Goal: Task Accomplishment & Management: Use online tool/utility

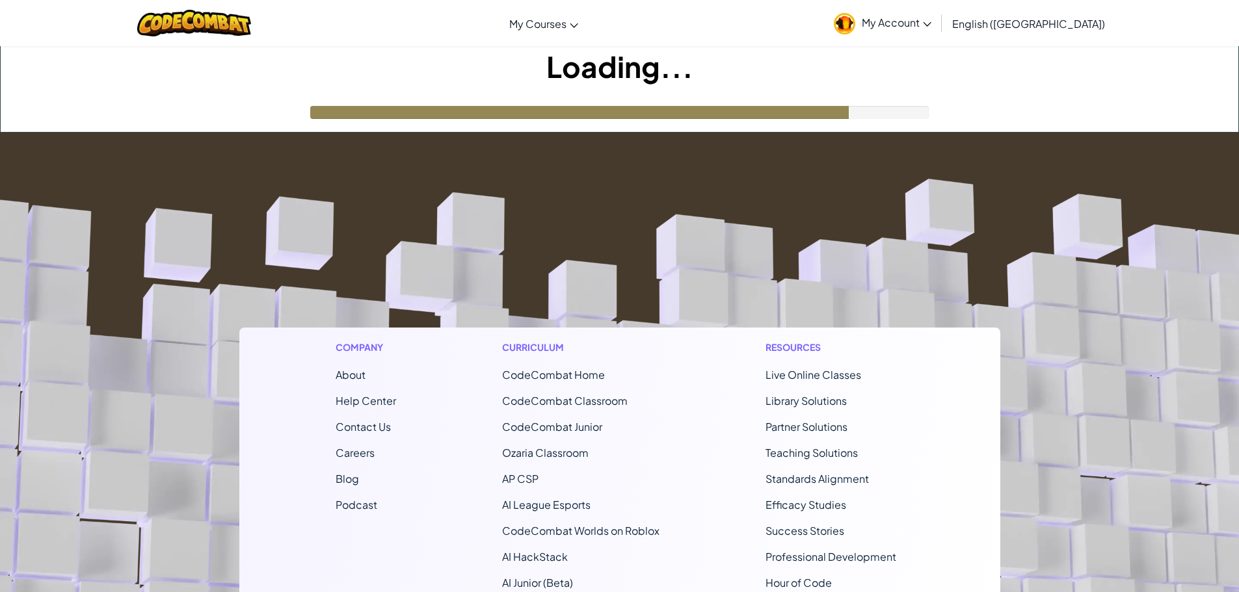
drag, startPoint x: 909, startPoint y: 252, endPoint x: 909, endPoint y: 330, distance: 78.7
click at [909, 330] on footer "Company About Help Center Contact Us Careers Blog Podcast Curriculum CodeCombat…" at bounding box center [619, 485] width 1239 height 704
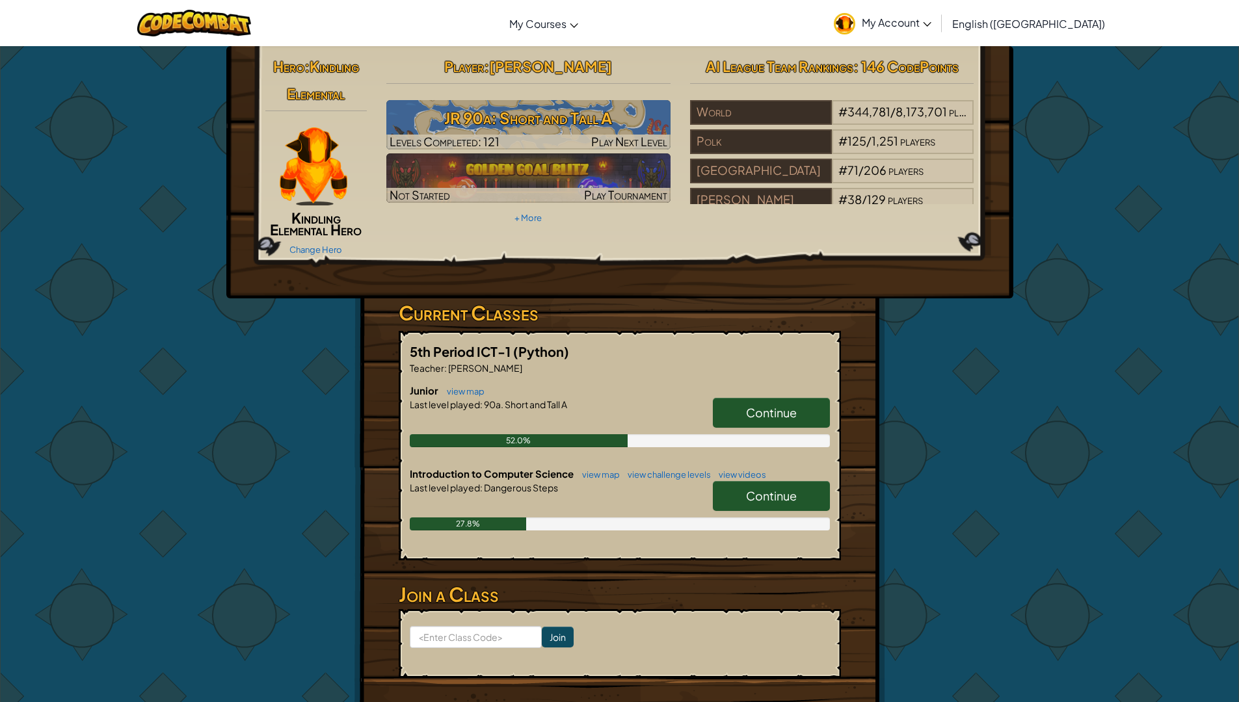
click at [779, 406] on link "Continue" at bounding box center [771, 413] width 117 height 30
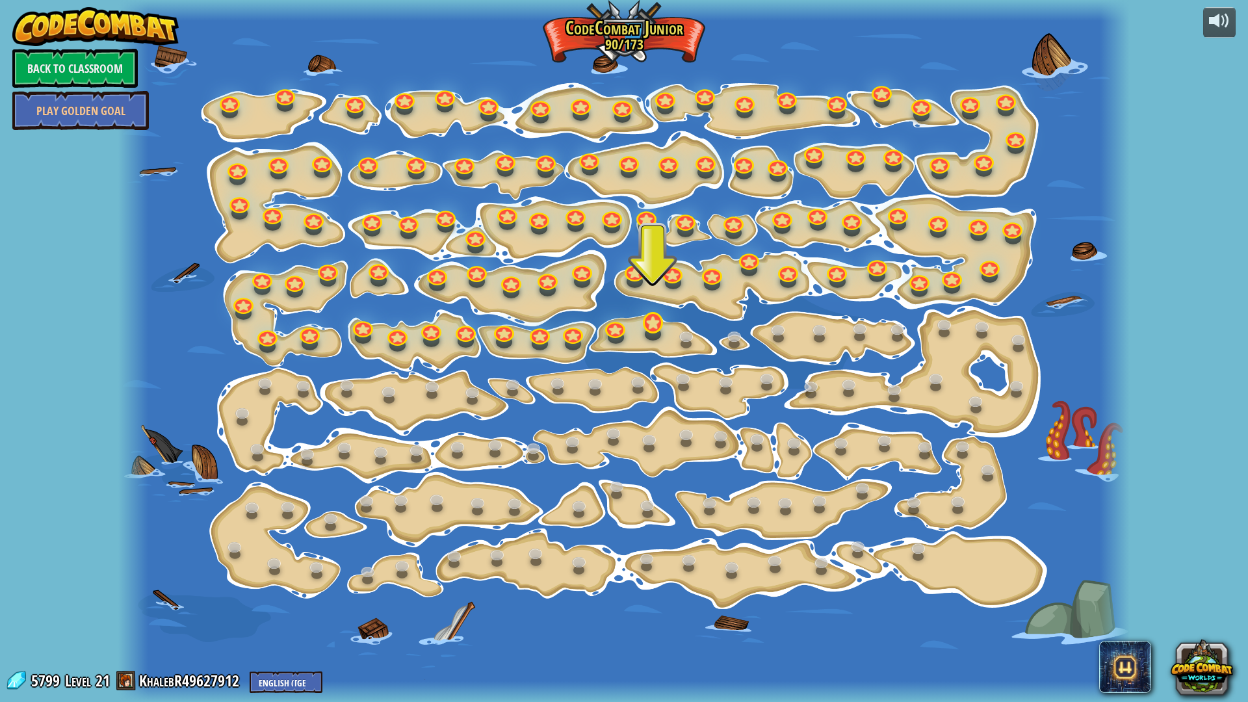
click at [638, 326] on div "15. Step Change Change step arguments. 15a. Step Change A (practice) 11. Go Sma…" at bounding box center [624, 351] width 1012 height 702
click at [653, 320] on link at bounding box center [651, 321] width 26 height 26
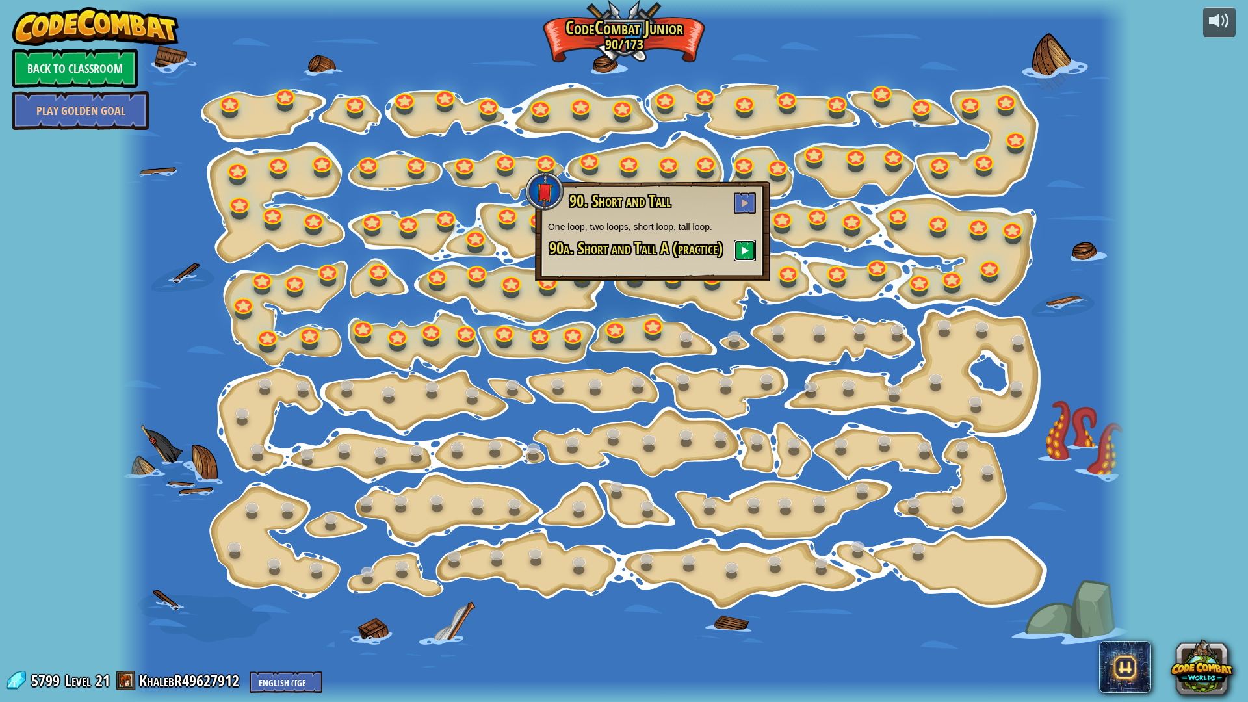
click at [749, 258] on button at bounding box center [745, 250] width 22 height 21
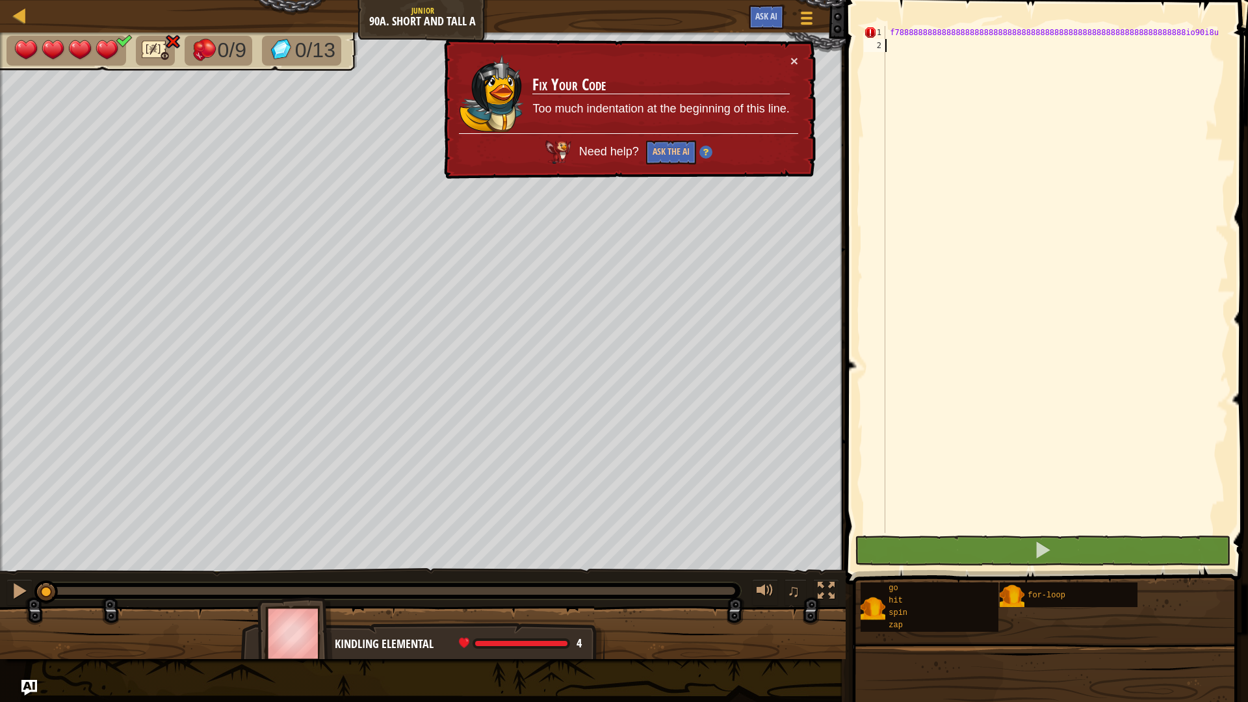
click at [1200, 35] on div "f78888888888888888888888888888888888888888888888888888888888888io90i8u" at bounding box center [1056, 292] width 346 height 533
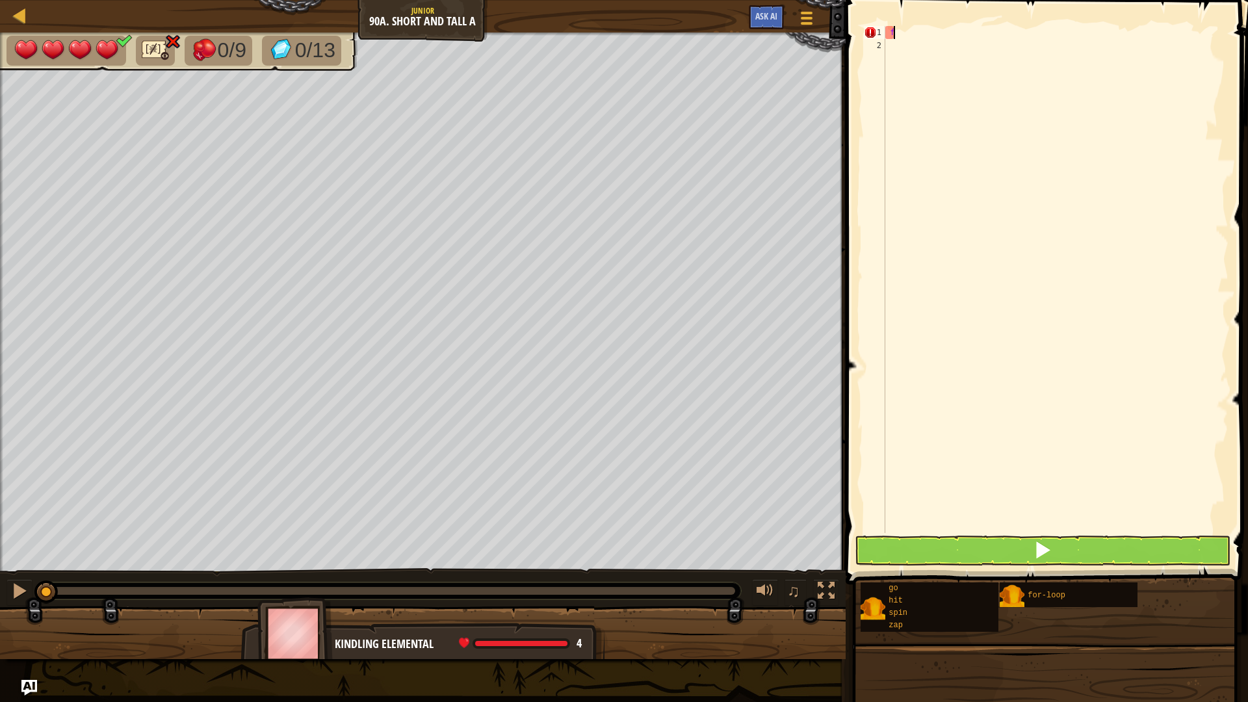
type textarea "f"
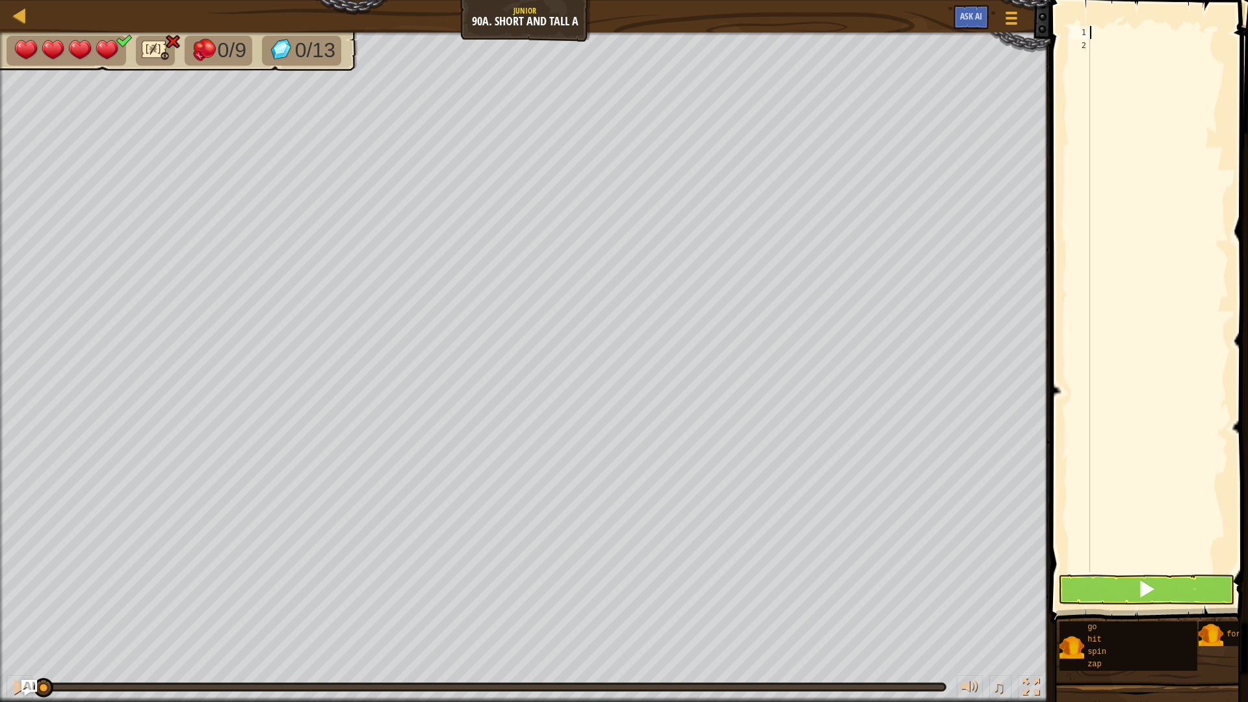
scroll to position [6, 0]
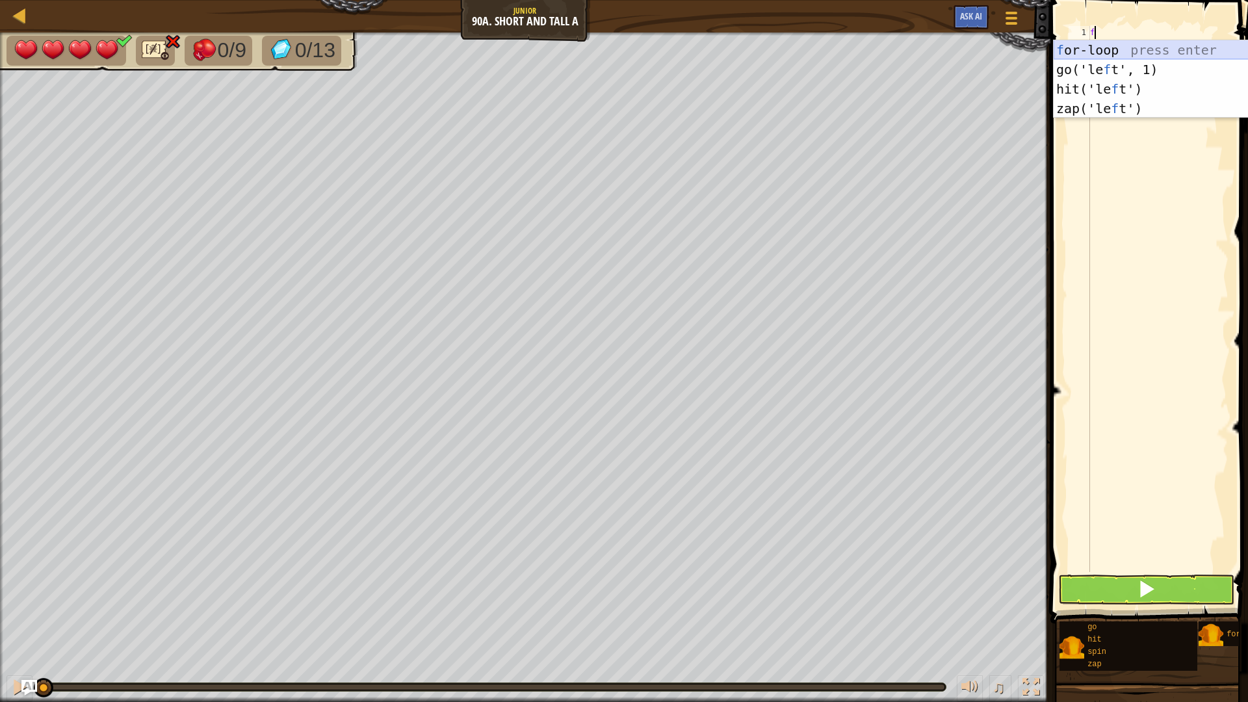
click at [1192, 46] on div "f or-loop press enter go('le f t', 1) press enter hit('le f t') press enter zap…" at bounding box center [1177, 98] width 246 height 117
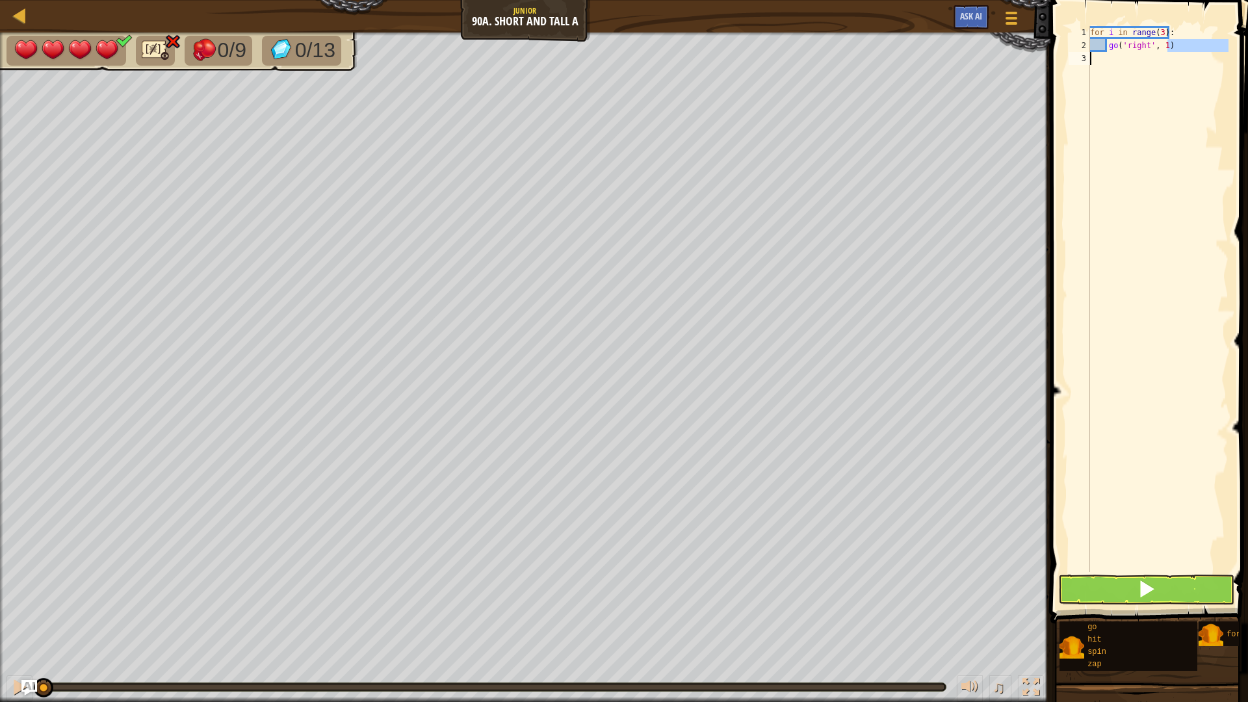
drag, startPoint x: 1185, startPoint y: 51, endPoint x: 1144, endPoint y: 57, distance: 40.8
click at [1140, 59] on div "for i in range ( 3 ) : go ( 'right' , 1 )" at bounding box center [1158, 312] width 141 height 572
drag, startPoint x: 1147, startPoint y: 42, endPoint x: 1153, endPoint y: 62, distance: 20.6
click at [1147, 43] on div "for i in range ( 3 ) : go ( 'right' , 1 )" at bounding box center [1158, 312] width 141 height 572
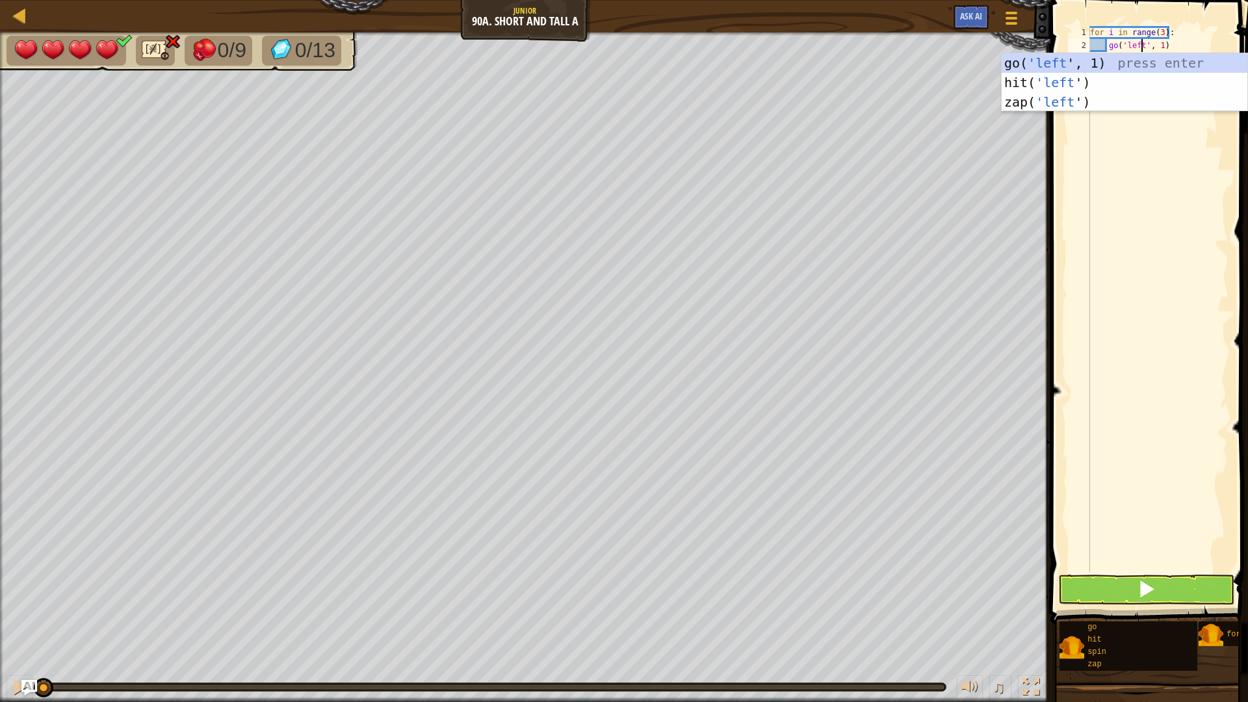
scroll to position [6, 4]
click at [1192, 44] on div "for i in range ( 3 ) : go ( 'left' , 1 )" at bounding box center [1158, 312] width 141 height 572
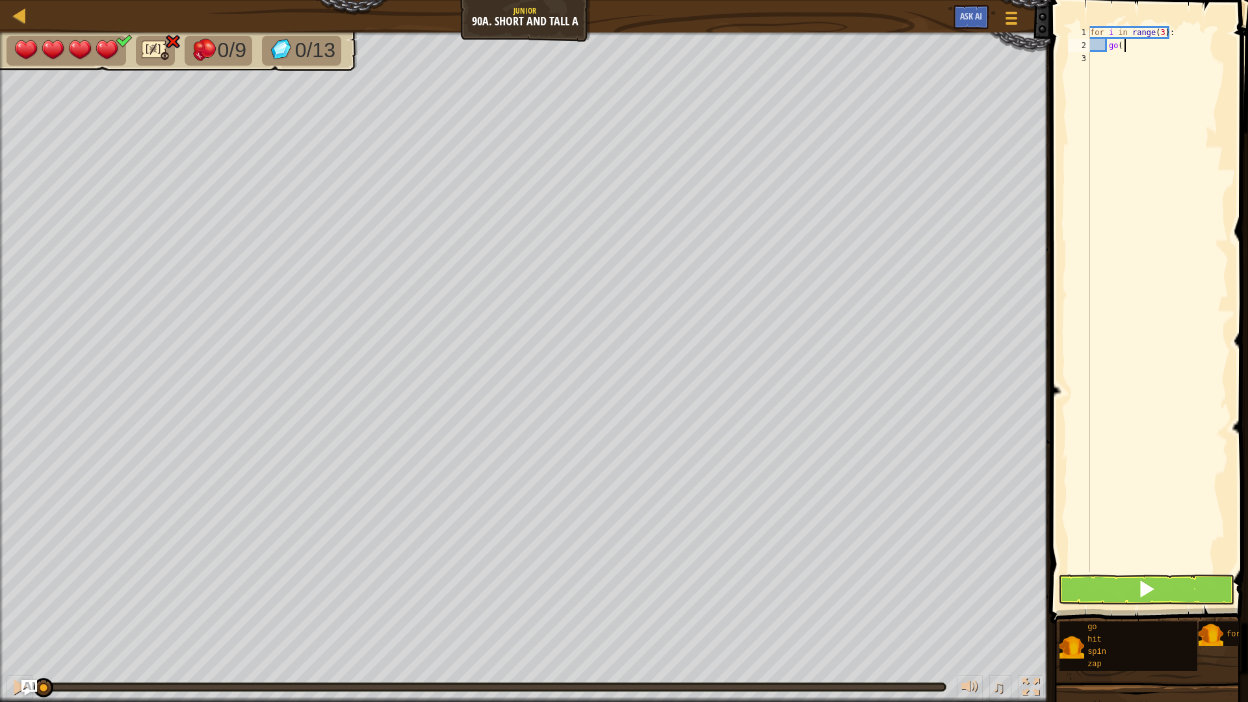
type textarea "g"
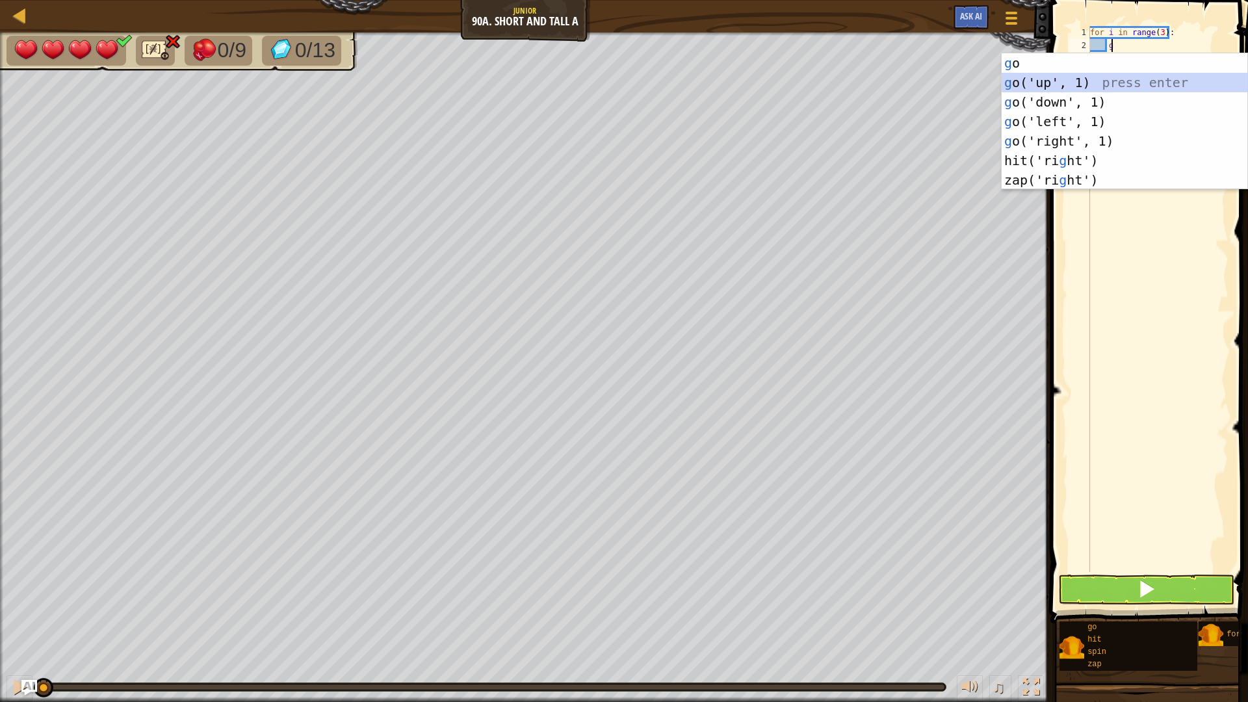
click at [1142, 87] on div "g o press enter g o('up', 1) press enter g o('down', 1) press enter g o('left',…" at bounding box center [1125, 141] width 246 height 176
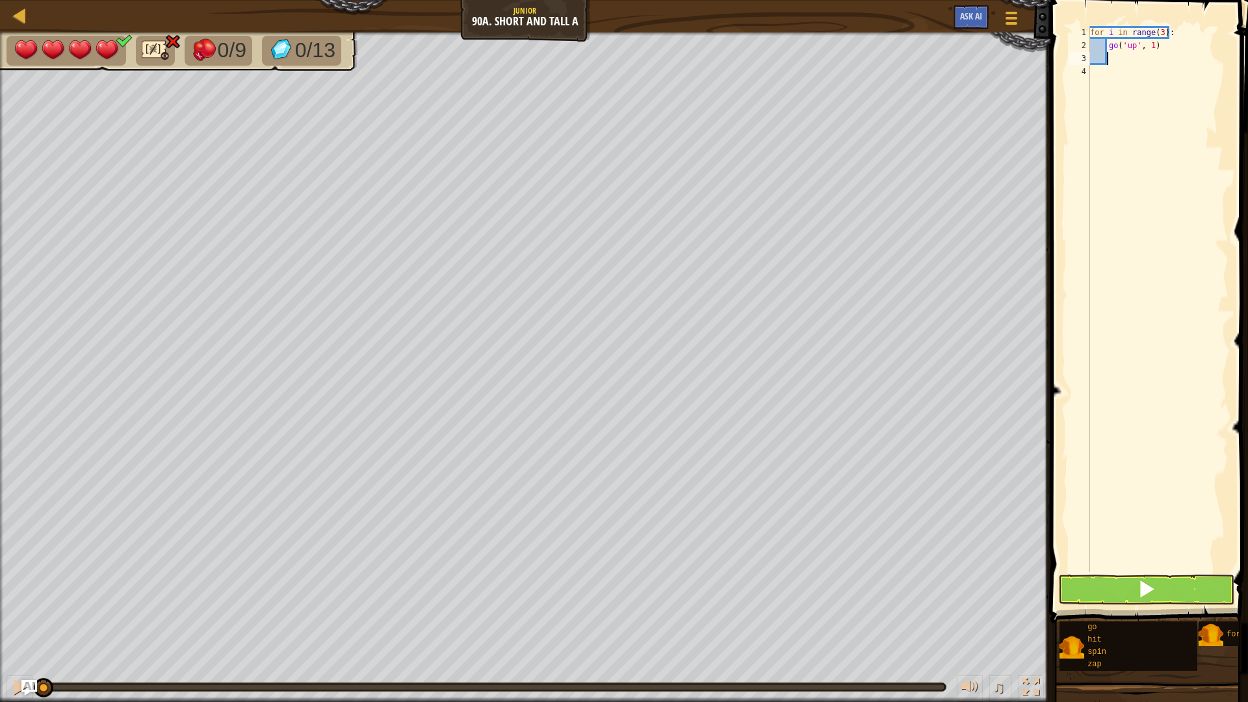
type textarea "h"
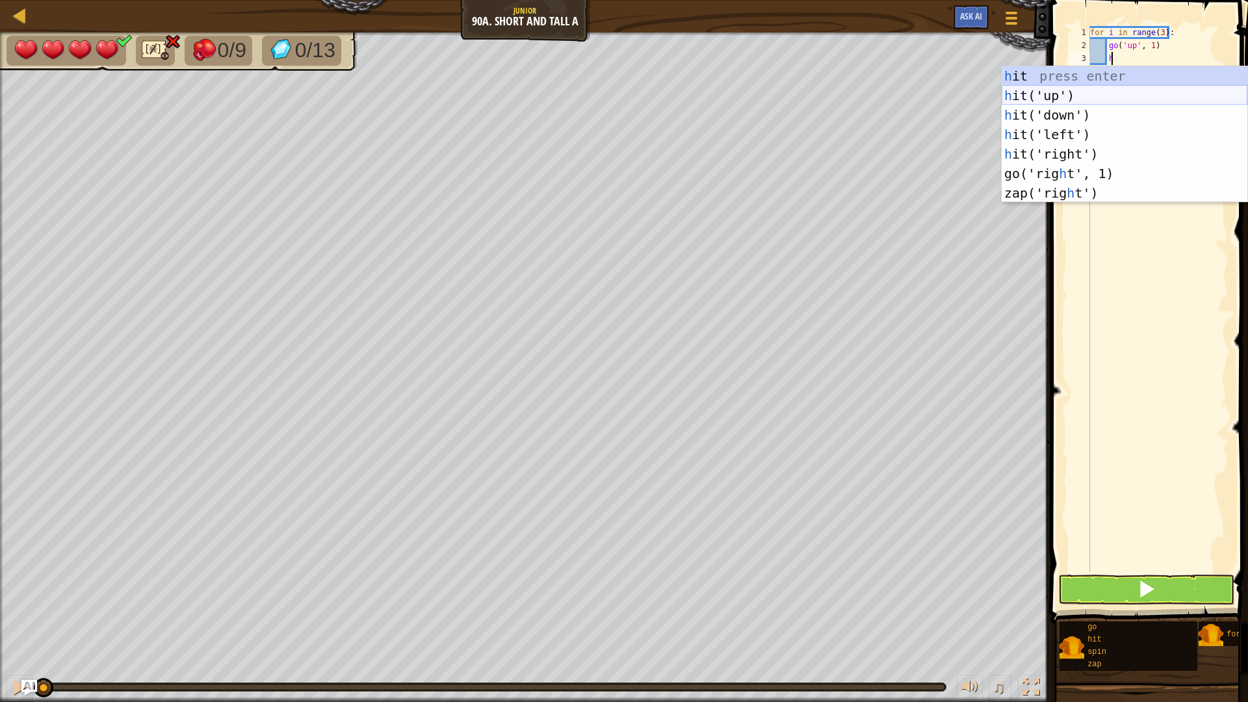
click at [1113, 97] on div "h it press enter h it('up') press enter h it('down') press enter h it('left') p…" at bounding box center [1125, 154] width 246 height 176
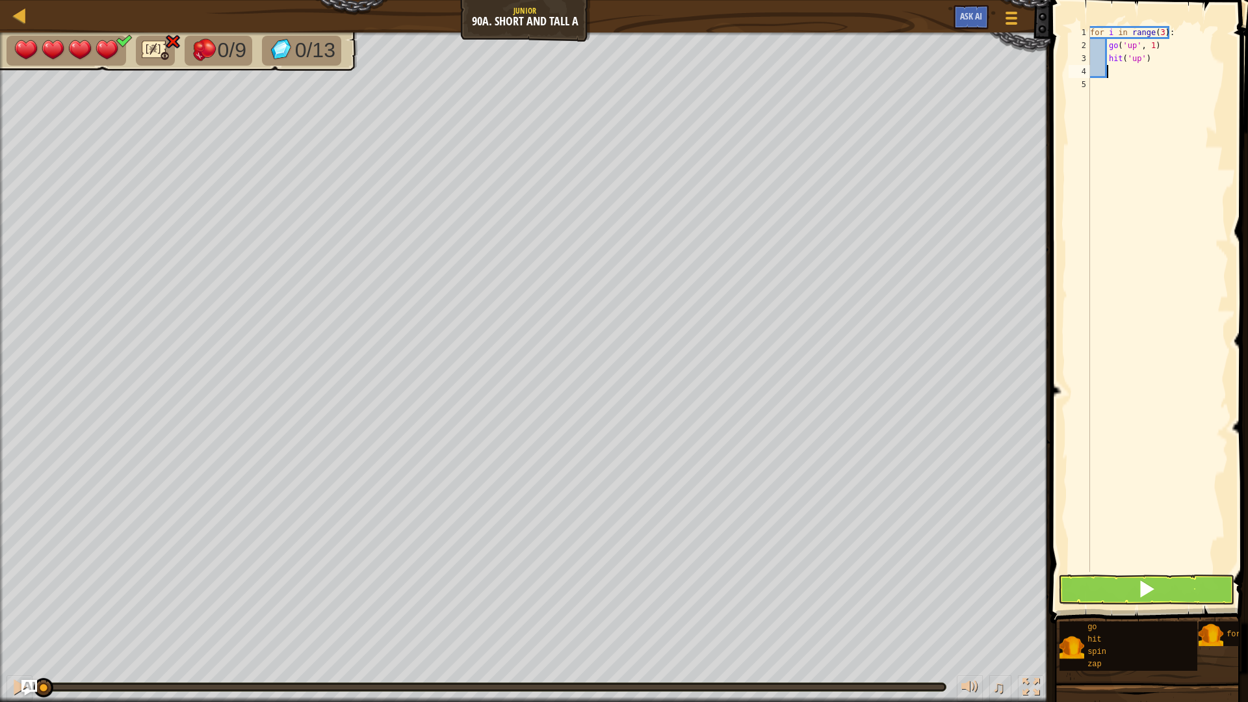
type textarea "g"
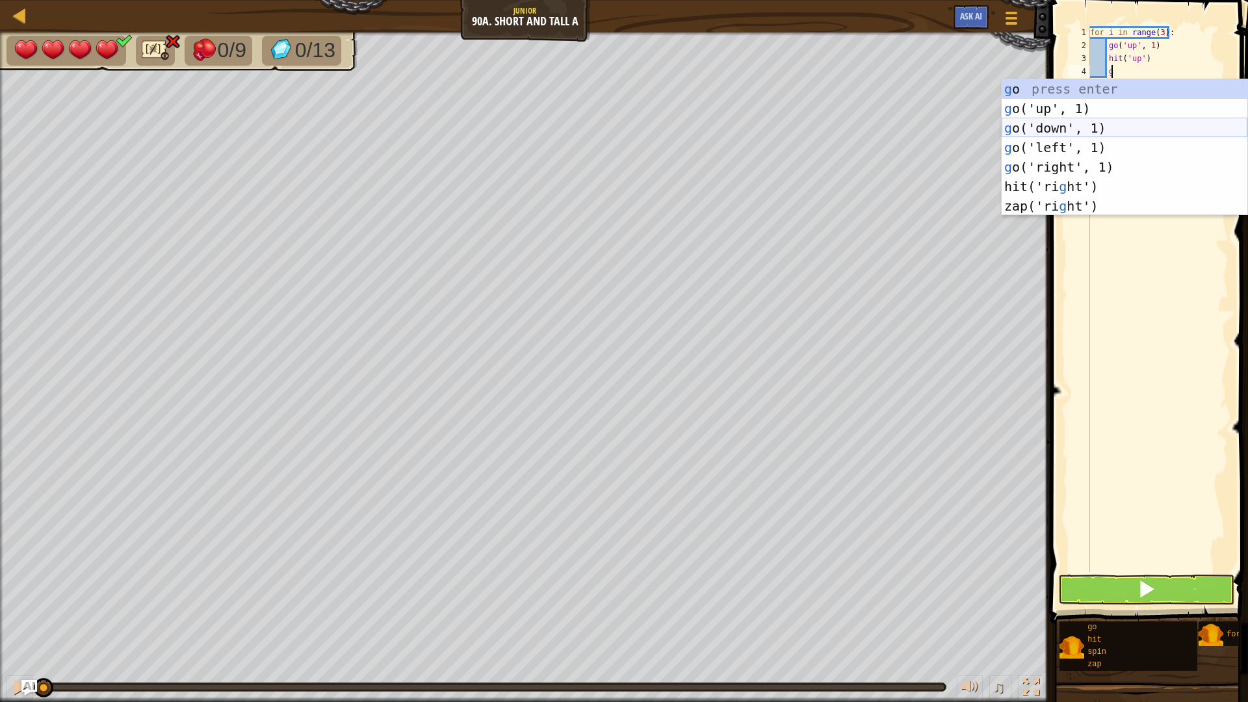
click at [1108, 129] on div "g o press enter g o('up', 1) press enter g o('down', 1) press enter g o('left',…" at bounding box center [1125, 167] width 246 height 176
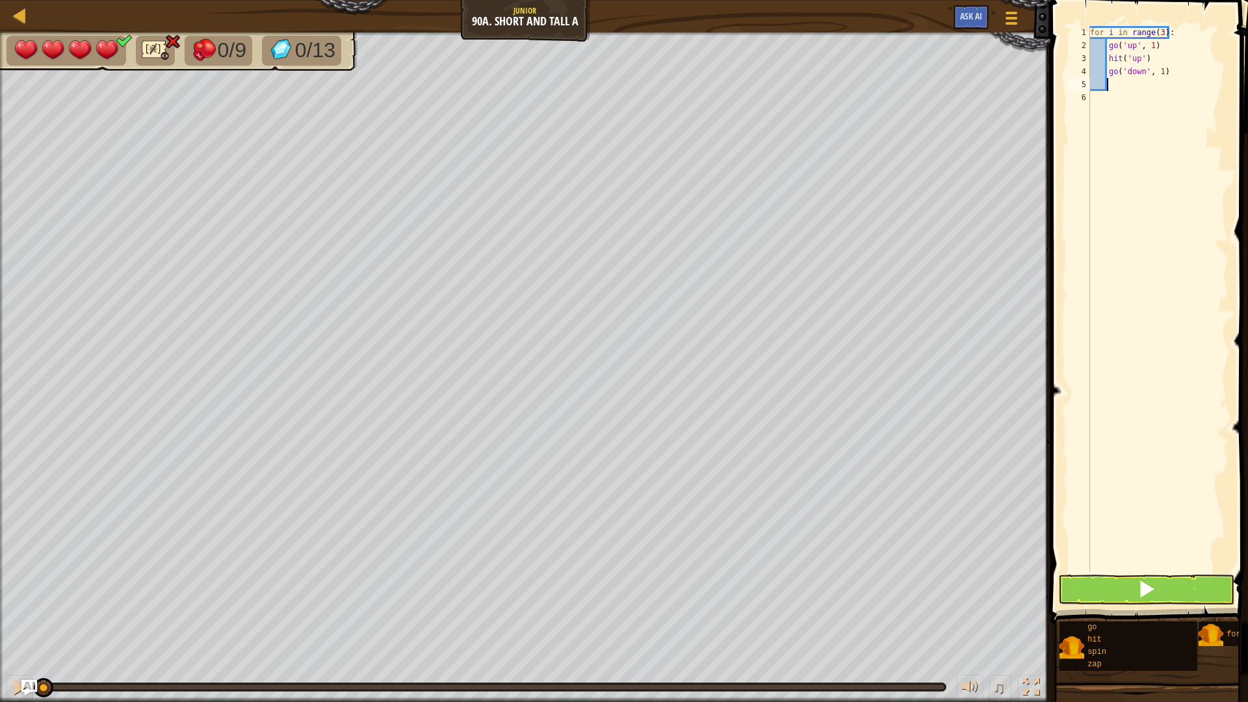
click at [1160, 81] on div "for i in range ( 3 ) : go ( 'up' , 1 ) hit ( 'up' ) go ( 'down' , 1 )" at bounding box center [1158, 312] width 141 height 572
click at [1160, 75] on div "for i in range ( 3 ) : go ( 'up' , 1 ) hit ( 'up' ) go ( 'down' , 1 )" at bounding box center [1158, 312] width 141 height 572
type textarea "go('down', 2)"
click at [1190, 92] on div "for i in range ( 3 ) : go ( 'up' , 1 ) hit ( 'up' ) go ( 'down' , 2 )" at bounding box center [1158, 312] width 141 height 572
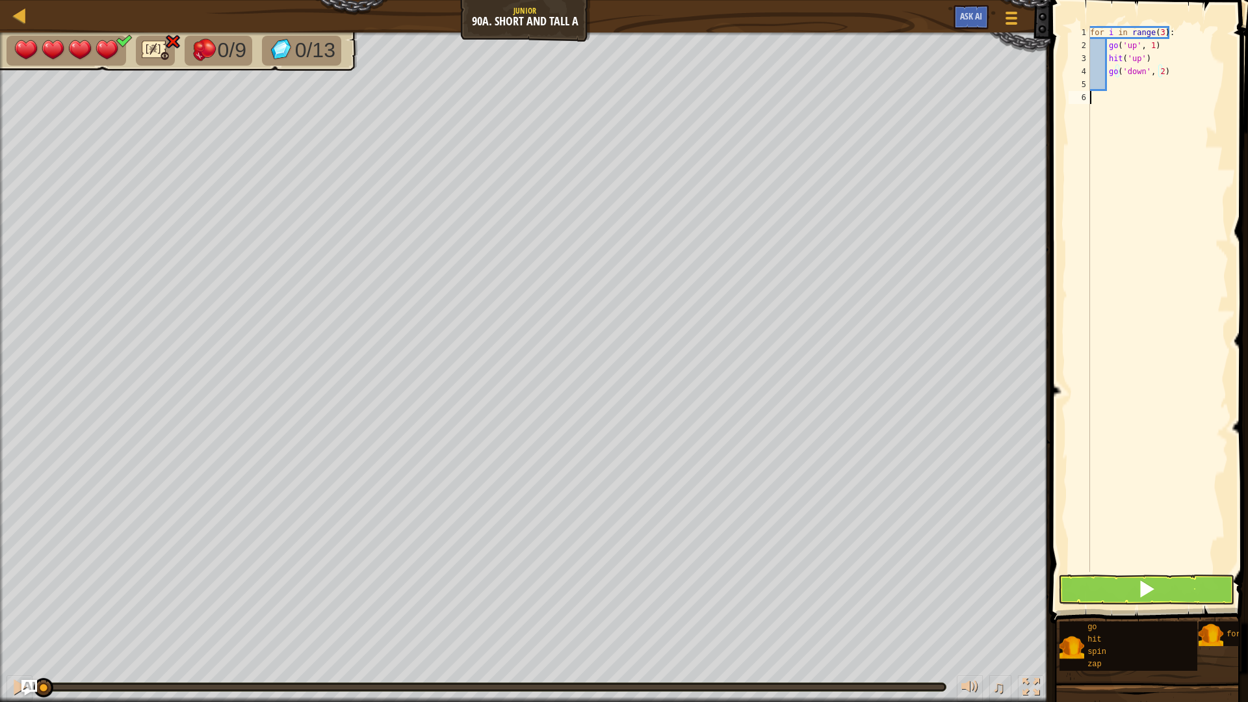
scroll to position [6, 0]
click at [1200, 97] on div "for i in range ( 3 ) : go ( 'up' , 1 ) hit ( 'up' ) go ( 'down' , 2 )" at bounding box center [1158, 312] width 141 height 572
type textarea "h"
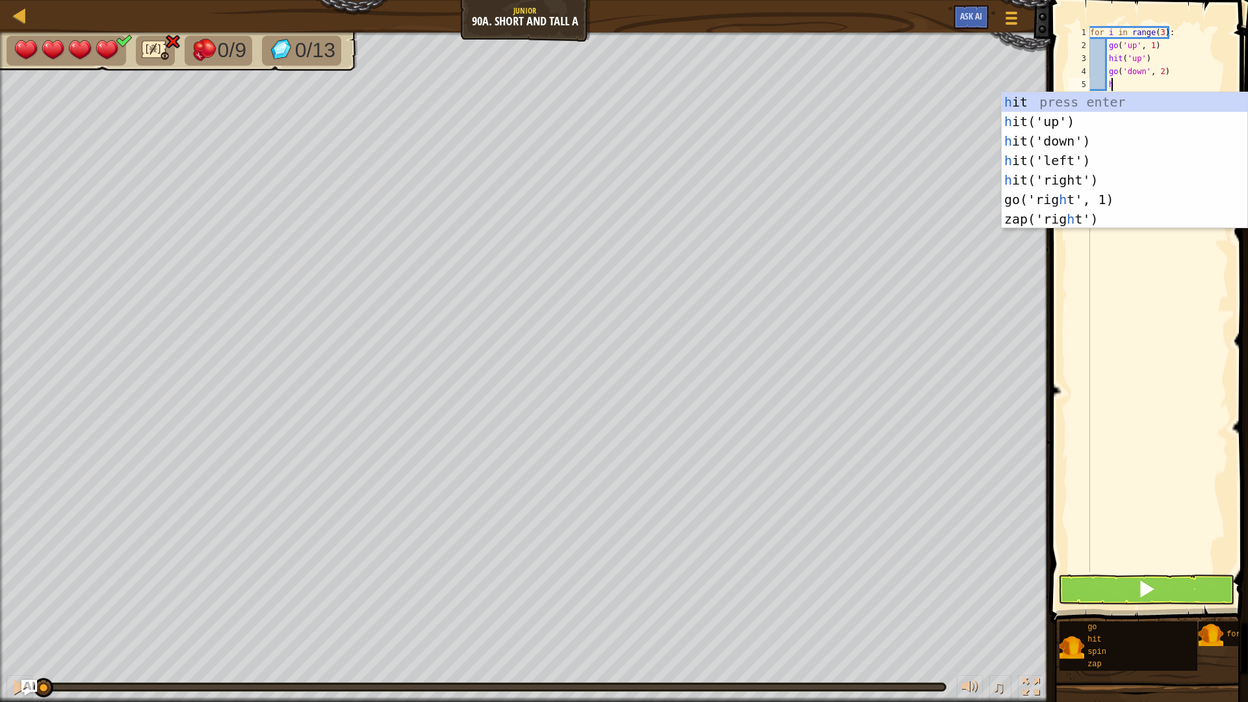
scroll to position [6, 1]
click at [1145, 140] on div "h it press enter h it('up') press enter h it('down') press enter h it('left') p…" at bounding box center [1125, 180] width 246 height 176
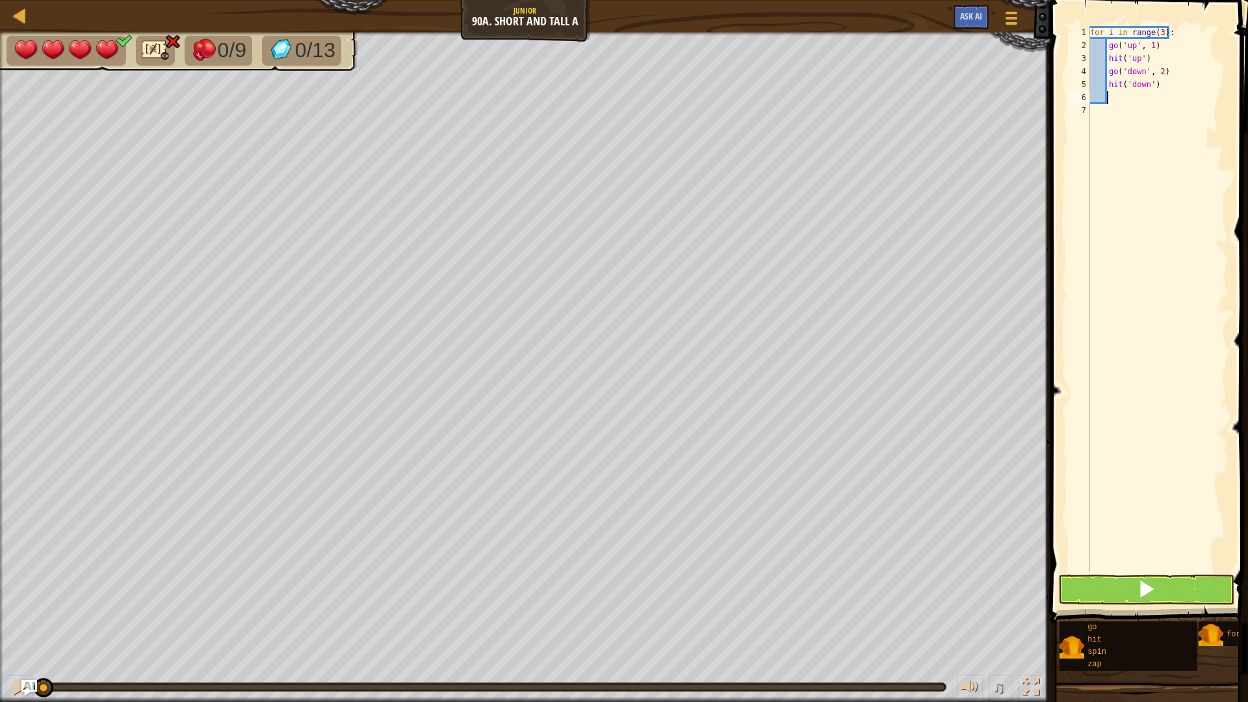
type textarea "g"
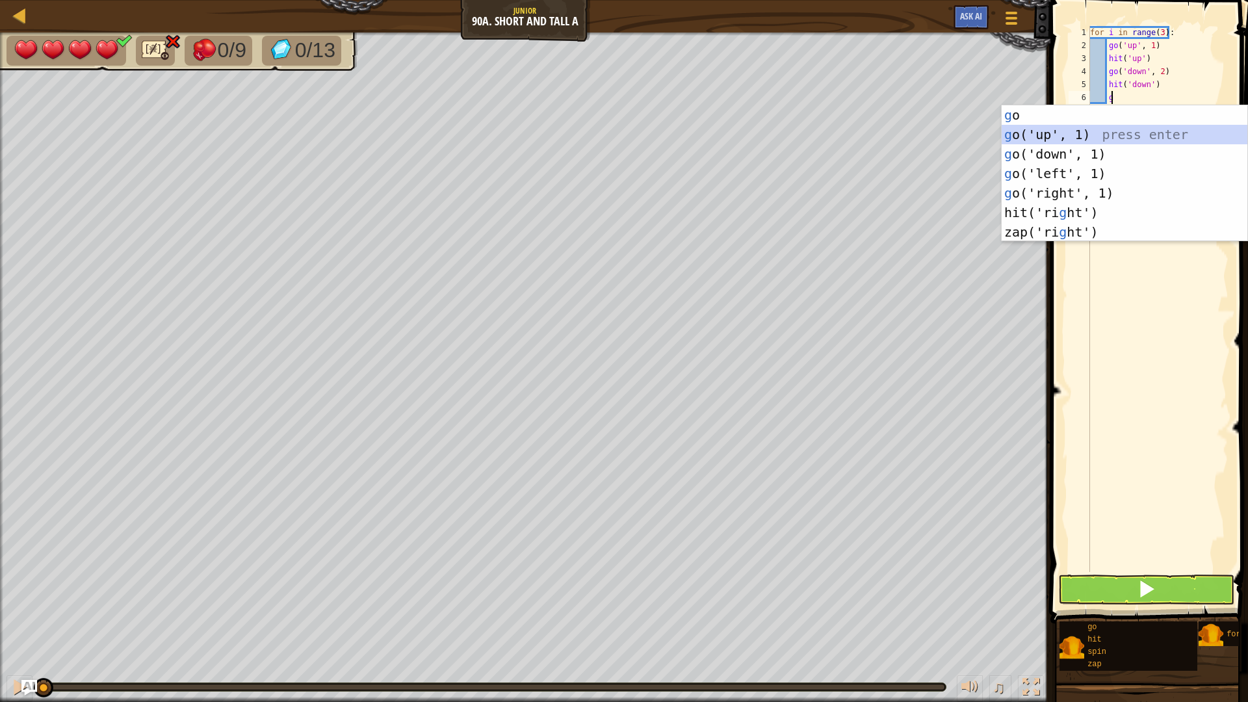
click at [1092, 137] on div "g o press enter g o('up', 1) press enter g o('down', 1) press enter g o('left',…" at bounding box center [1125, 193] width 246 height 176
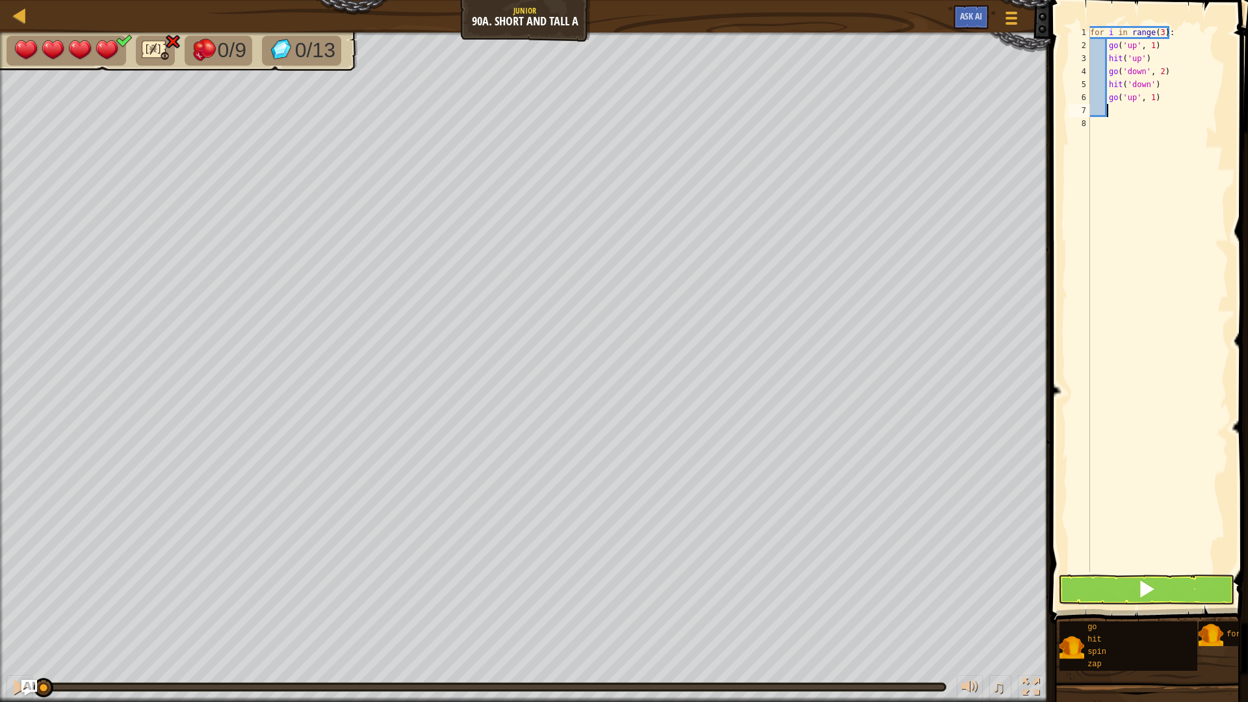
type textarea "g"
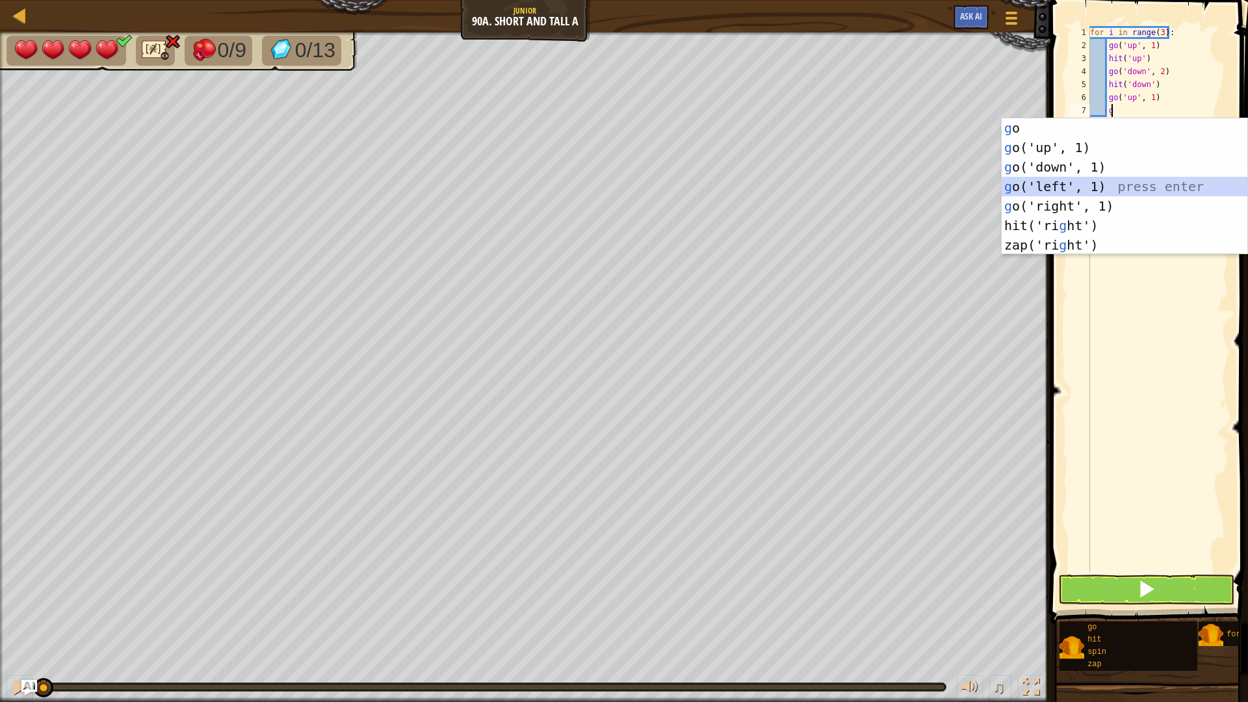
click at [1064, 184] on div "g o press enter g o('up', 1) press enter g o('down', 1) press enter g o('left',…" at bounding box center [1125, 206] width 246 height 176
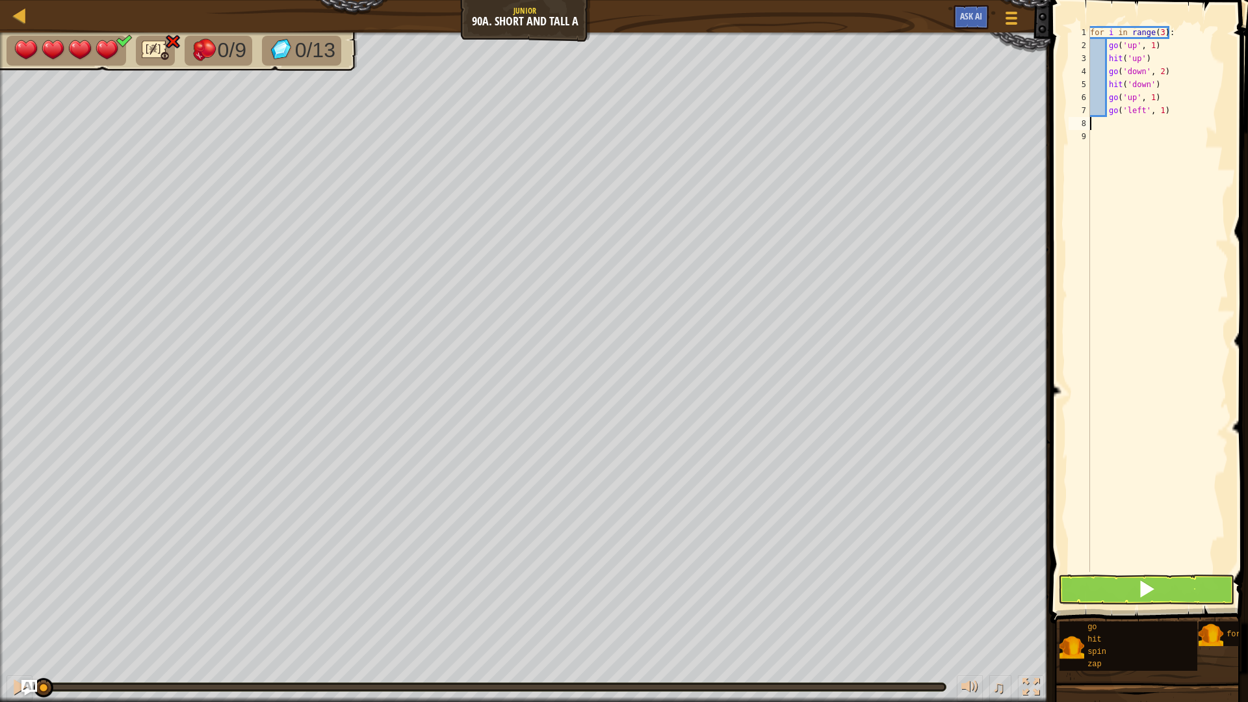
scroll to position [6, 0]
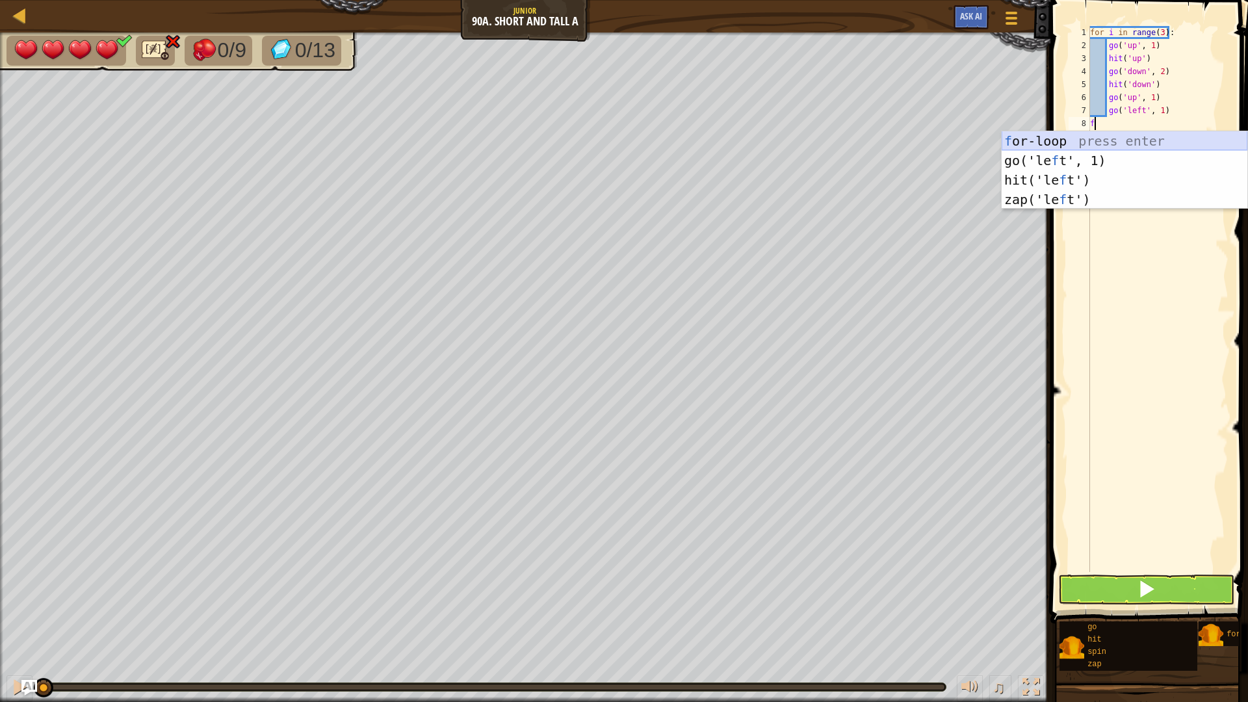
click at [1142, 135] on div "f or-loop press enter go('le f t', 1) press enter hit('le f t') press enter zap…" at bounding box center [1125, 189] width 246 height 117
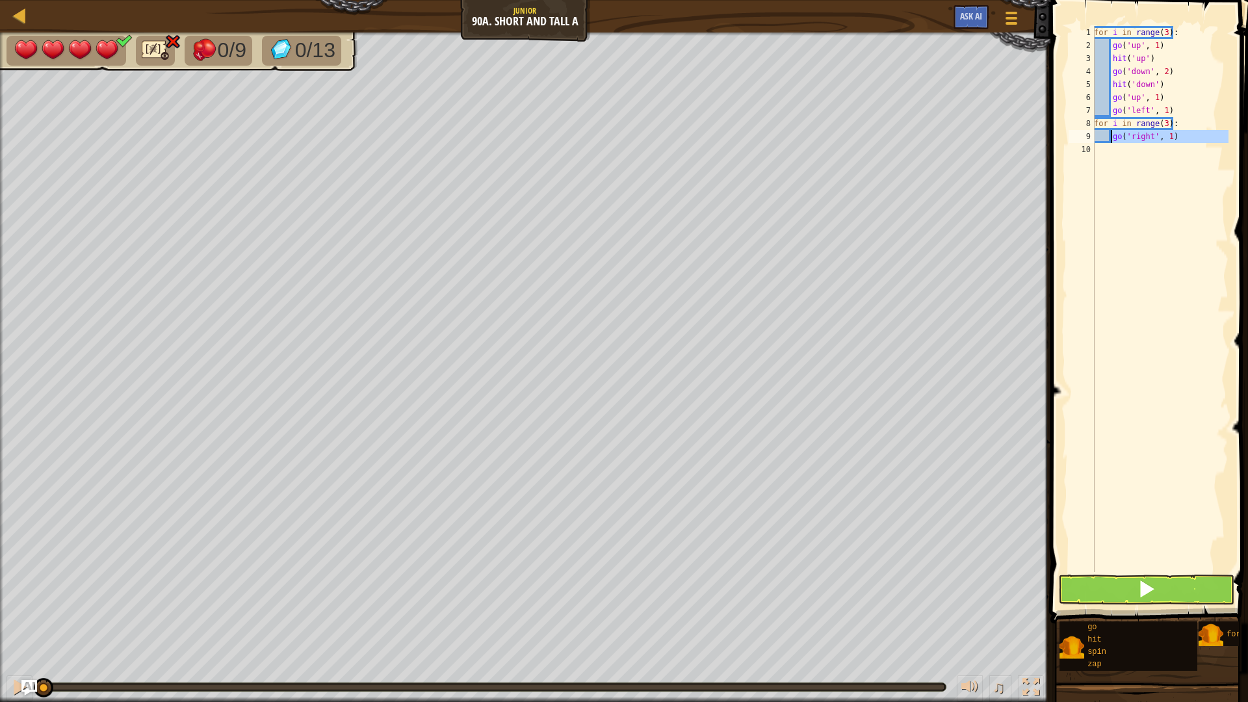
drag, startPoint x: 1177, startPoint y: 144, endPoint x: 1112, endPoint y: 141, distance: 64.4
click at [1112, 141] on div "for i in range ( 3 ) : go ( 'up' , 1 ) hit ( 'up' ) go ( 'down' , 2 ) hit ( 'do…" at bounding box center [1160, 312] width 137 height 572
type textarea "go('right', 1)"
click at [1189, 123] on div "for i in range ( 3 ) : go ( 'up' , 1 ) hit ( 'up' ) go ( 'down' , 2 ) hit ( 'do…" at bounding box center [1158, 312] width 142 height 572
type textarea "f"
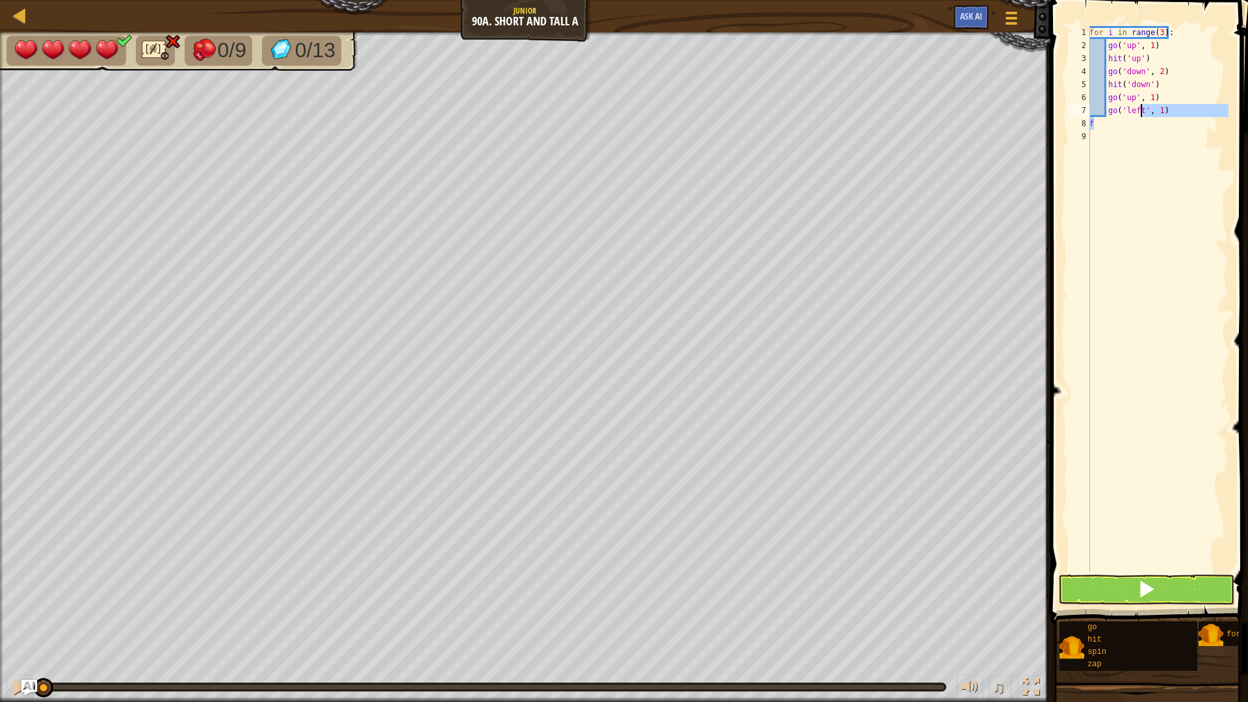
drag, startPoint x: 1142, startPoint y: 110, endPoint x: 1137, endPoint y: 137, distance: 27.8
click at [1142, 112] on div "for i in range ( 3 ) : go ( 'up' , 1 ) hit ( 'up' ) go ( 'down' , 2 ) hit ( 'do…" at bounding box center [1158, 312] width 142 height 572
type textarea "f"
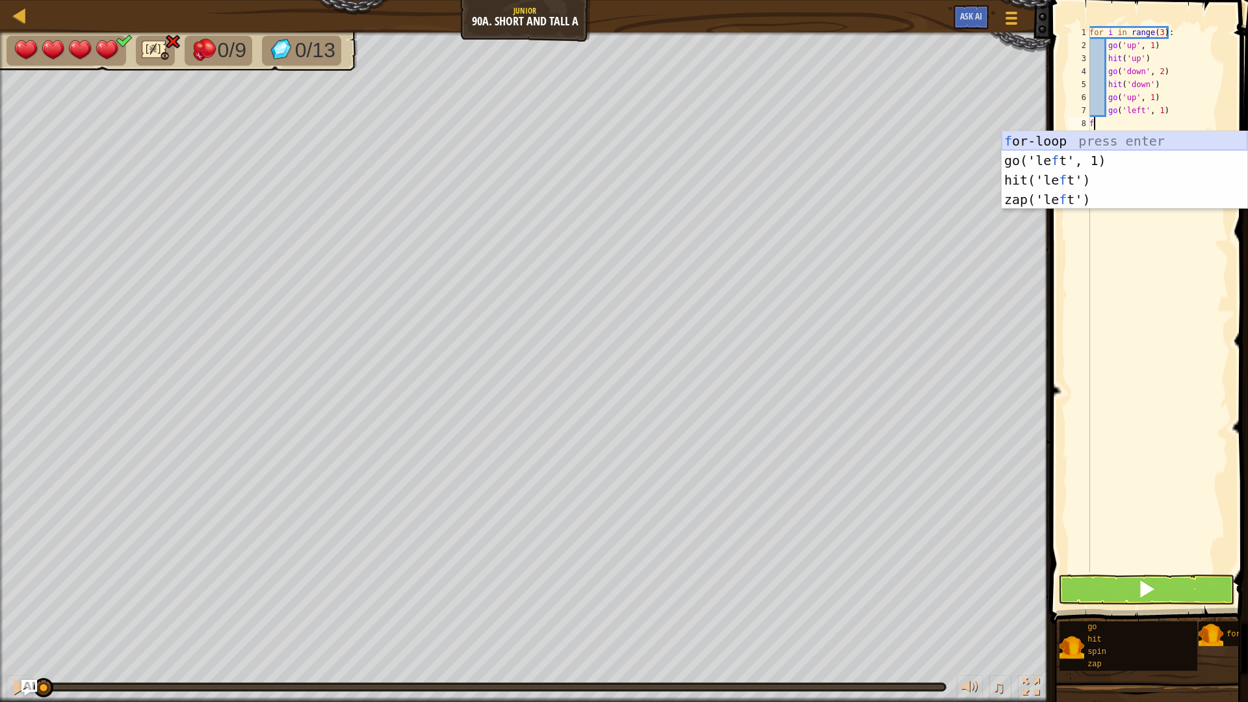
click at [1112, 140] on div "f or-loop press enter go('le f t', 1) press enter hit('le f t') press enter zap…" at bounding box center [1125, 189] width 246 height 117
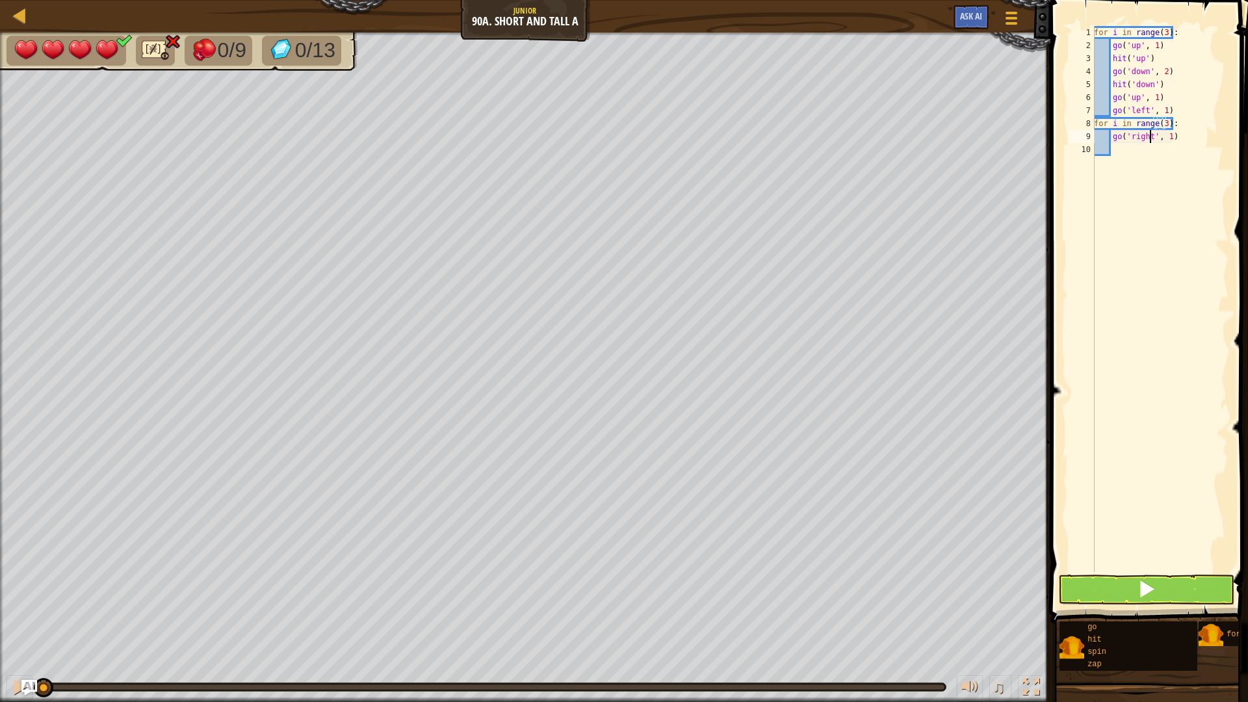
click at [1151, 140] on div "for i in range ( 3 ) : go ( 'up' , 1 ) hit ( 'up' ) go ( 'down' , 2 ) hit ( 'do…" at bounding box center [1160, 312] width 137 height 572
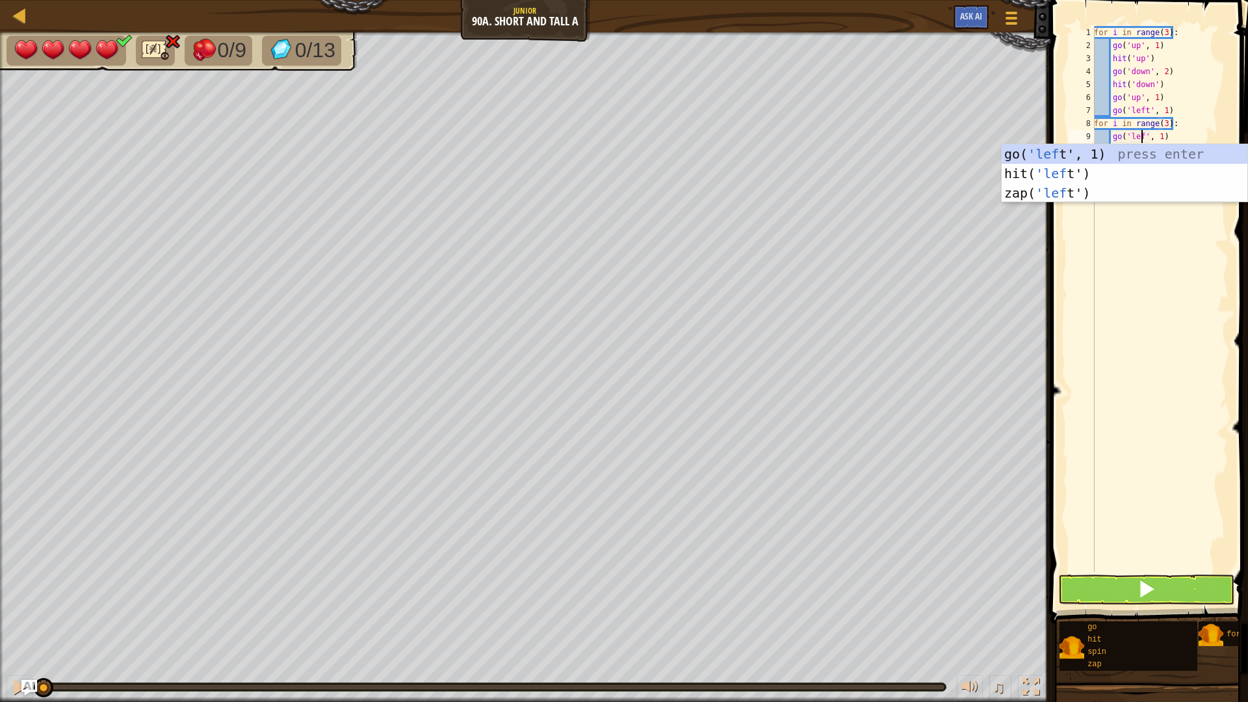
type textarea "go('left', 1)"
drag, startPoint x: 1099, startPoint y: 272, endPoint x: 1088, endPoint y: 244, distance: 29.5
click at [1099, 259] on div "for i in range ( 3 ) : go ( 'up' , 1 ) hit ( 'up' ) go ( 'down' , 2 ) hit ( 'do…" at bounding box center [1160, 312] width 137 height 572
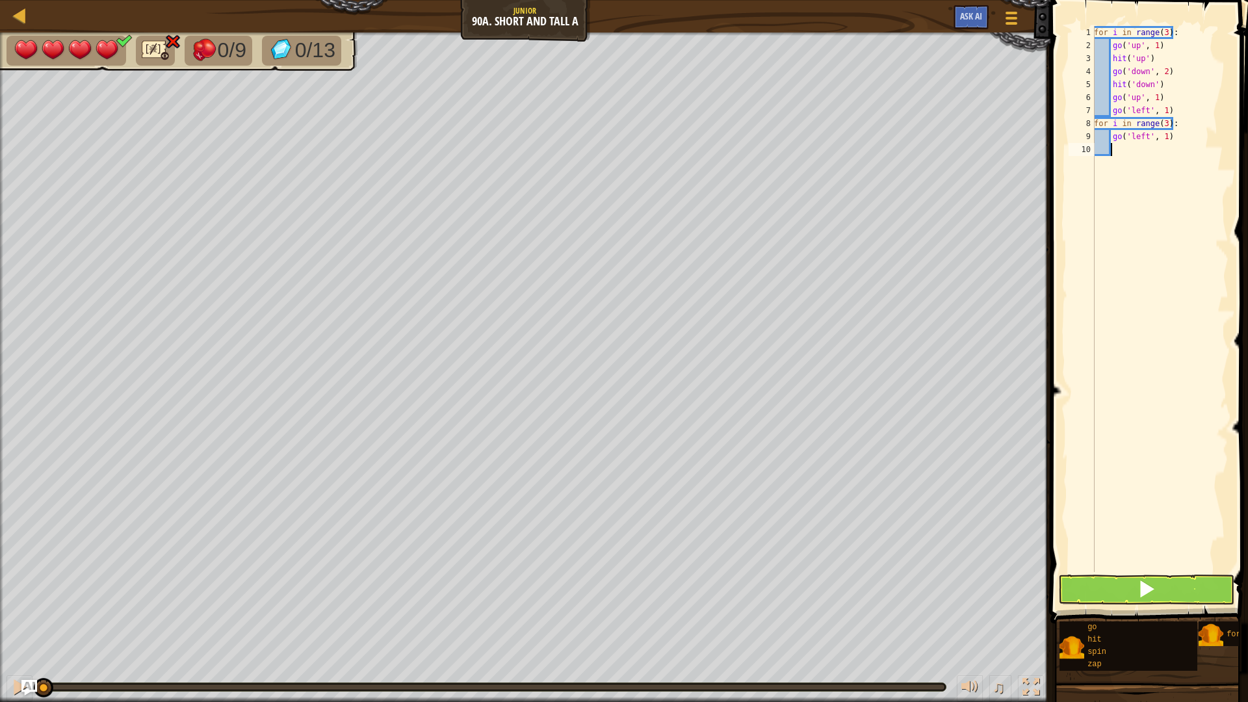
scroll to position [6, 1]
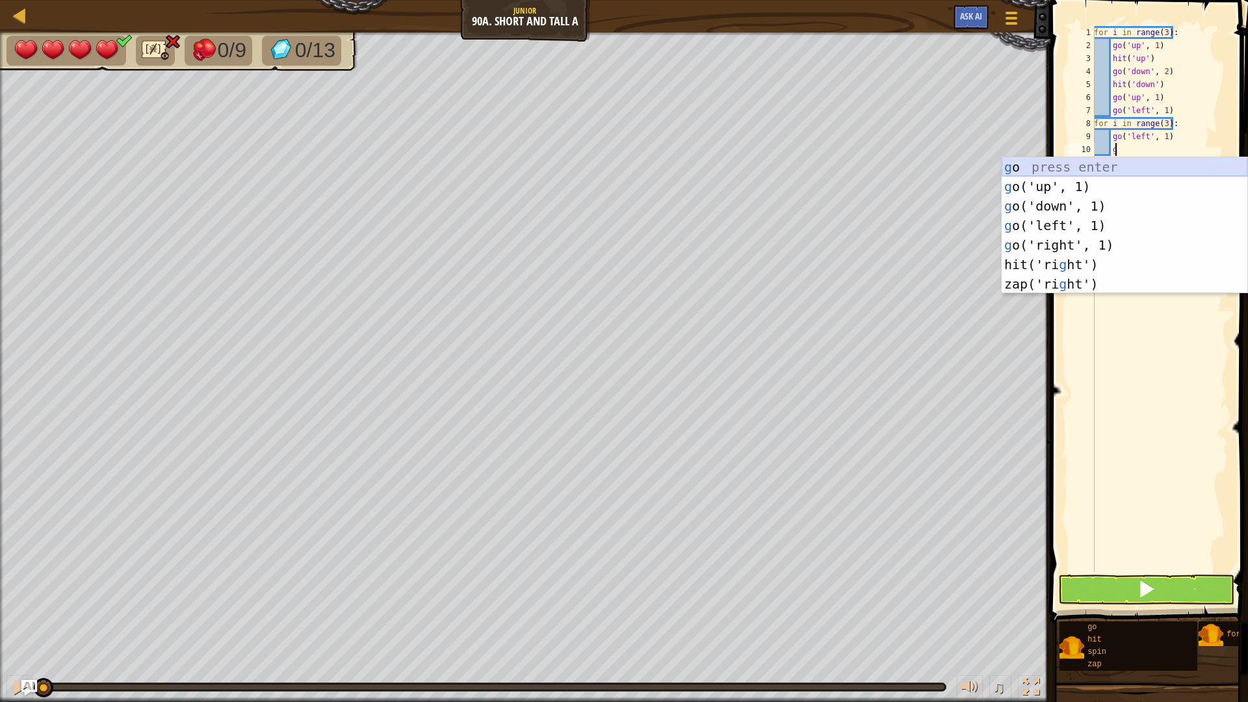
click at [1123, 176] on div "g o press enter g o('up', 1) press enter g o('down', 1) press enter g o('left',…" at bounding box center [1125, 245] width 246 height 176
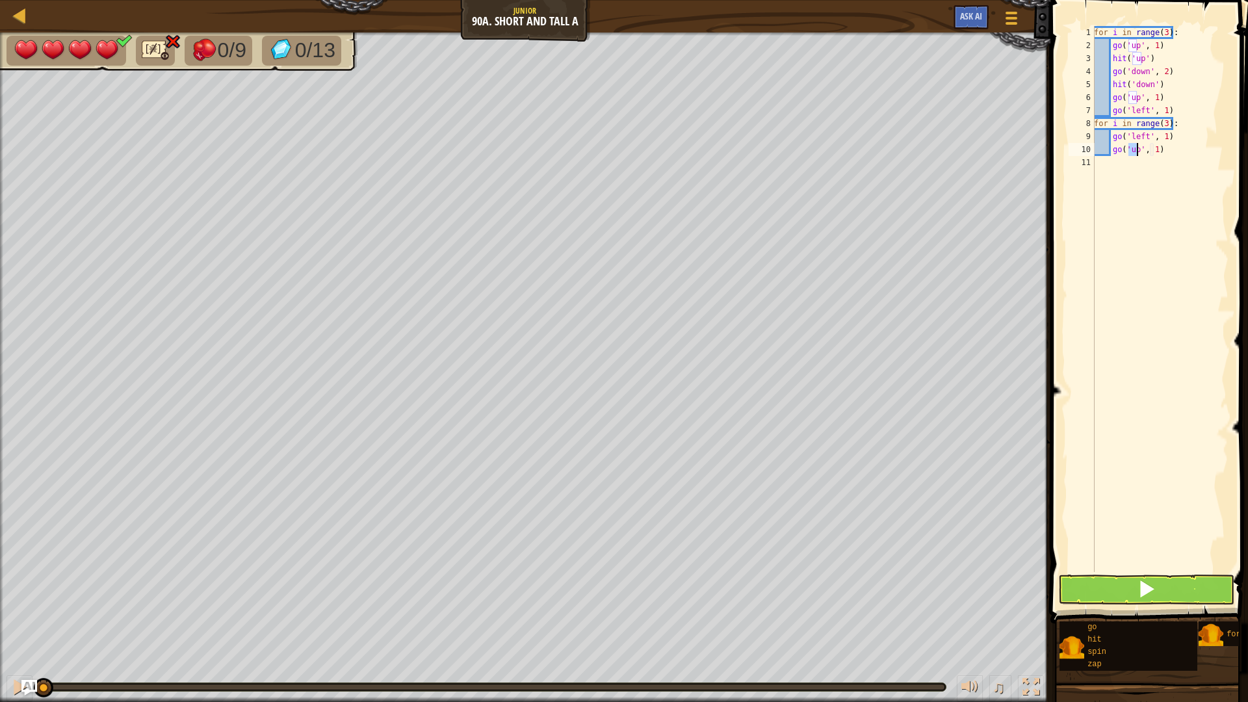
click at [1153, 151] on div "for i in range ( 3 ) : go ( 'up' , 1 ) hit ( 'up' ) go ( 'down' , 2 ) hit ( 'do…" at bounding box center [1160, 312] width 137 height 572
type textarea "go('up', 2)"
click at [1197, 169] on div "for i in range ( 3 ) : go ( 'up' , 1 ) hit ( 'up' ) go ( 'down' , 2 ) hit ( 'do…" at bounding box center [1160, 312] width 137 height 572
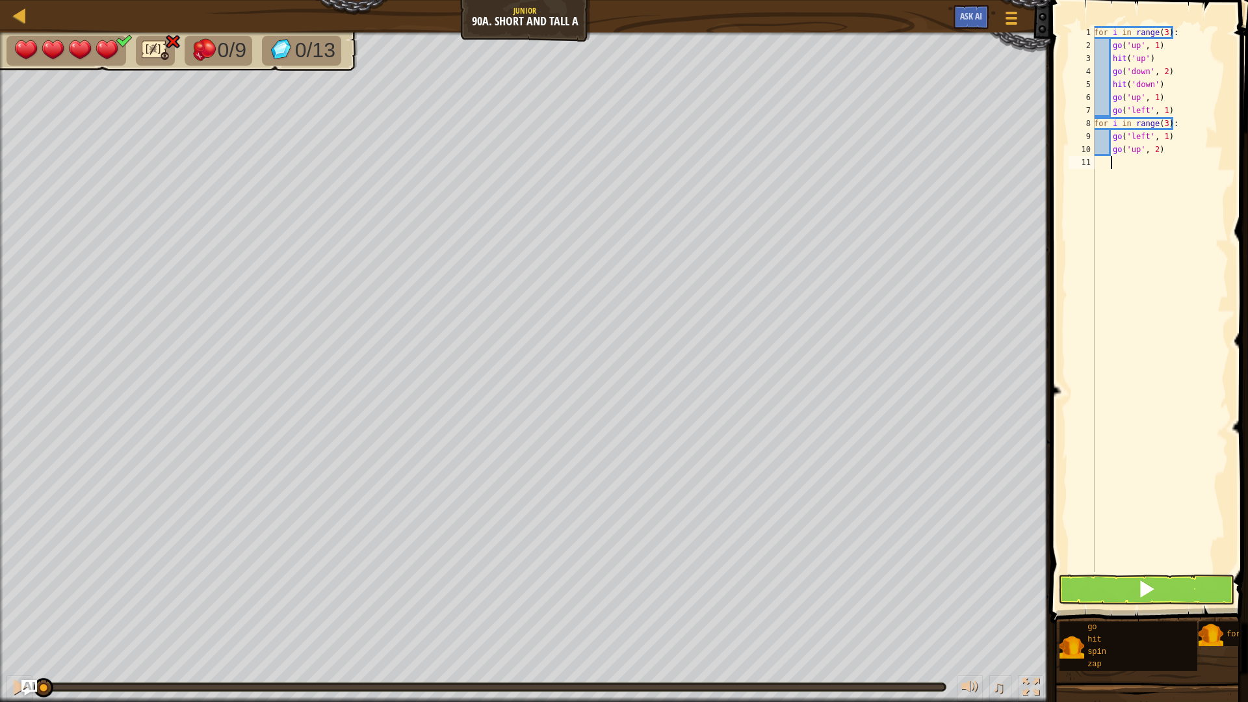
type textarea "g"
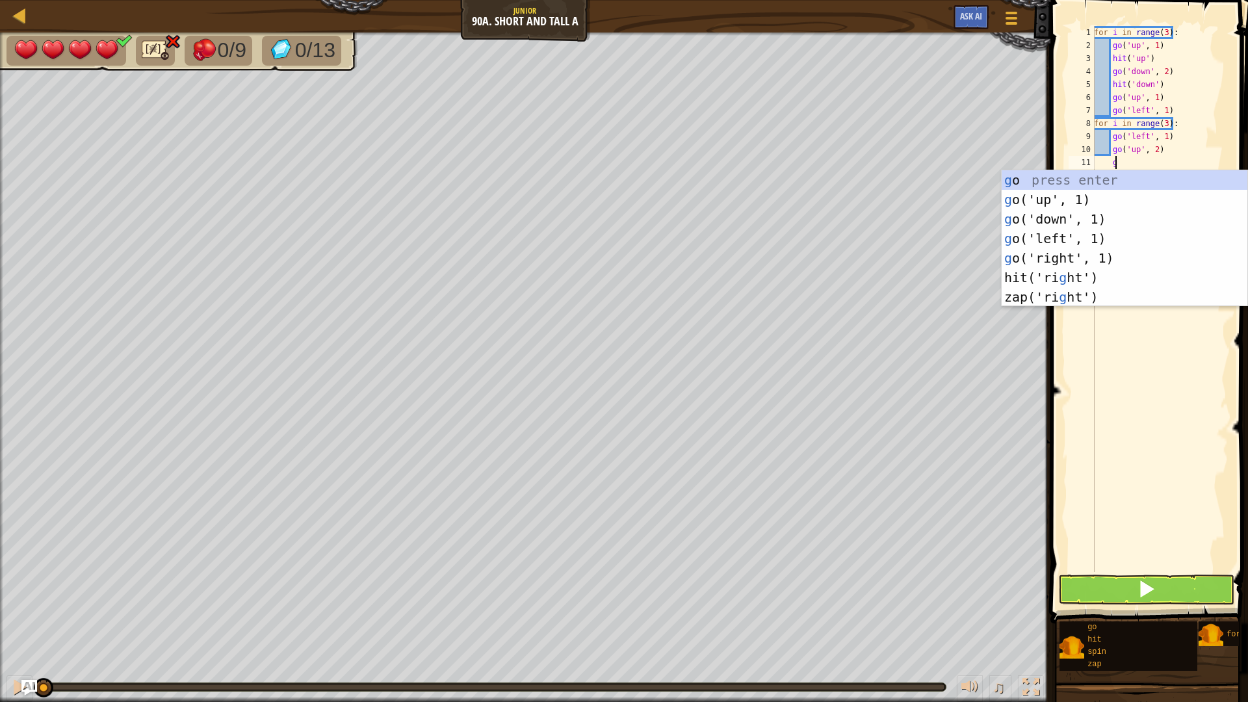
scroll to position [6, 1]
click at [1151, 222] on div "g o press enter g o('up', 1) press enter g o('down', 1) press enter g o('left',…" at bounding box center [1125, 258] width 246 height 176
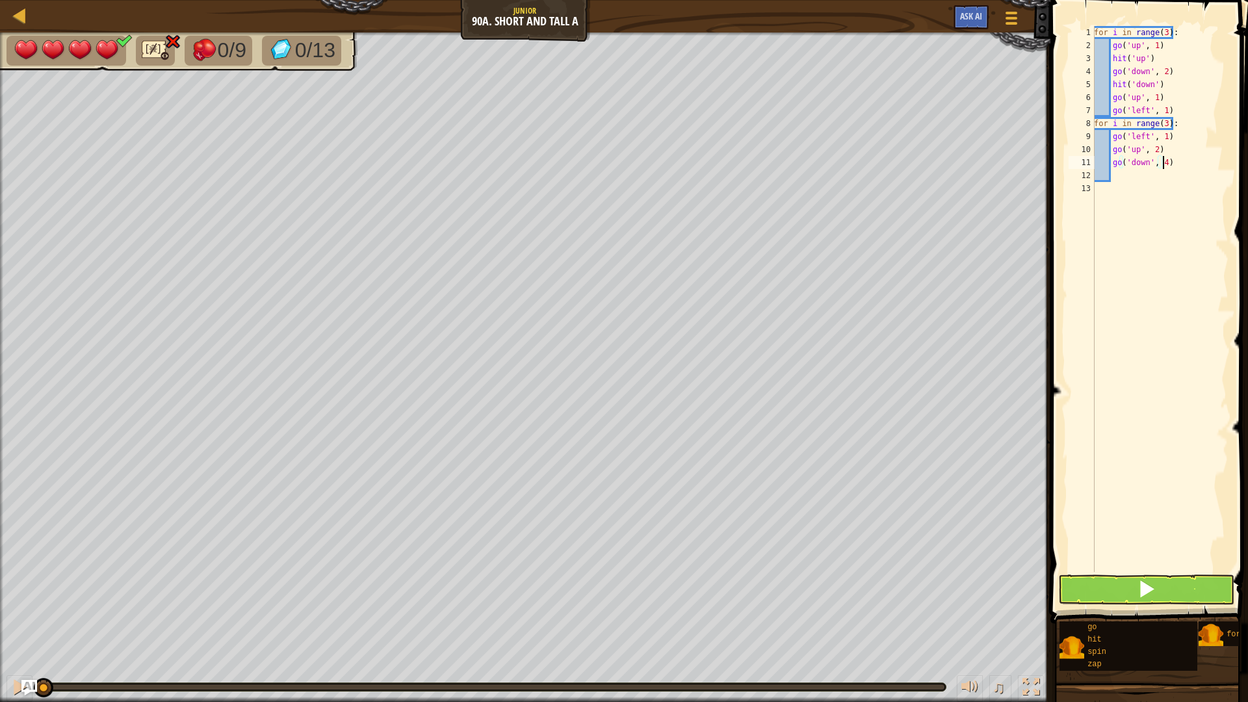
type textarea "go('down', 4)"
click at [1181, 181] on div "for i in range ( 3 ) : go ( 'up' , 1 ) hit ( 'up' ) go ( 'down' , 2 ) hit ( 'do…" at bounding box center [1160, 312] width 137 height 572
type textarea "h"
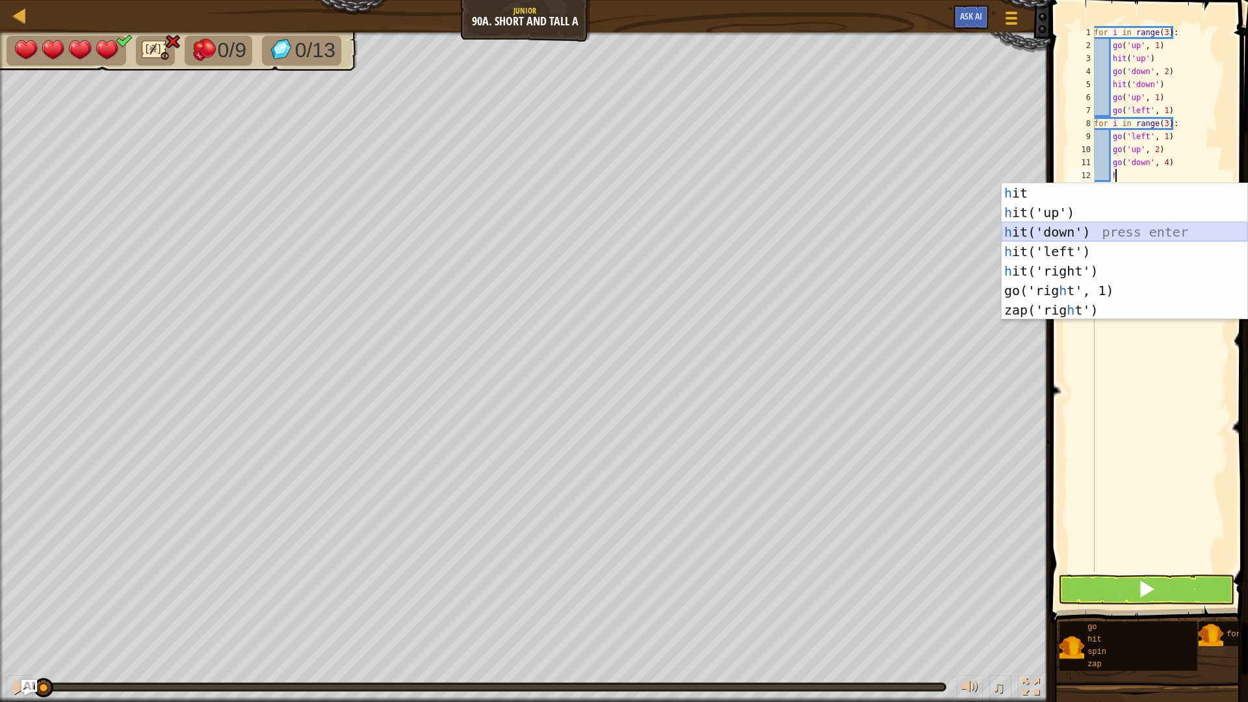
click at [1167, 230] on div "h it press enter h it('up') press enter h it('down') press enter h it('left') p…" at bounding box center [1125, 271] width 246 height 176
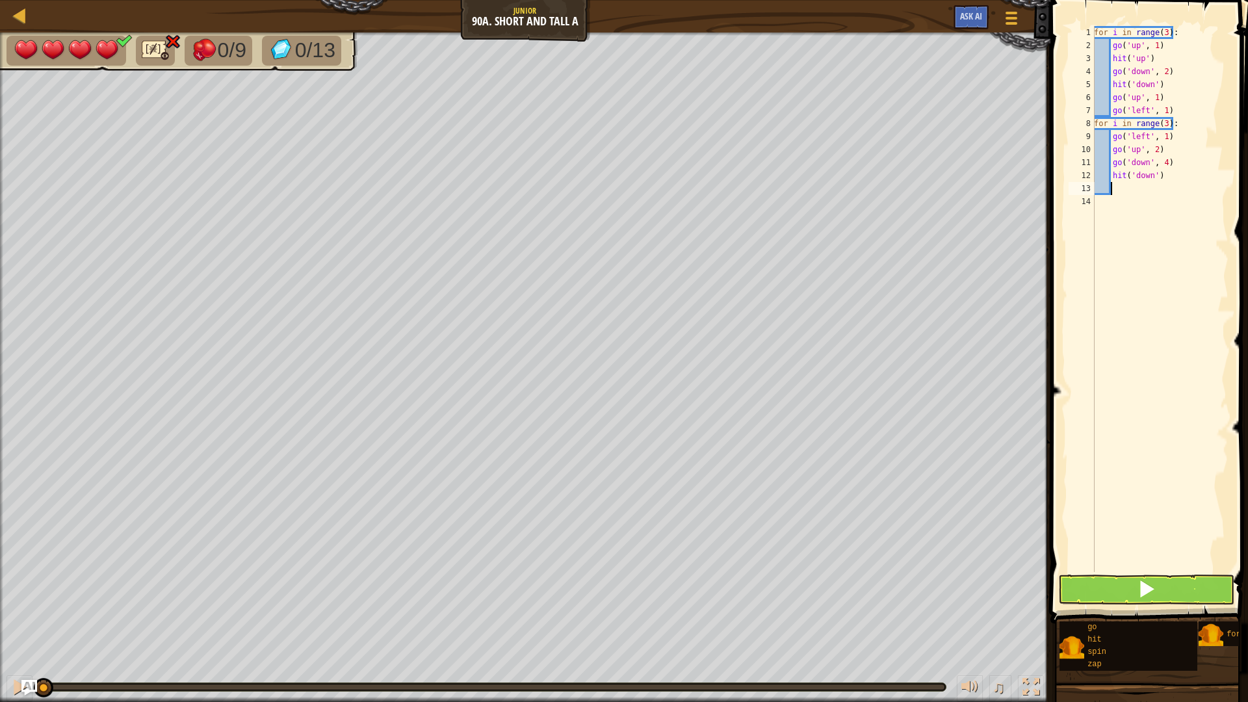
type textarea "g"
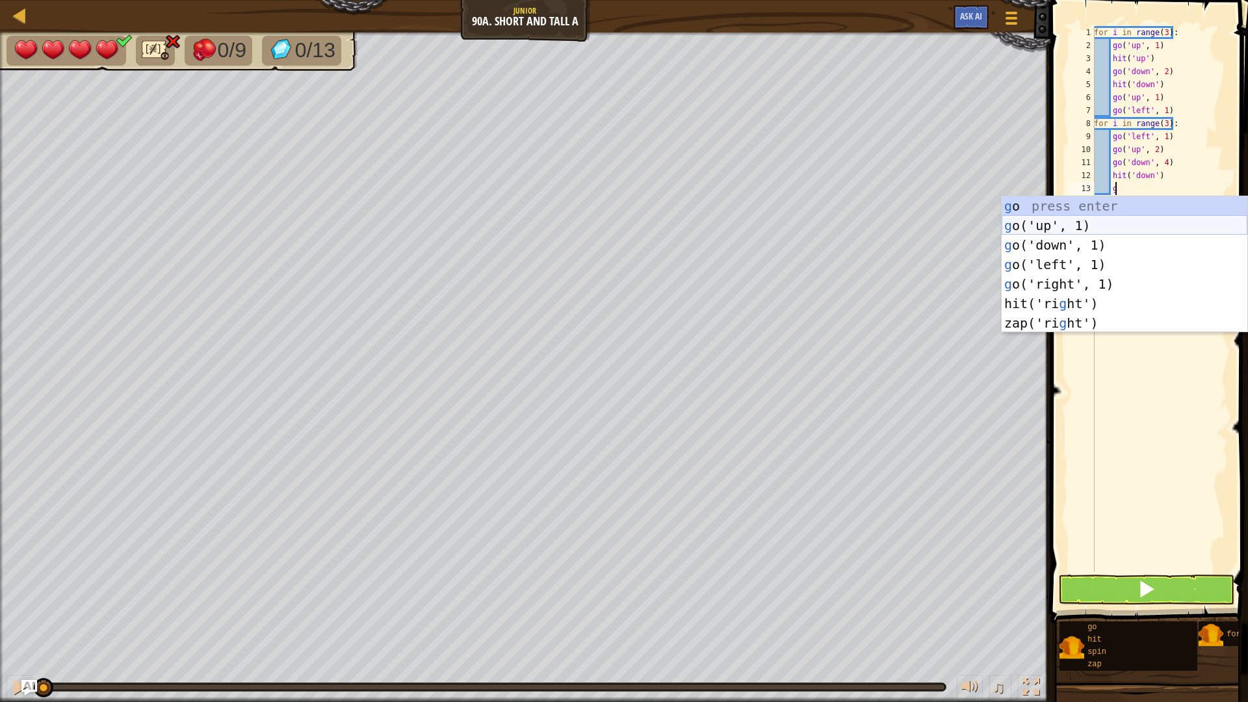
click at [1129, 231] on div "g o press enter g o('up', 1) press enter g o('down', 1) press enter g o('left',…" at bounding box center [1125, 284] width 246 height 176
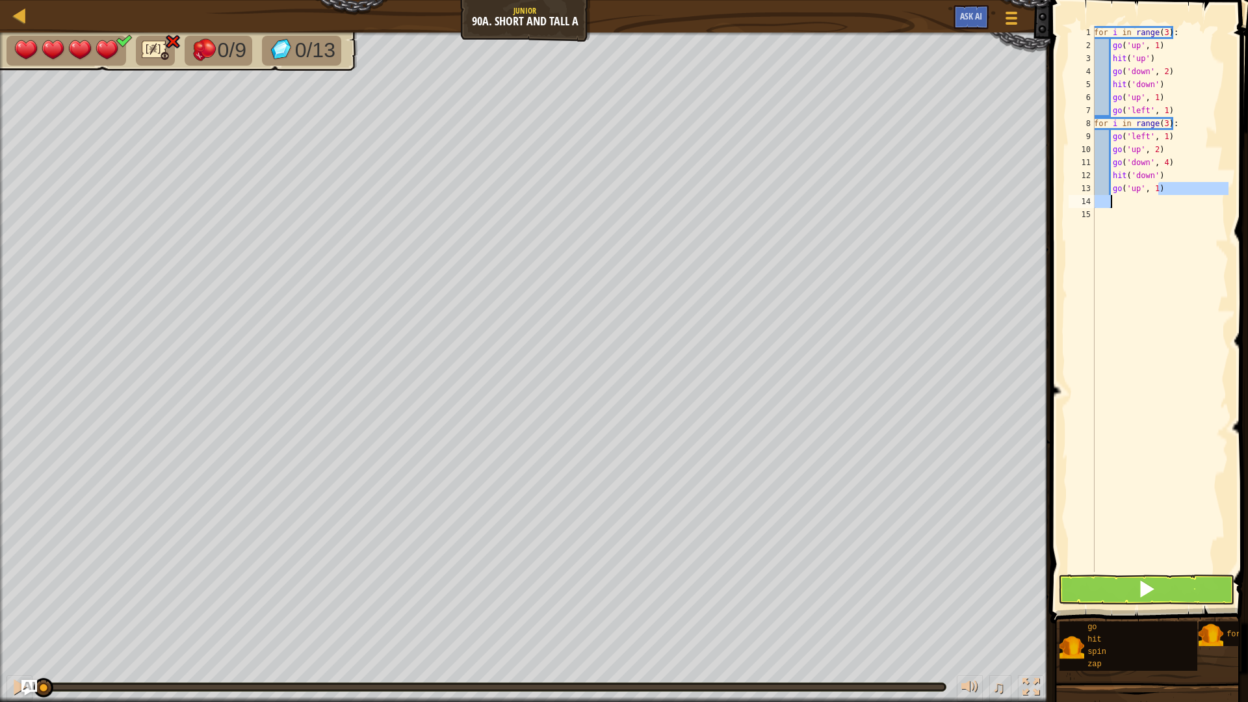
click at [1159, 198] on div "for i in range ( 3 ) : go ( 'up' , 1 ) hit ( 'up' ) go ( 'down' , 2 ) hit ( 'do…" at bounding box center [1160, 312] width 137 height 572
click at [1155, 182] on div "for i in range ( 3 ) : go ( 'up' , 1 ) hit ( 'up' ) go ( 'down' , 2 ) hit ( 'do…" at bounding box center [1160, 312] width 137 height 572
type textarea "go('up', 2)"
click at [1135, 207] on div "for i in range ( 3 ) : go ( 'up' , 1 ) hit ( 'up' ) go ( 'down' , 2 ) hit ( 'do…" at bounding box center [1160, 312] width 137 height 572
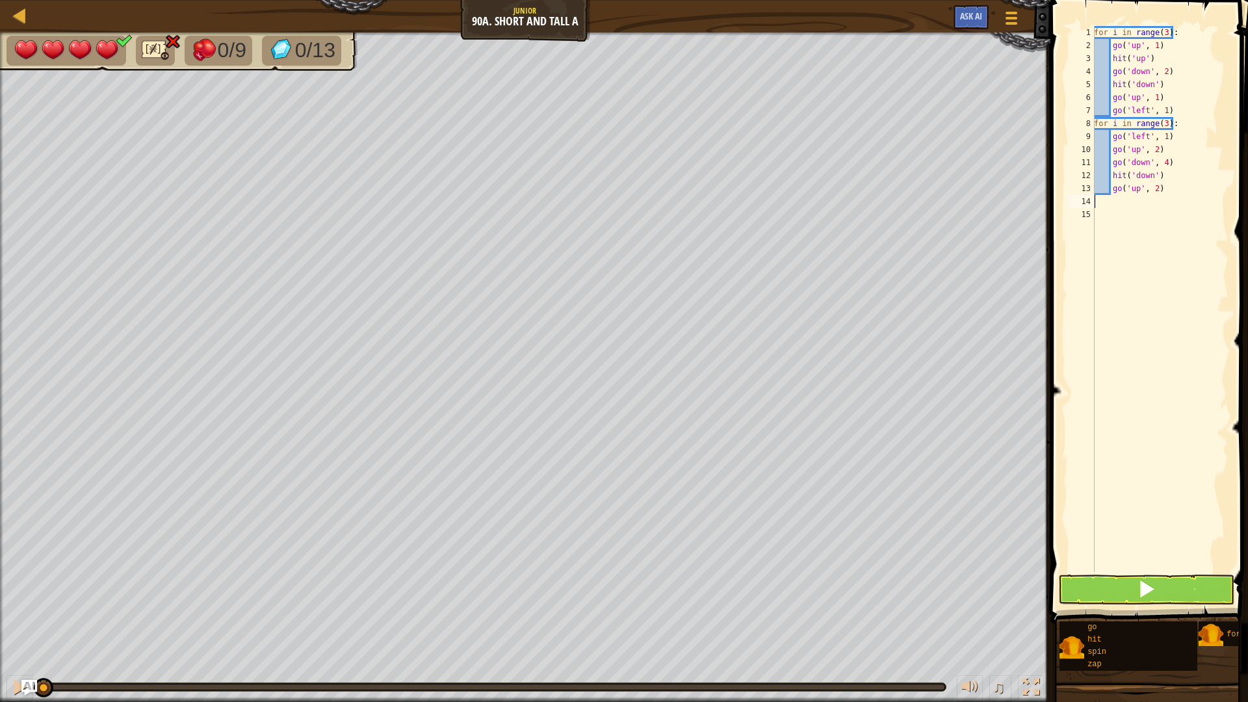
scroll to position [6, 0]
click at [1123, 592] on button at bounding box center [1146, 590] width 177 height 30
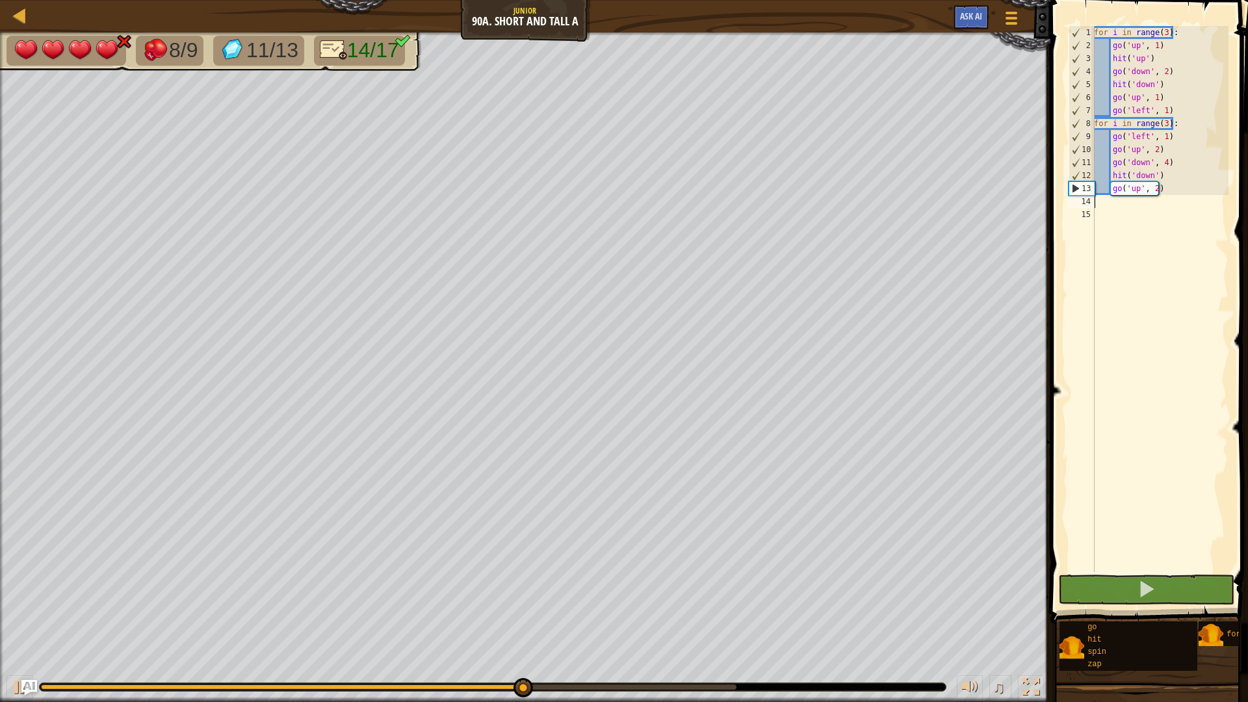
click at [1170, 137] on div "for i in range ( 3 ) : go ( 'up' , 1 ) hit ( 'up' ) go ( 'down' , 2 ) hit ( 'do…" at bounding box center [1160, 312] width 137 height 572
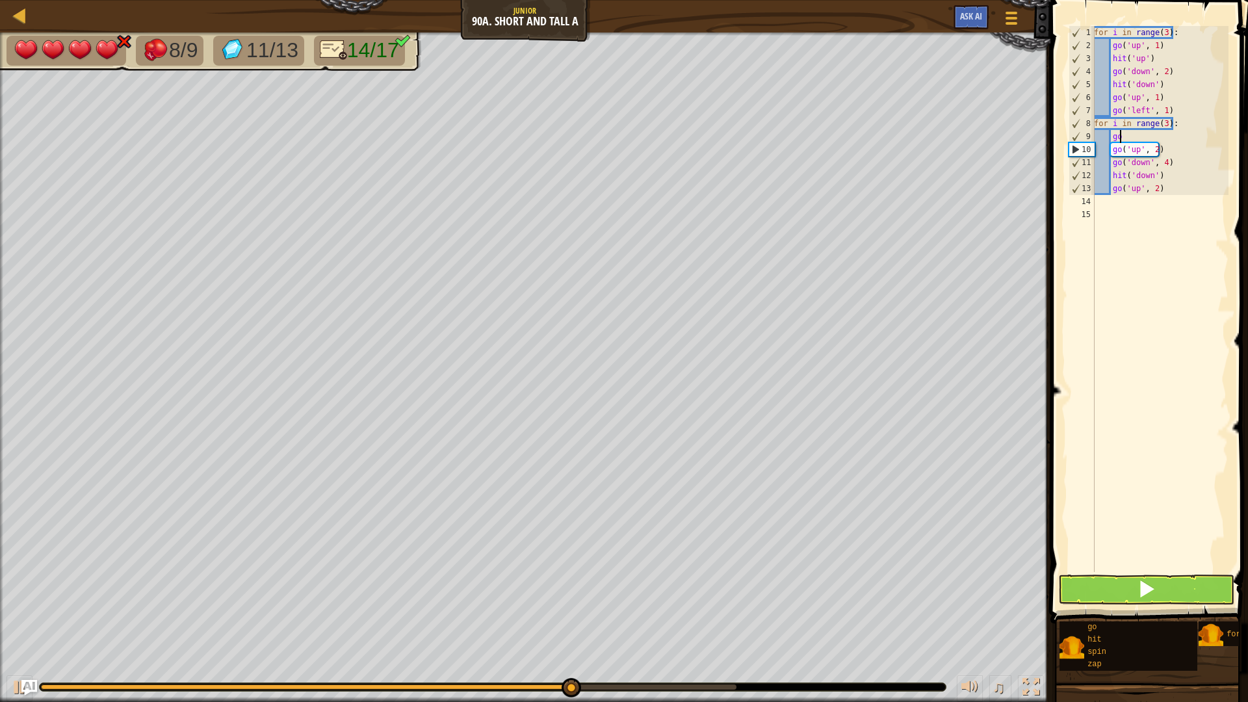
type textarea "g"
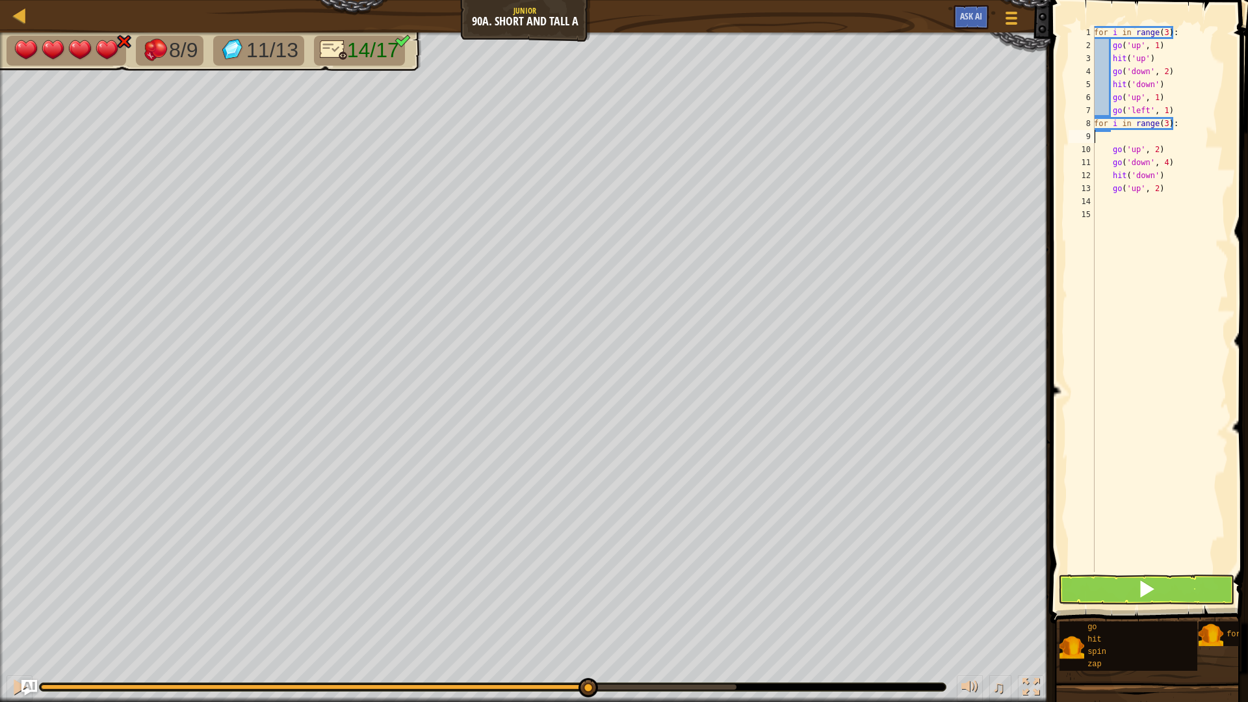
click at [1095, 129] on div "for i in range ( 3 ) : go ( 'up' , 1 ) hit ( 'up' ) go ( 'down' , 2 ) hit ( 'do…" at bounding box center [1160, 312] width 137 height 572
click at [1097, 129] on div "for i in range ( 3 ) : go ( 'up' , 1 ) hit ( 'up' ) go ( 'down' , 2 ) hit ( 'do…" at bounding box center [1160, 299] width 137 height 546
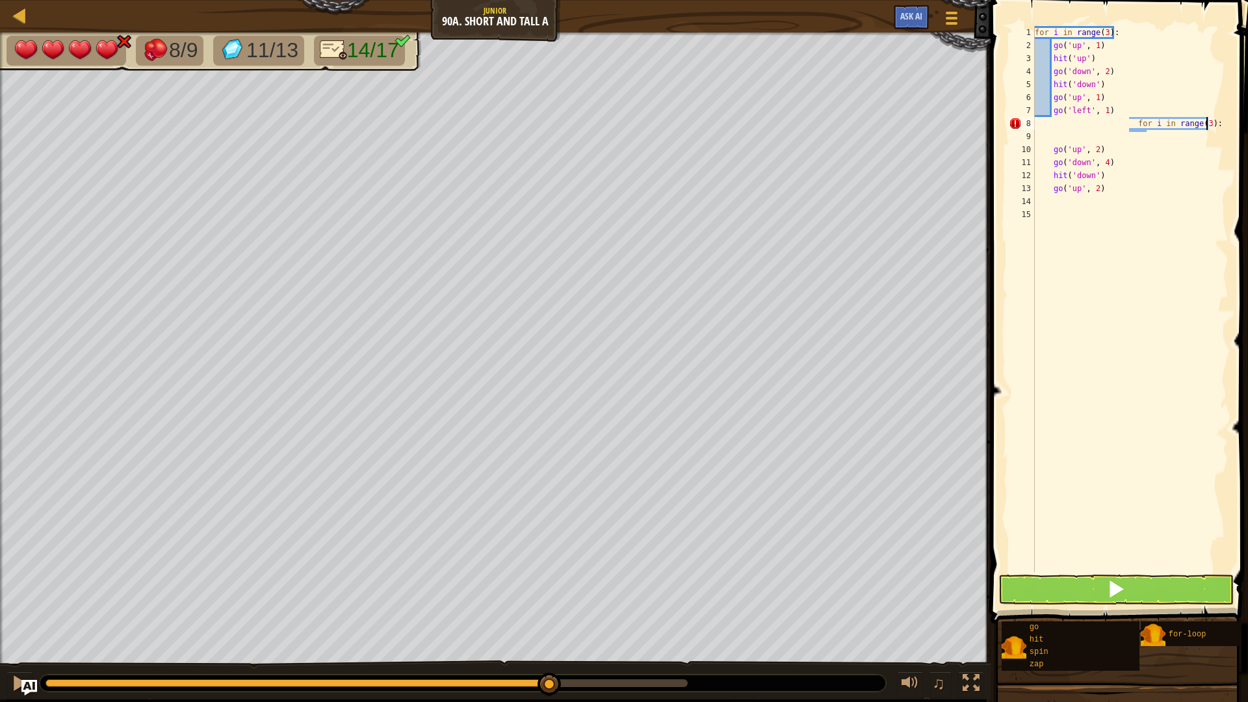
click at [1170, 139] on div "for i in range ( 3 ) : go ( 'up' , 1 ) hit ( 'up' ) go ( 'down' , 2 ) hit ( 'do…" at bounding box center [1130, 312] width 196 height 572
type textarea "f"
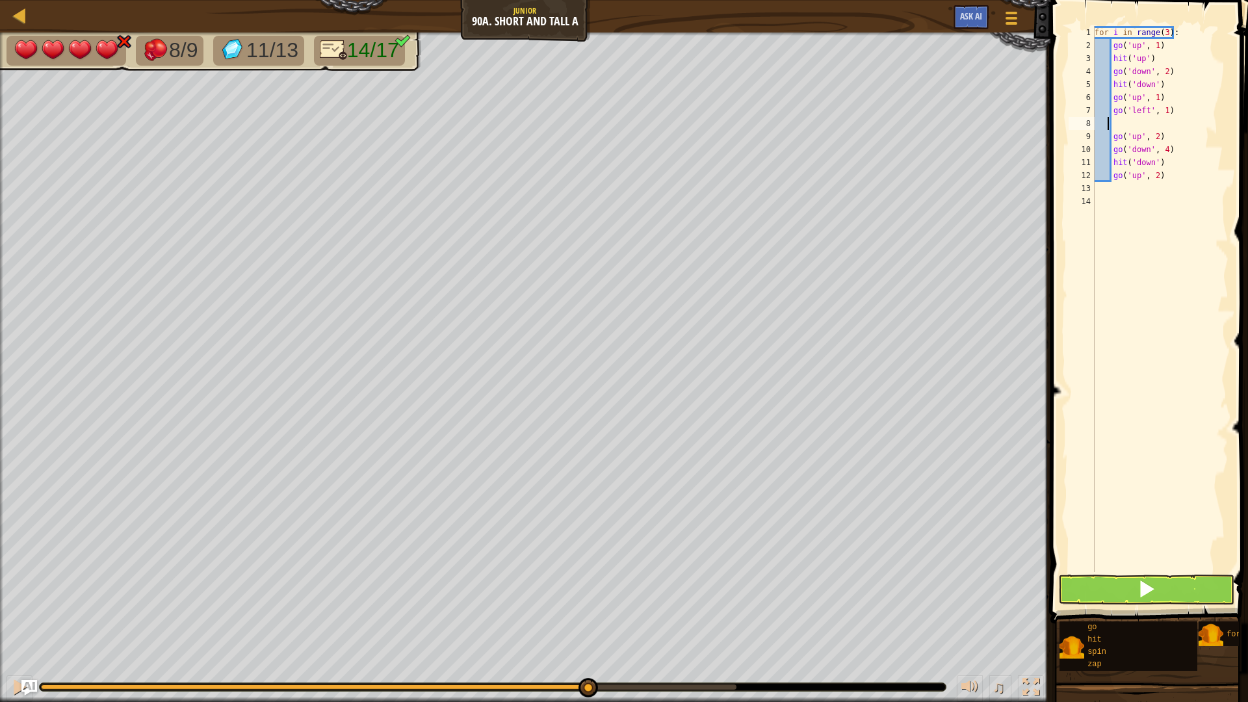
click at [1110, 125] on div "for i in range ( 3 ) : go ( 'up' , 1 ) hit ( 'up' ) go ( 'down' , 2 ) hit ( 'do…" at bounding box center [1160, 312] width 137 height 572
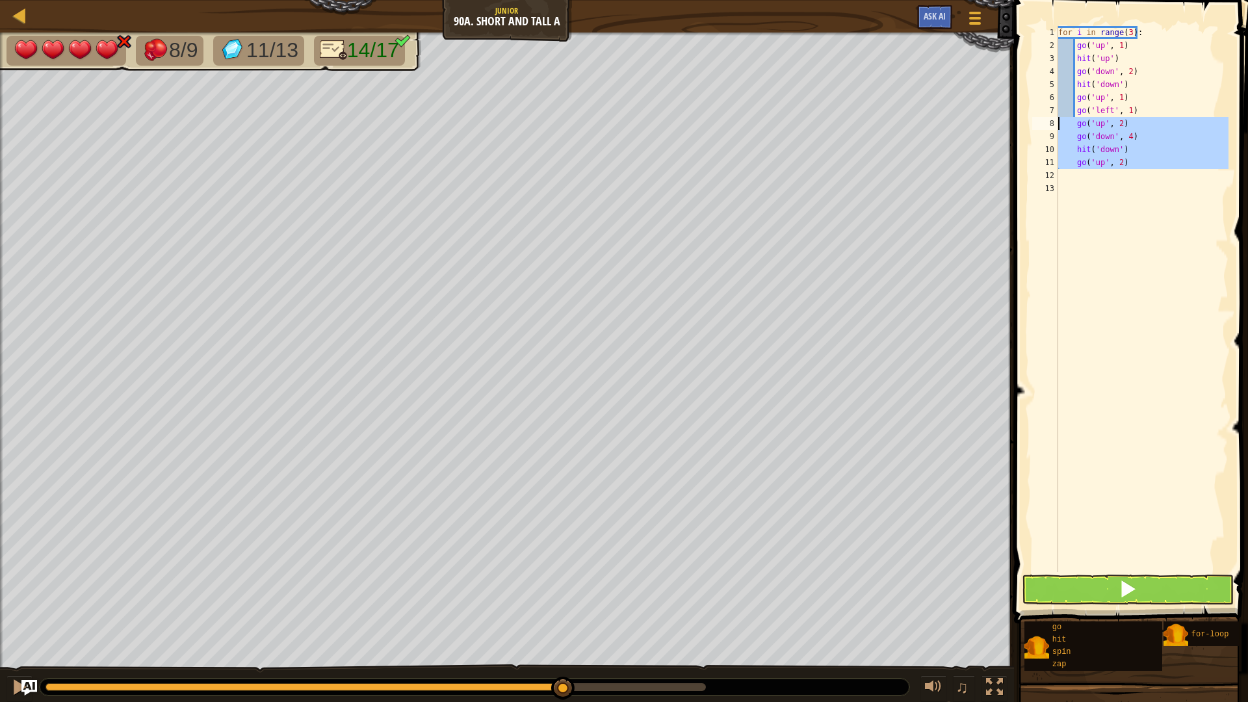
drag, startPoint x: 1125, startPoint y: 173, endPoint x: 1053, endPoint y: 123, distance: 88.4
click at [1053, 123] on div "go('left', 1) 1 2 3 4 5 6 7 8 9 10 11 12 13 for i in range ( 3 ) : go ( 'up' , …" at bounding box center [1129, 299] width 199 height 546
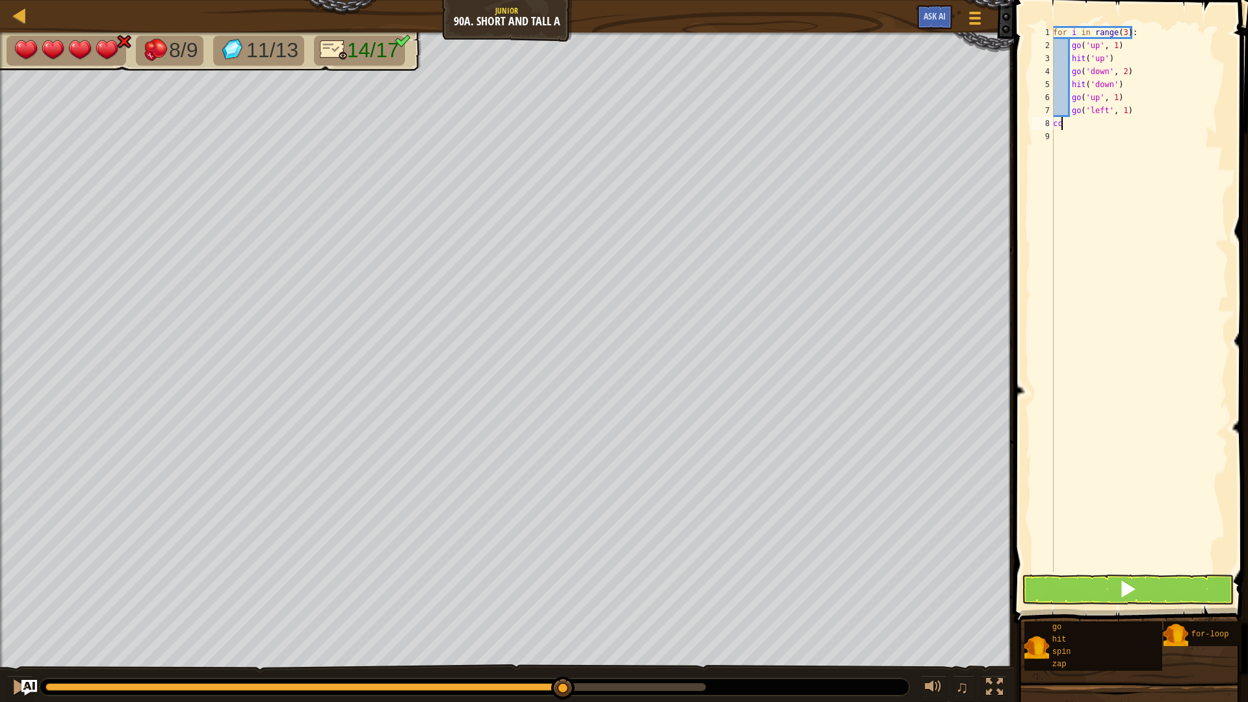
type textarea "c"
click at [1133, 137] on div "for i in range ( 3 ) : go ( 'up' , 1 ) hit ( 'up' ) go ( 'down' , 2 ) hit ( 'do…" at bounding box center [1140, 312] width 178 height 572
type textarea "v"
paste textarea
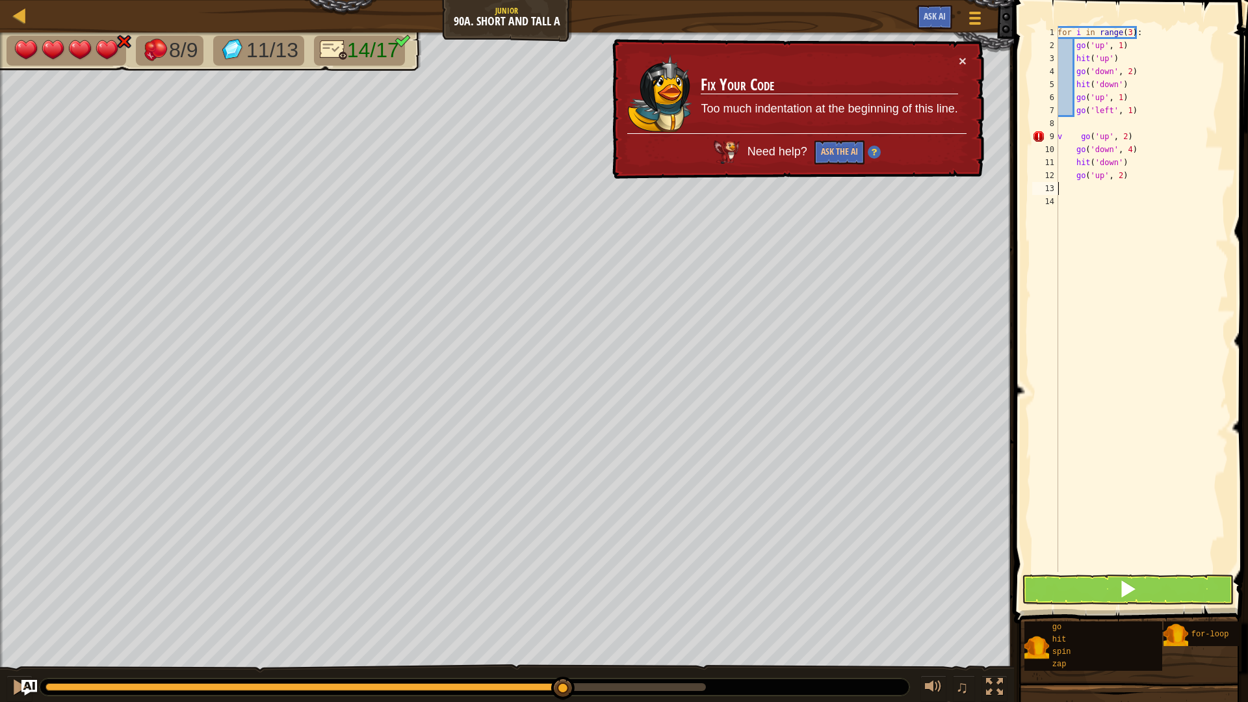
click at [1067, 139] on div "for i in range ( 3 ) : go ( 'up' , 1 ) hit ( 'up' ) go ( 'down' , 2 ) hit ( 'do…" at bounding box center [1142, 312] width 174 height 572
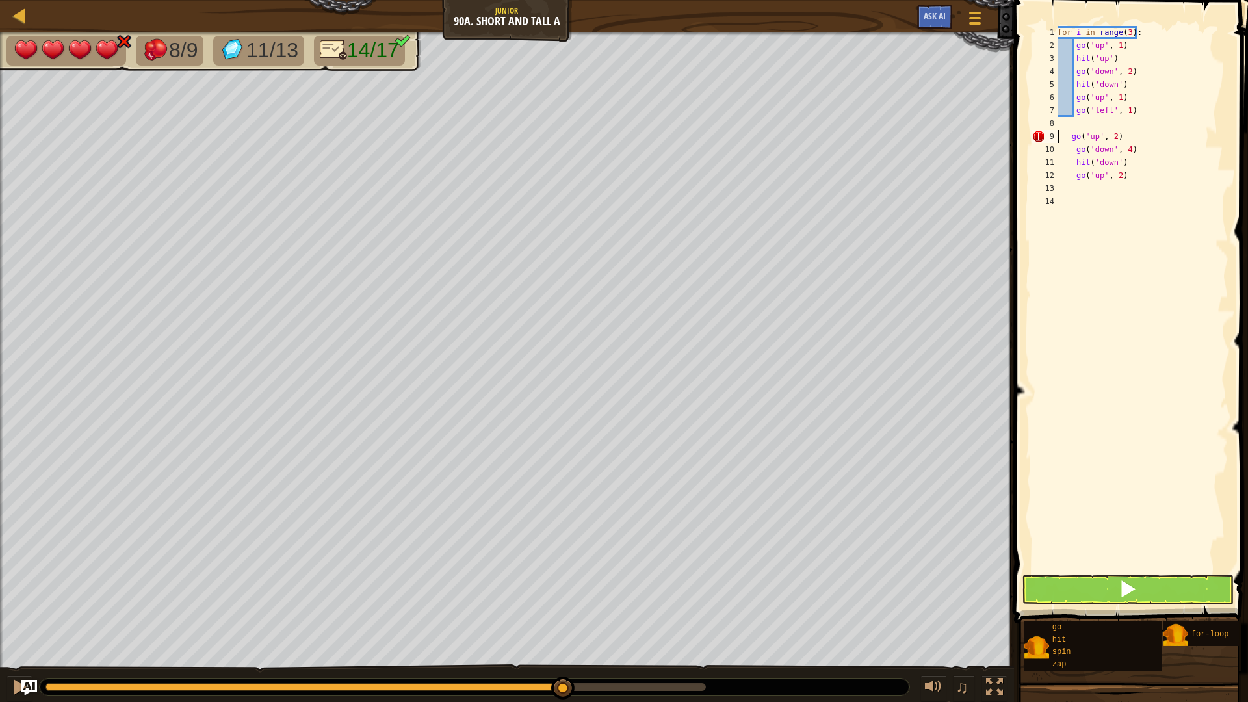
type textarea "go('up', 2)"
click at [1084, 122] on div "for i in range ( 3 ) : go ( 'up' , 1 ) hit ( 'up' ) go ( 'down' , 2 ) hit ( 'do…" at bounding box center [1142, 312] width 174 height 572
type textarea "g"
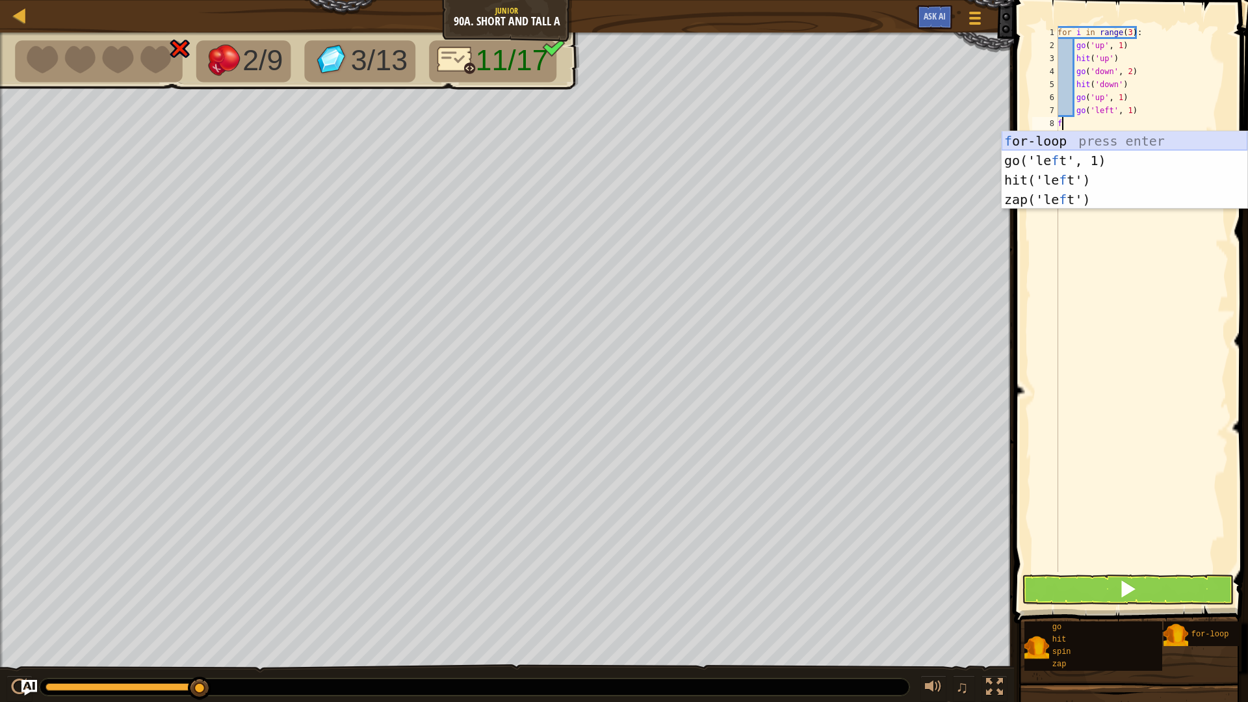
click at [1077, 143] on div "f or-loop press enter go('le f t', 1) press enter hit('le f t') press enter zap…" at bounding box center [1125, 189] width 246 height 117
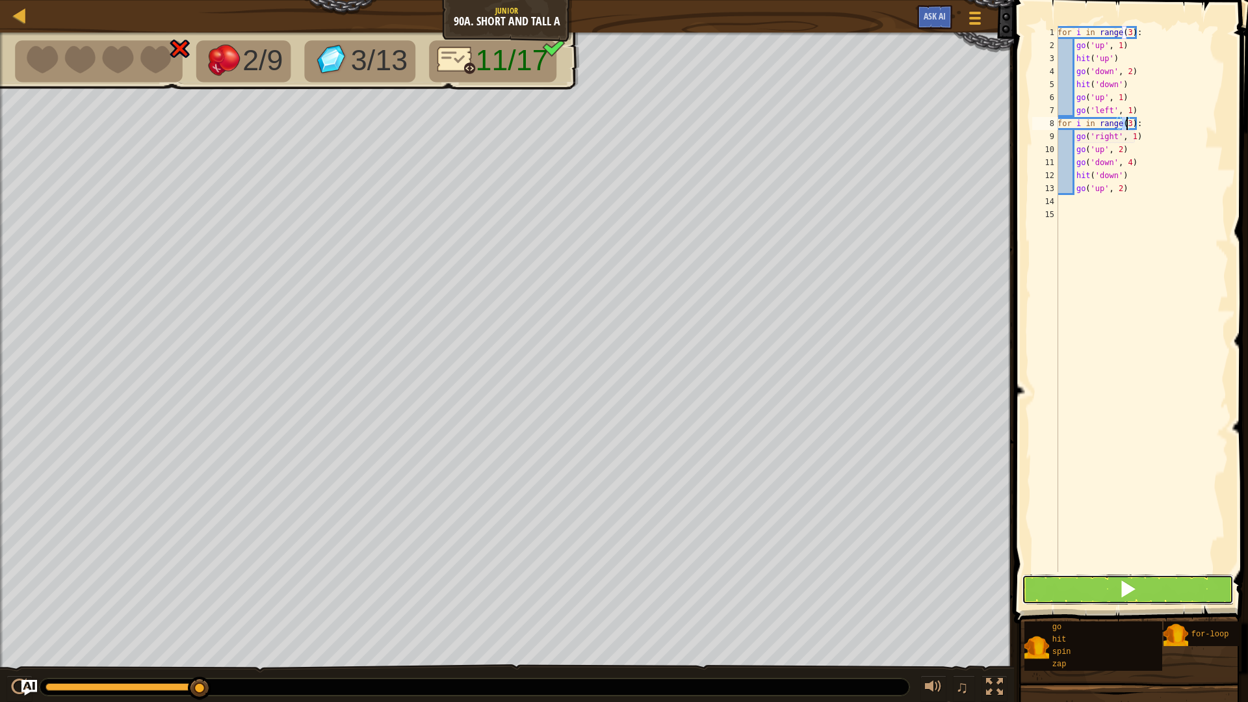
click at [1136, 566] on div "for i in range(3): 1 2 3 4 5 6 7 8 9 10 11 12 13 14 15 for i in range ( 3 ) : g…" at bounding box center [1129, 338] width 238 height 662
click at [1133, 586] on span at bounding box center [1128, 589] width 18 height 18
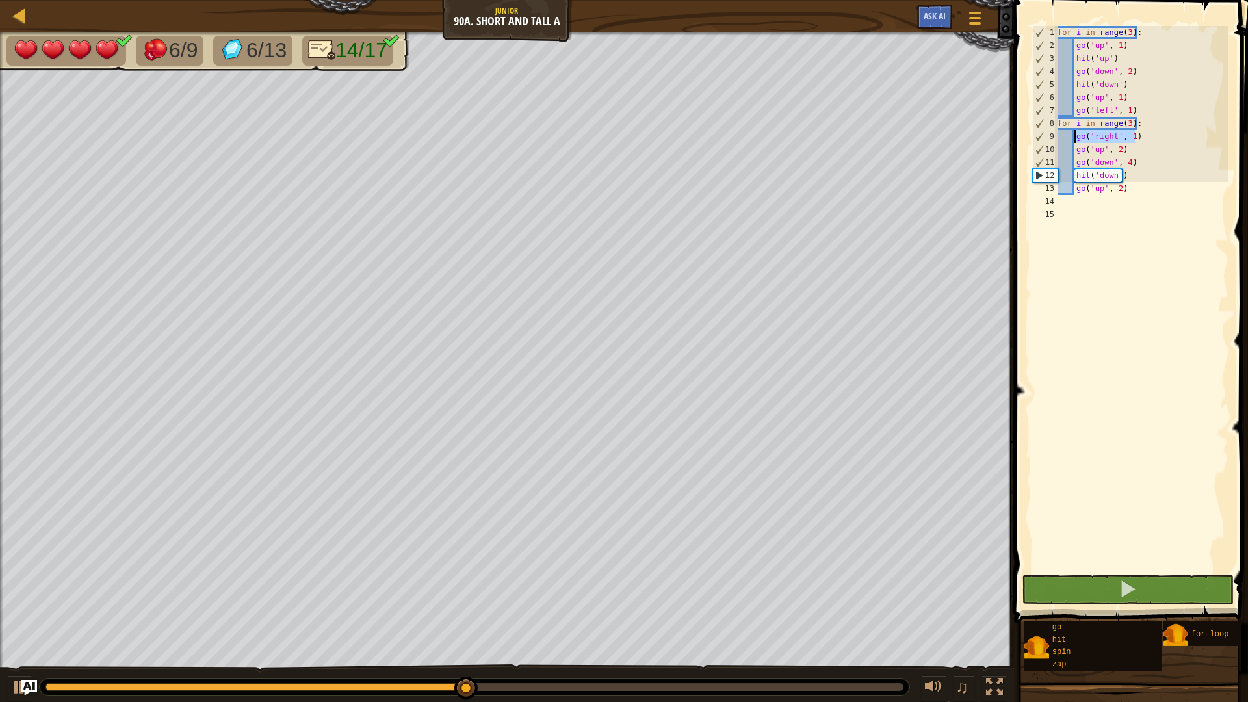
drag, startPoint x: 1144, startPoint y: 134, endPoint x: 1074, endPoint y: 137, distance: 70.3
click at [1074, 137] on div "for i in range ( 3 ) : go ( 'up' , 1 ) hit ( 'up' ) go ( 'down' , 2 ) hit ( 'do…" at bounding box center [1142, 312] width 174 height 572
type textarea "go('right', 1)"
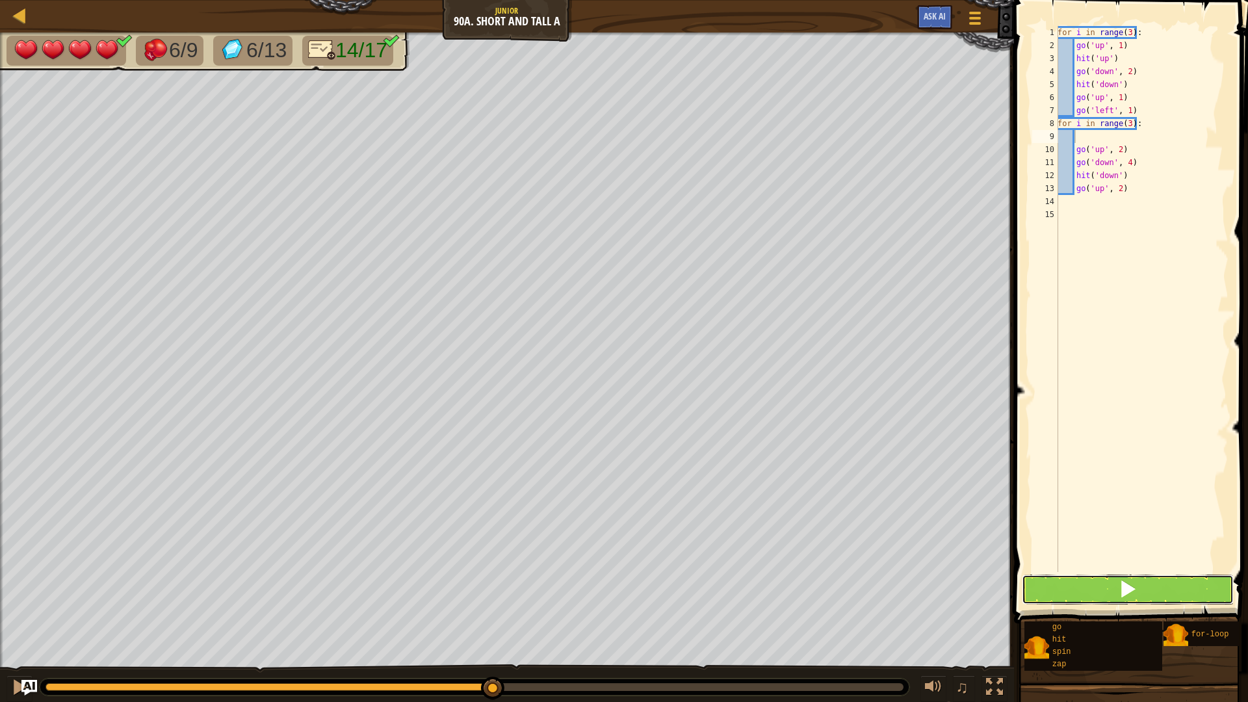
click at [1147, 588] on button at bounding box center [1128, 590] width 212 height 30
click at [1077, 211] on div "for i in range ( 3 ) : go ( 'up' , 1 ) hit ( 'up' ) go ( 'down' , 2 ) hit ( 'do…" at bounding box center [1142, 312] width 174 height 572
click at [1077, 200] on div "for i in range ( 3 ) : go ( 'up' , 1 ) hit ( 'up' ) go ( 'down' , 2 ) hit ( 'do…" at bounding box center [1142, 312] width 174 height 572
type textarea "g"
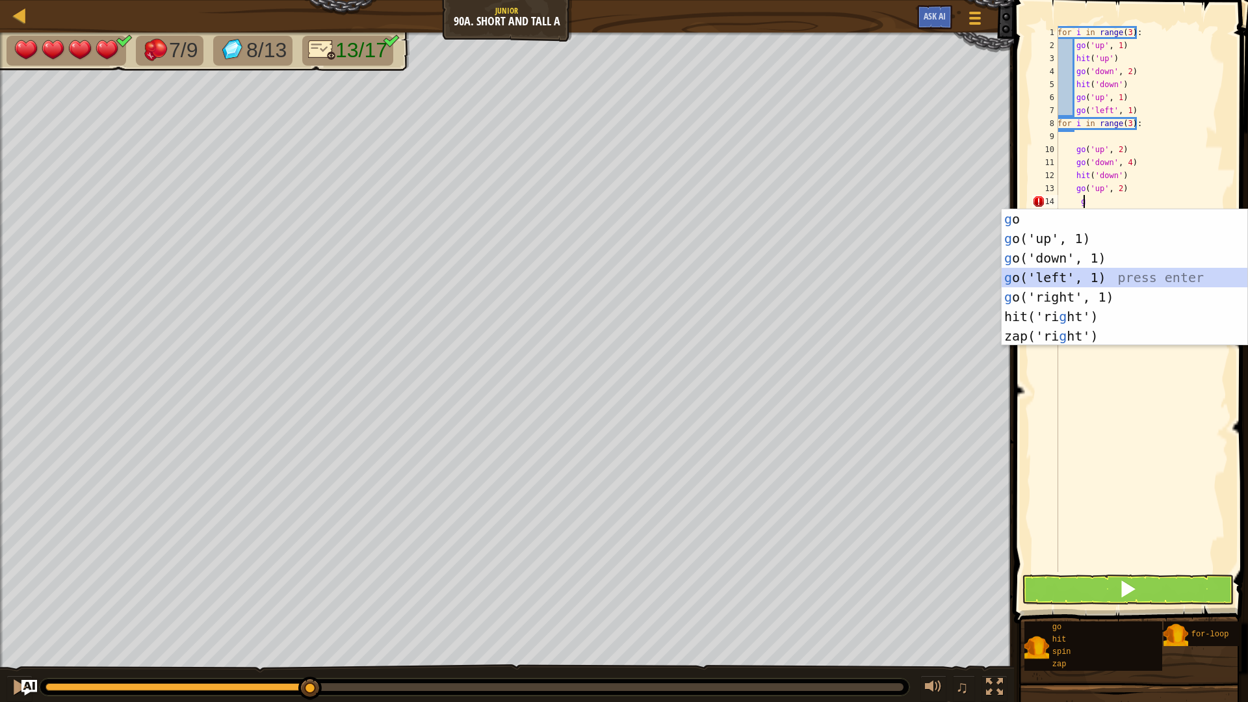
click at [1112, 274] on div "g o press enter g o('up', 1) press enter g o('down', 1) press enter g o('left',…" at bounding box center [1125, 297] width 246 height 176
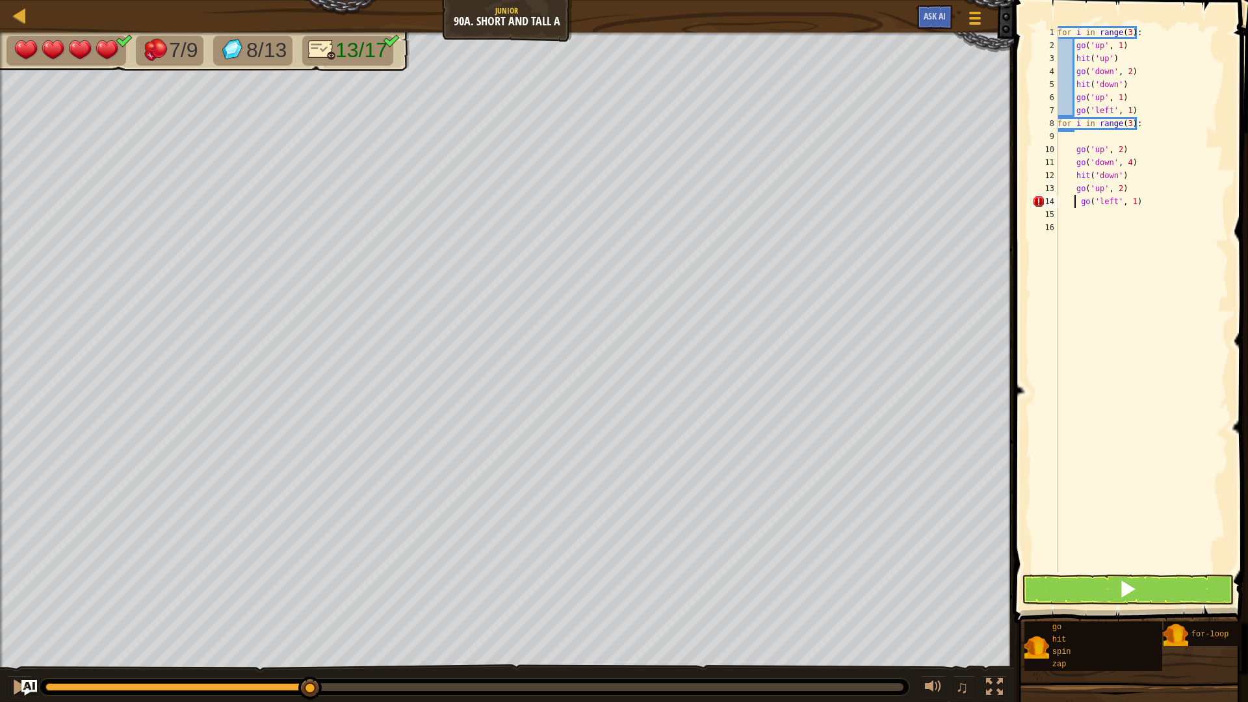
click at [1076, 199] on div "for i in range ( 3 ) : go ( 'up' , 1 ) hit ( 'up' ) go ( 'down' , 2 ) hit ( 'do…" at bounding box center [1142, 312] width 174 height 572
type textarea "go('left', 1)"
drag, startPoint x: 1149, startPoint y: 602, endPoint x: 1156, endPoint y: 601, distance: 6.6
click at [1152, 592] on button at bounding box center [1128, 590] width 212 height 30
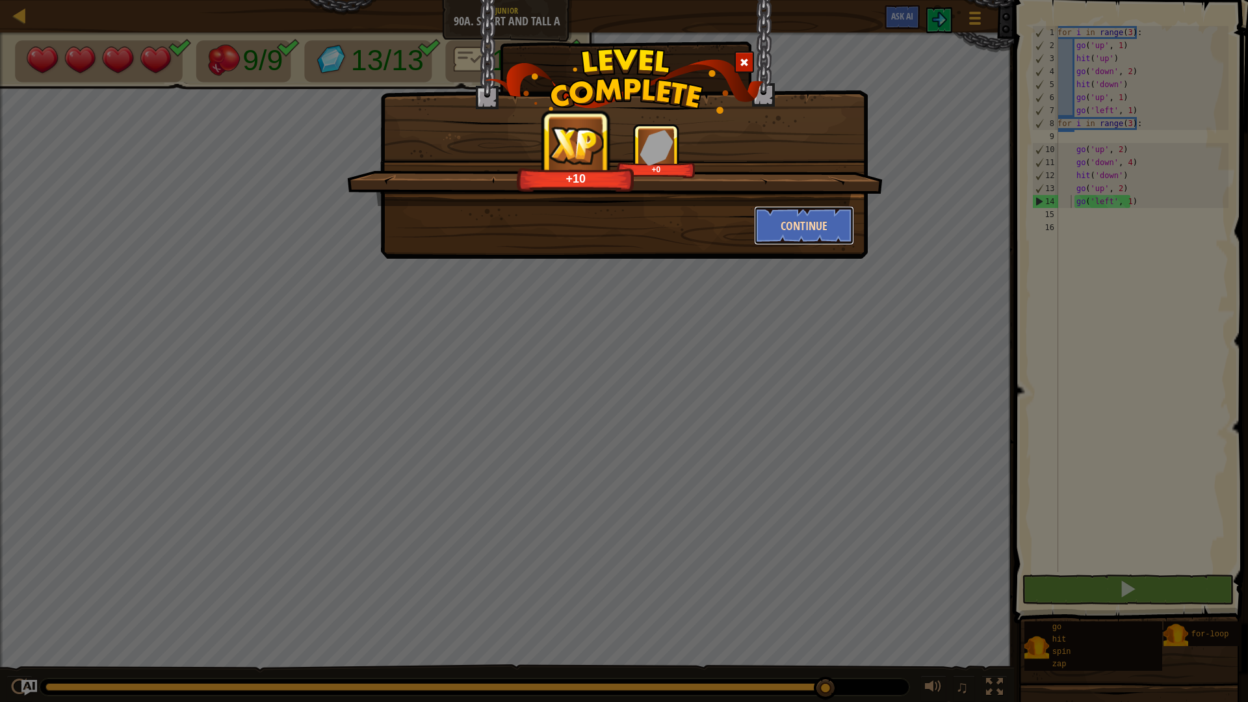
click at [768, 213] on button "Continue" at bounding box center [804, 225] width 101 height 39
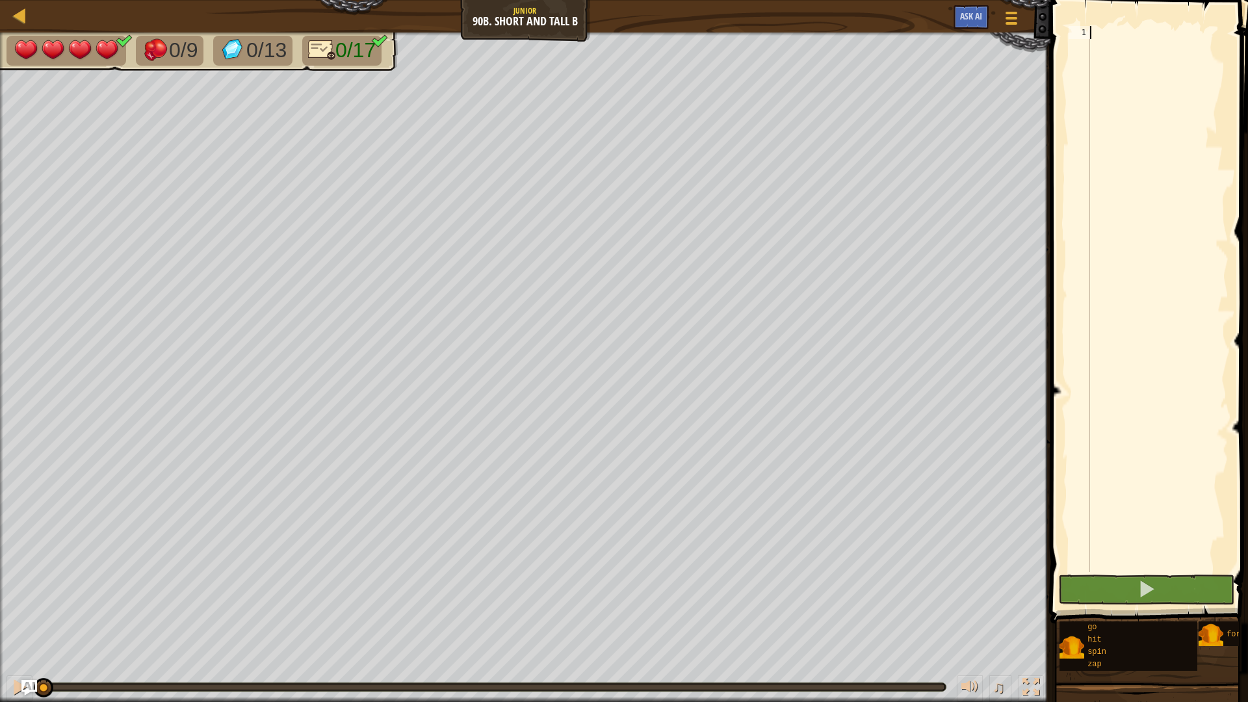
scroll to position [6, 0]
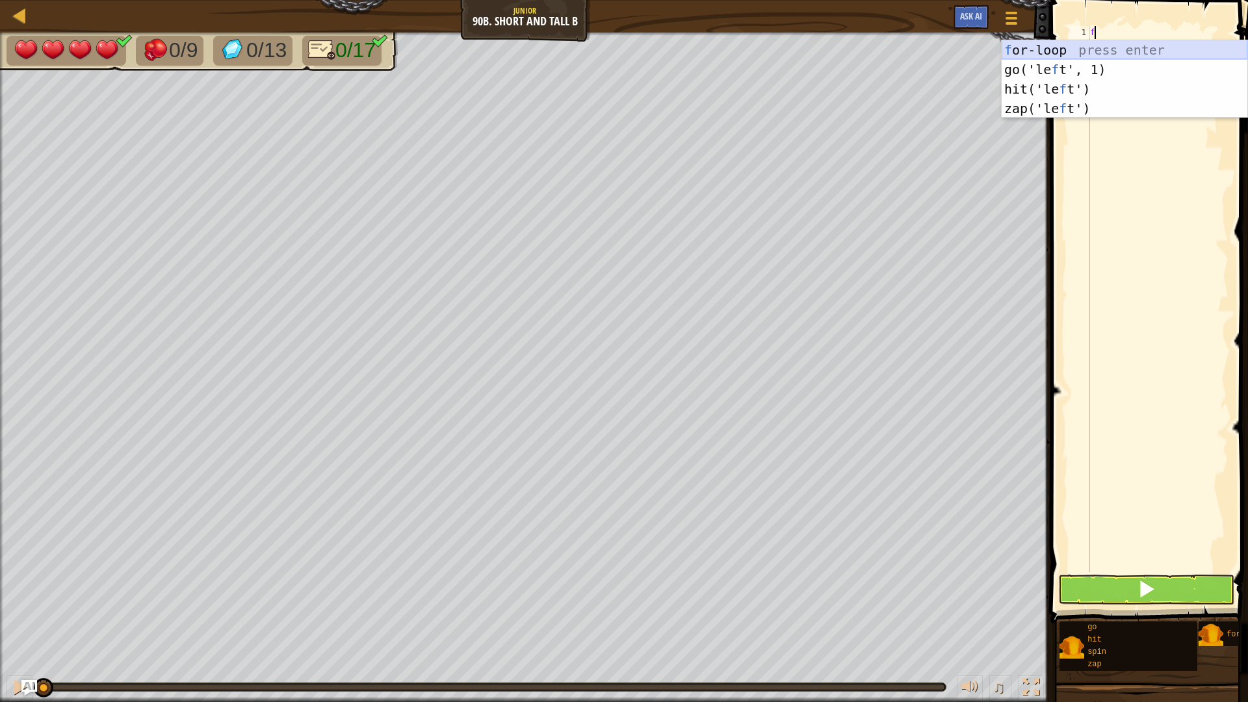
click at [1213, 51] on div "f or-loop press enter go('le f t', 1) press enter hit('le f t') press enter zap…" at bounding box center [1125, 98] width 246 height 117
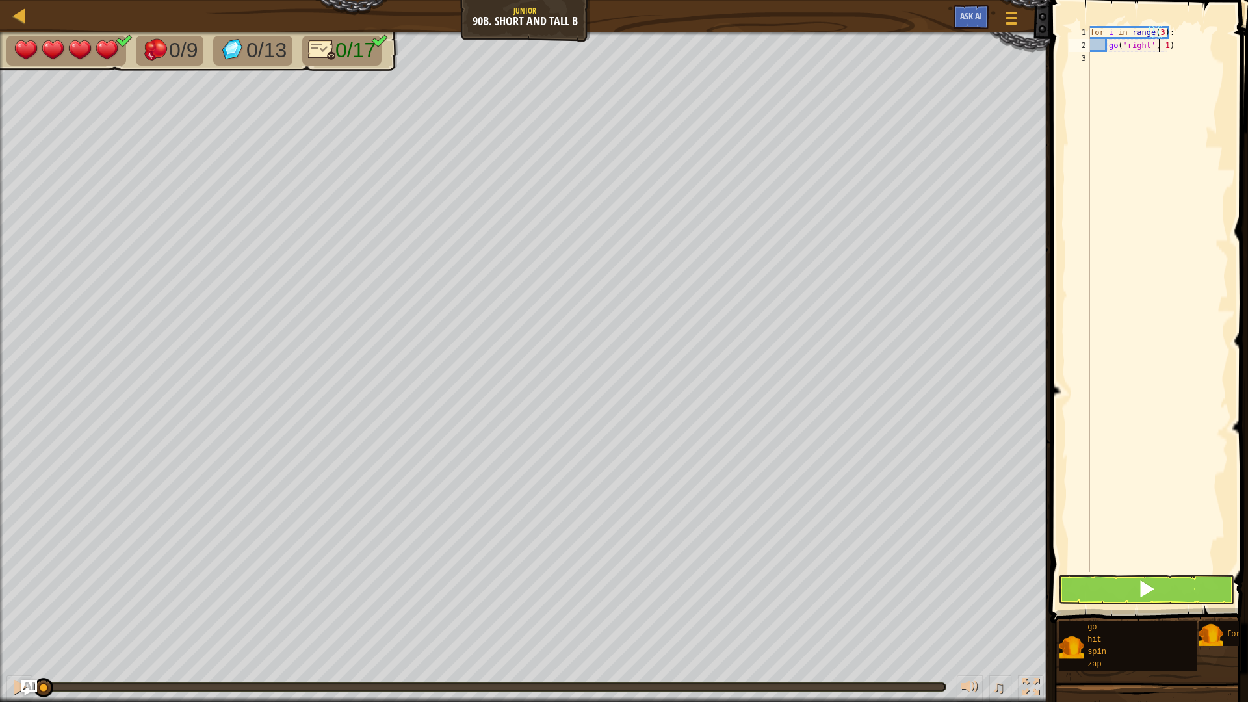
click at [1160, 49] on div "for i in range ( 3 ) : go ( 'right' , 1 )" at bounding box center [1158, 312] width 141 height 572
type textarea "go('right', 1)"
drag, startPoint x: 1142, startPoint y: 198, endPoint x: 1140, endPoint y: 130, distance: 68.3
click at [1144, 194] on div "for i in range ( 3 ) : go ( 'right' , 1 )" at bounding box center [1158, 312] width 141 height 572
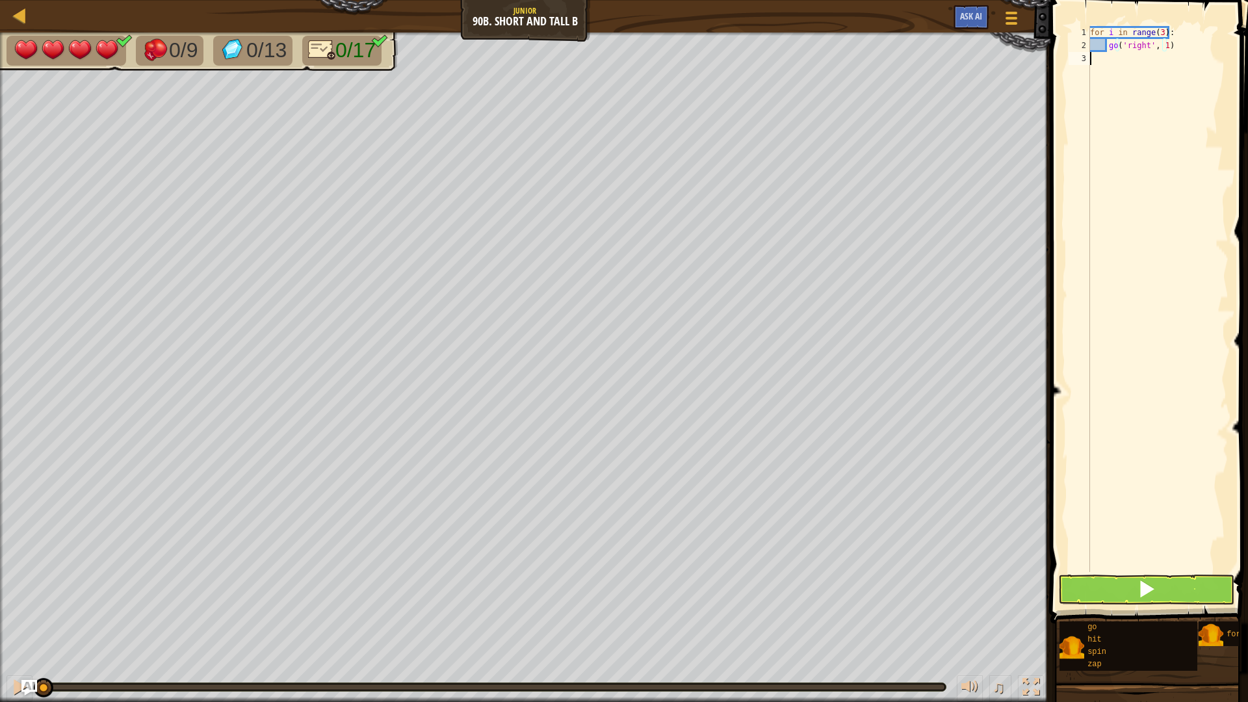
scroll to position [6, 0]
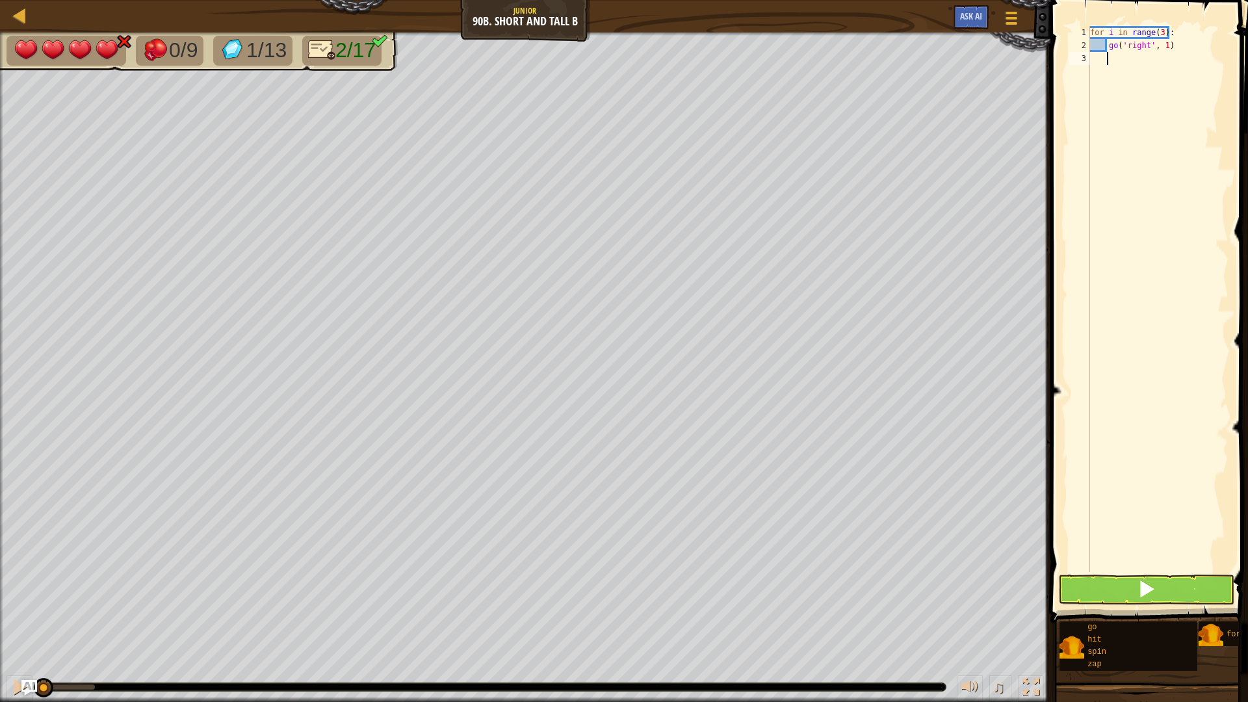
type textarea "h"
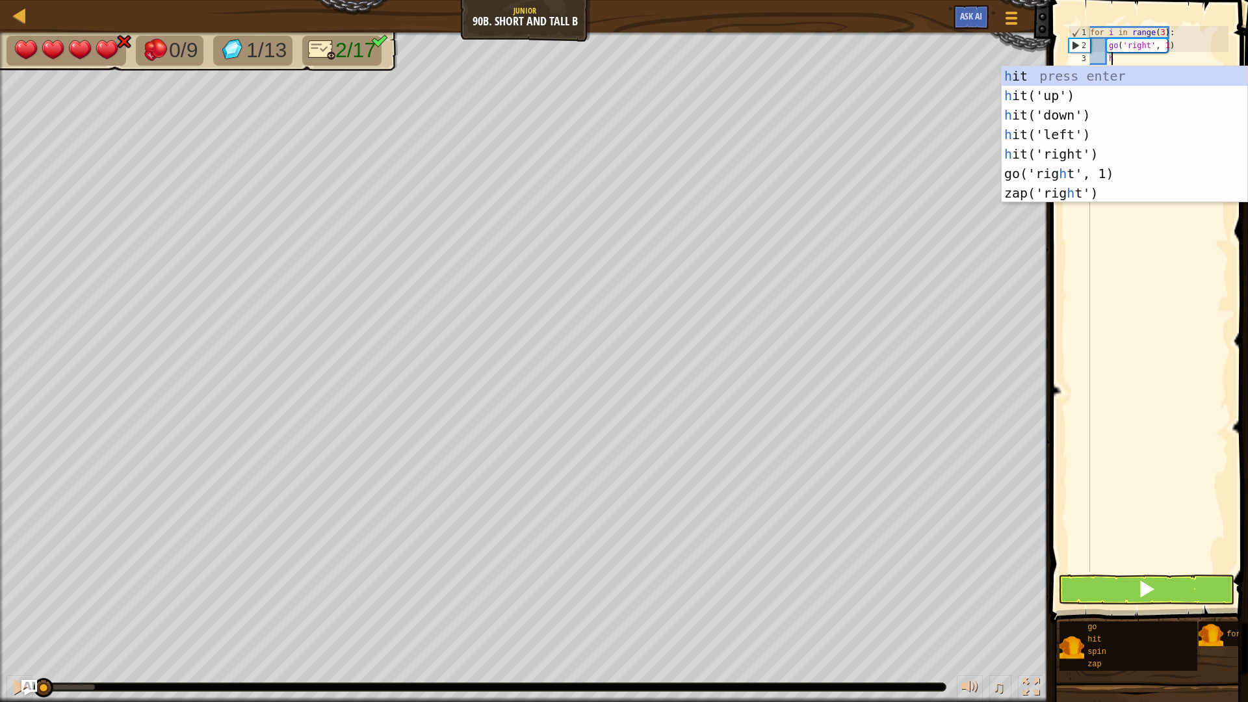
scroll to position [6, 1]
click at [1123, 151] on div "h it press enter h it('up') press enter h it('down') press enter h it('left') p…" at bounding box center [1125, 154] width 246 height 176
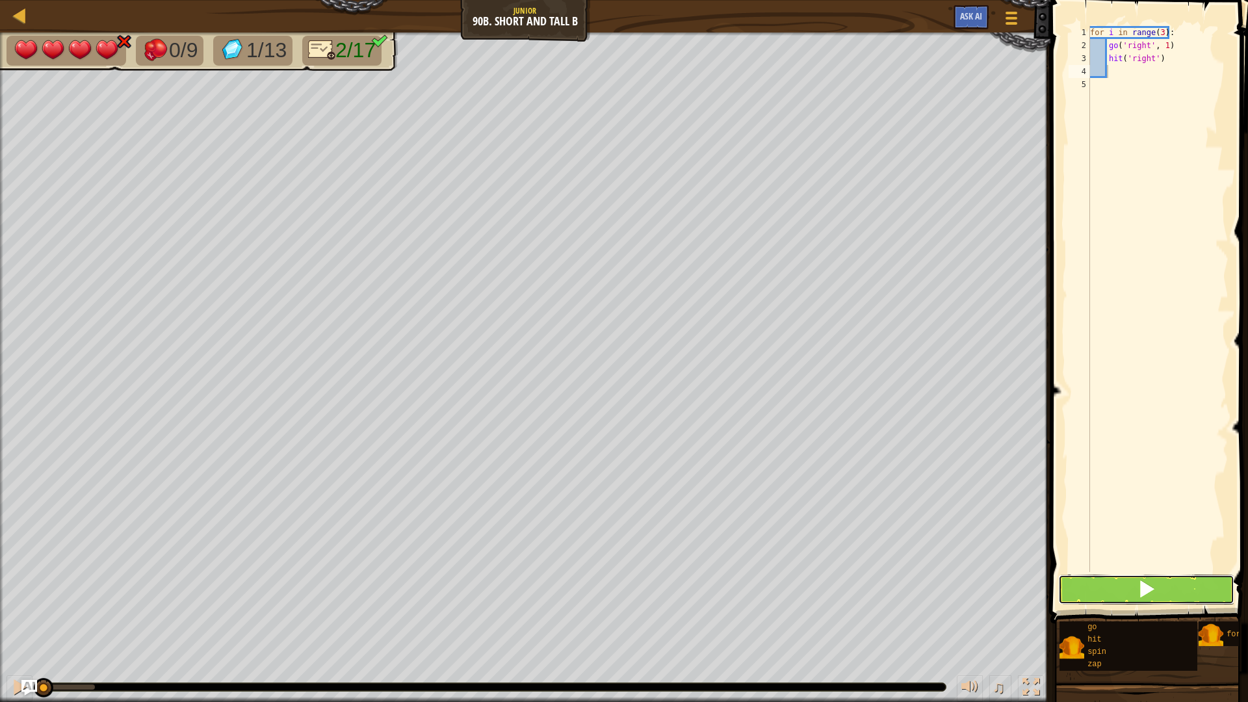
click at [1174, 592] on button at bounding box center [1146, 590] width 177 height 30
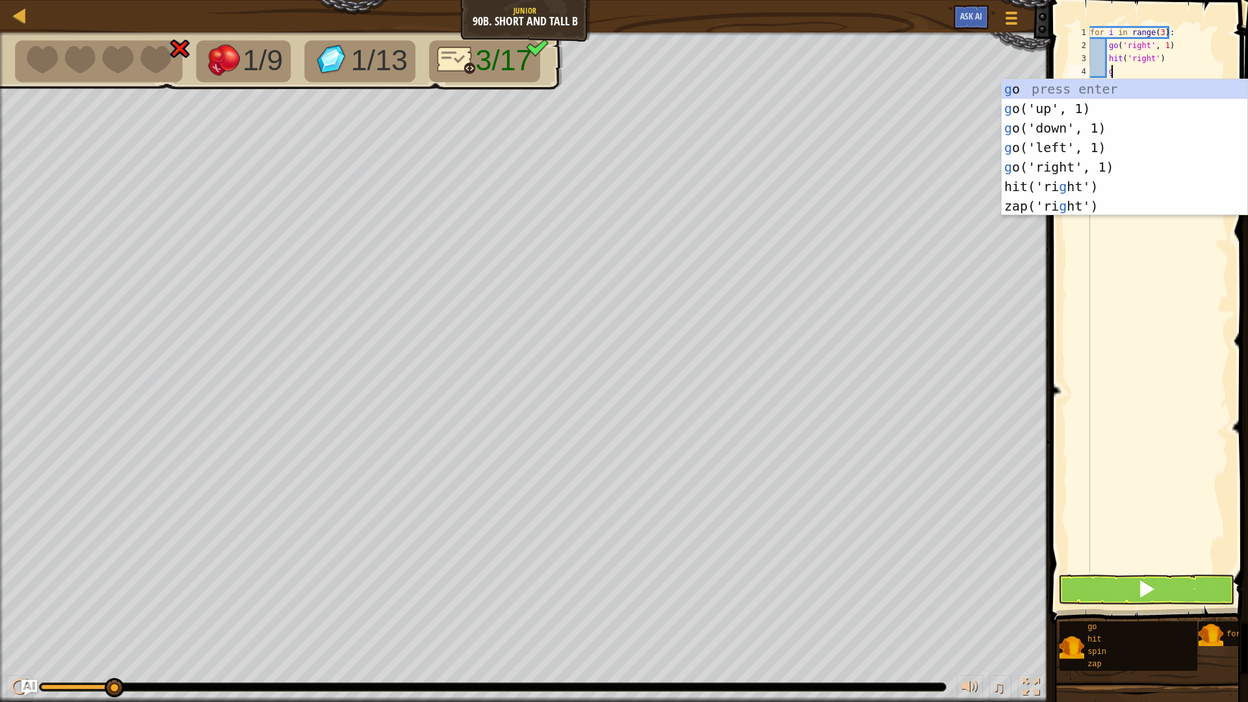
type textarea "g"
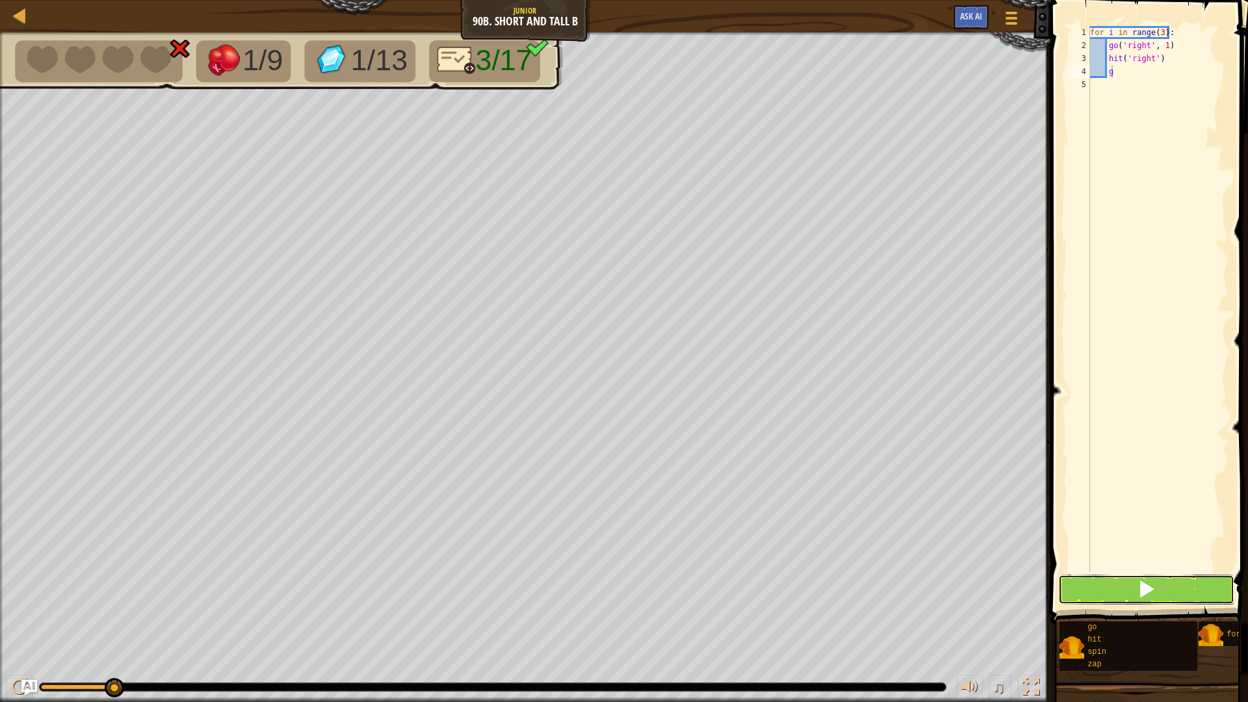
click at [1116, 592] on button at bounding box center [1146, 590] width 177 height 30
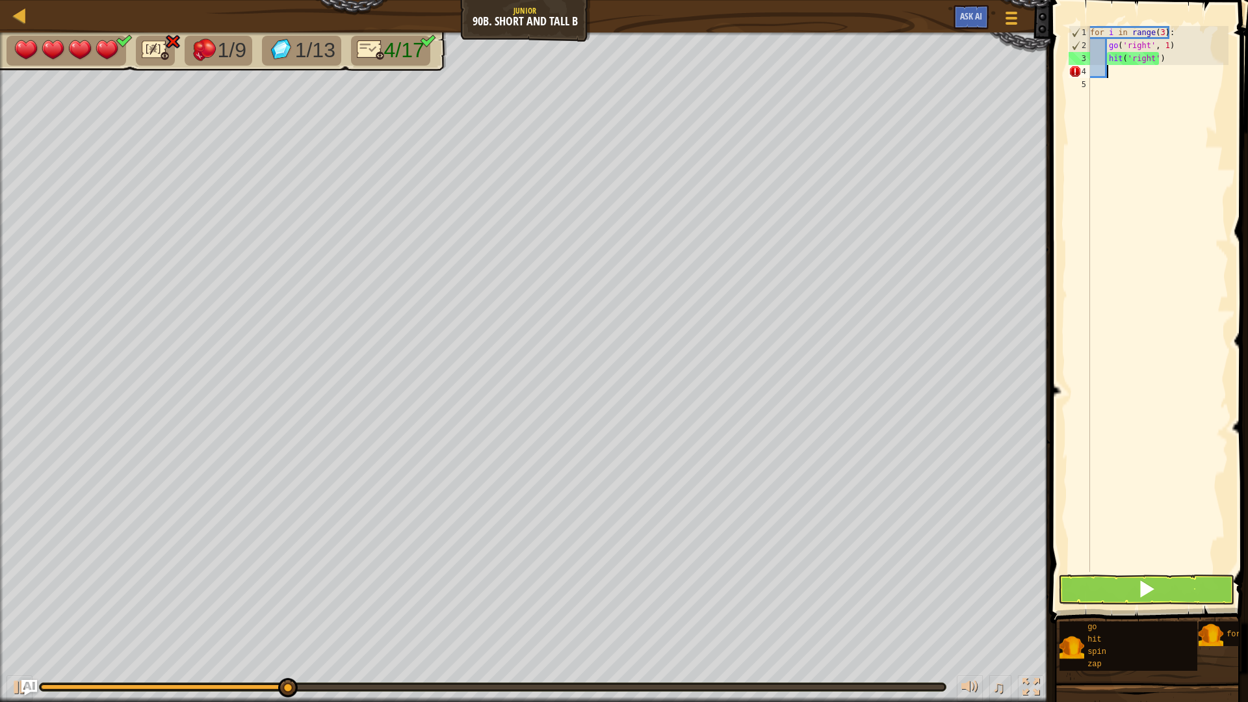
type textarea "g"
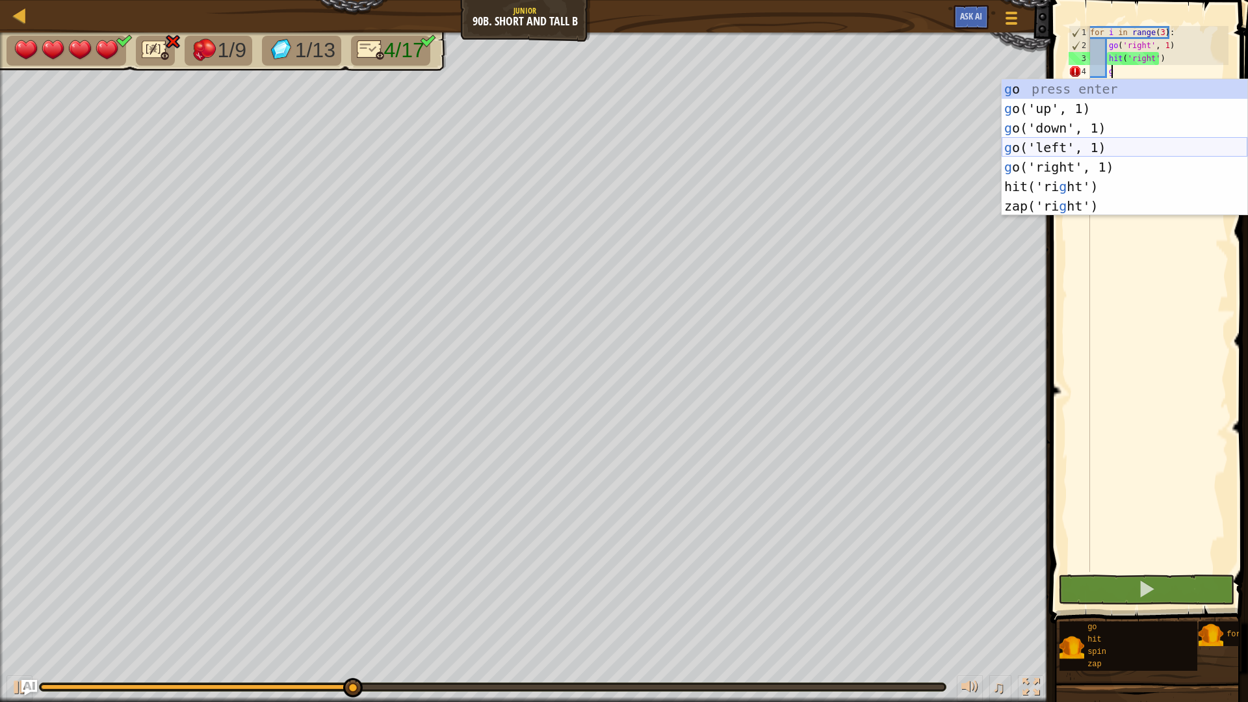
click at [1092, 142] on div "g o press enter g o('up', 1) press enter g o('down', 1) press enter g o('left',…" at bounding box center [1125, 167] width 246 height 176
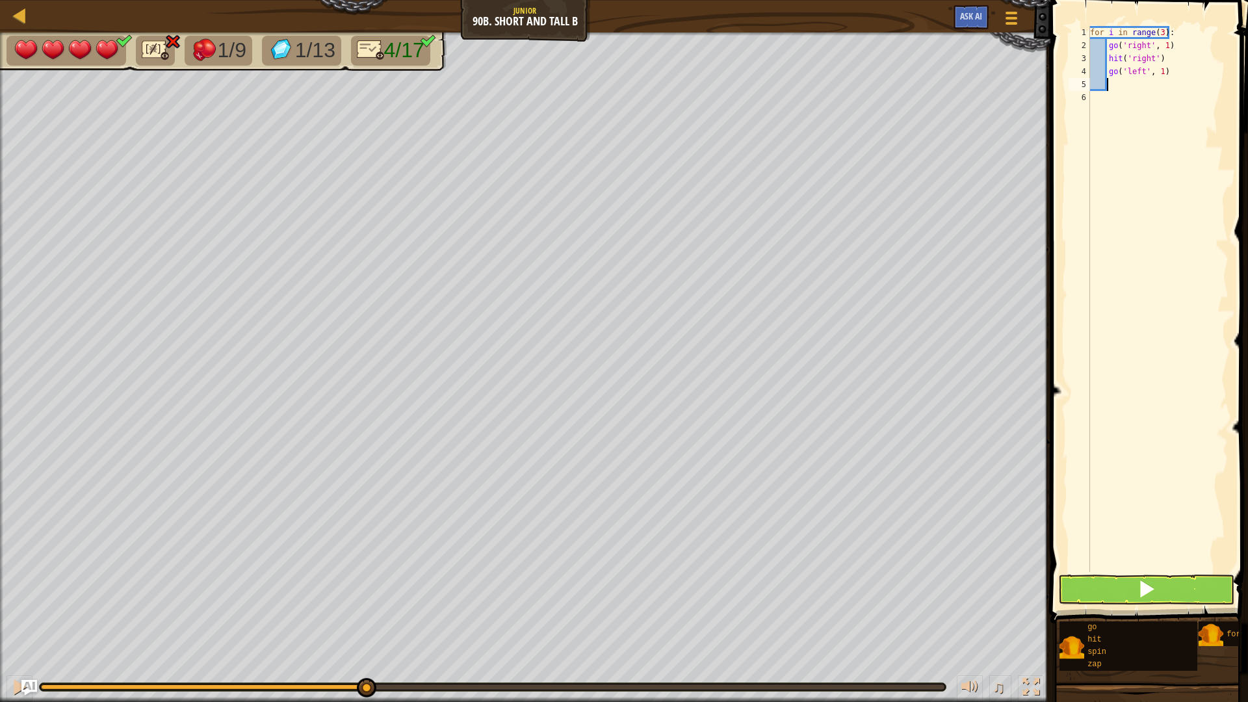
click at [1161, 79] on div "for i in range ( 3 ) : go ( 'right' , 1 ) hit ( 'right' ) go ( 'left' , 1 )" at bounding box center [1158, 312] width 141 height 572
click at [1158, 68] on div "for i in range ( 3 ) : go ( 'right' , 1 ) hit ( 'right' ) go ( 'left' , 1 )" at bounding box center [1158, 312] width 141 height 572
type textarea "go('left', 3)"
click at [1170, 85] on div "for i in range ( 3 ) : go ( 'right' , 1 ) hit ( 'right' ) go ( 'left' , 3 )" at bounding box center [1158, 312] width 141 height 572
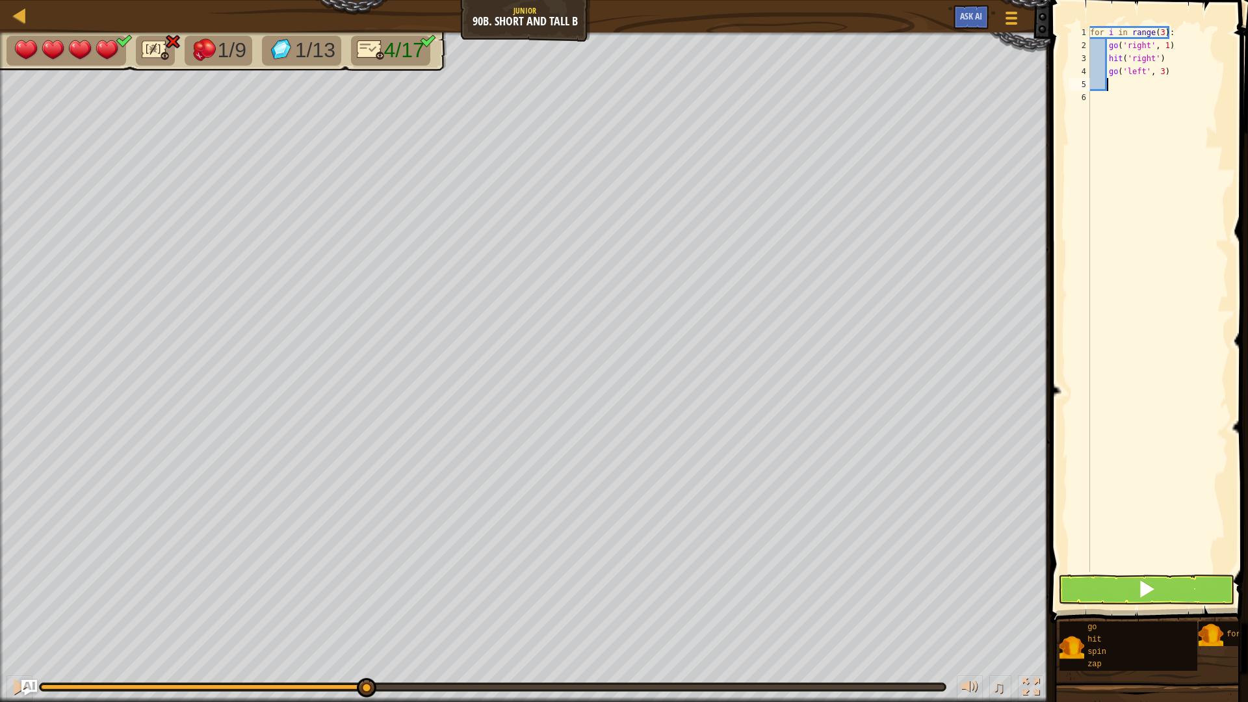
scroll to position [6, 1]
click at [1178, 574] on span at bounding box center [1151, 293] width 208 height 662
drag, startPoint x: 1175, startPoint y: 584, endPoint x: 1168, endPoint y: 589, distance: 8.8
click at [1174, 586] on button at bounding box center [1146, 590] width 177 height 30
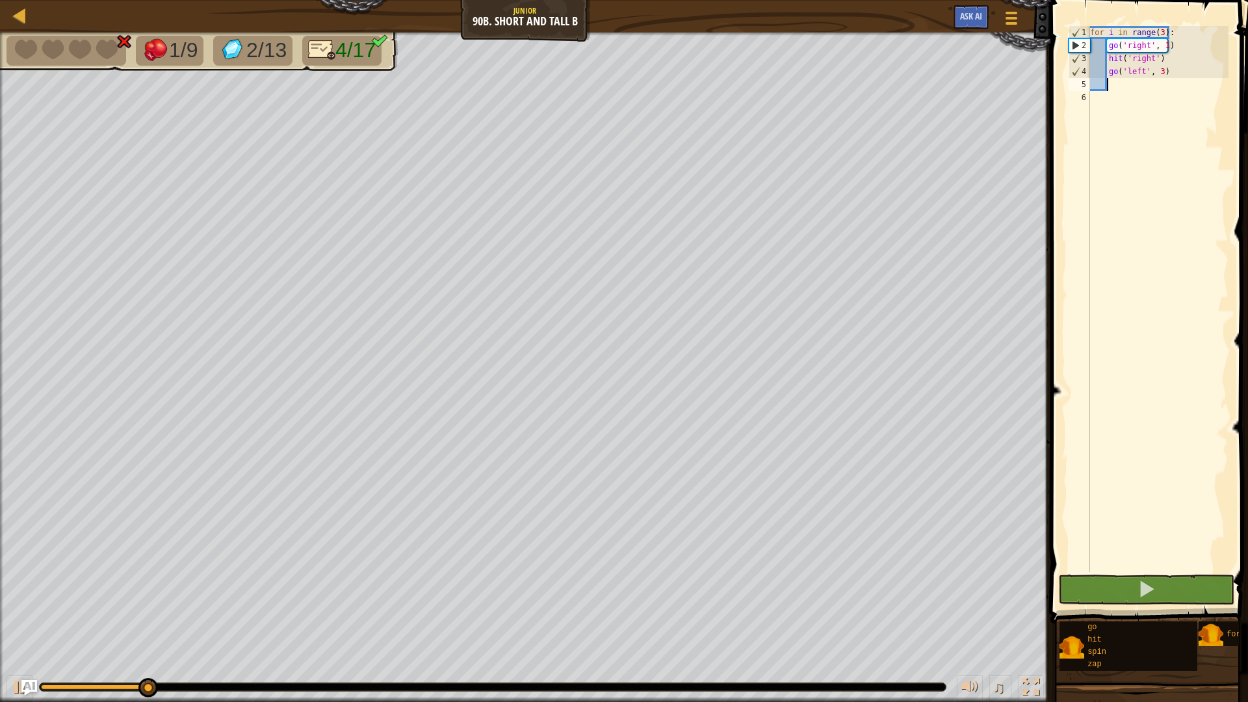
type textarea "h"
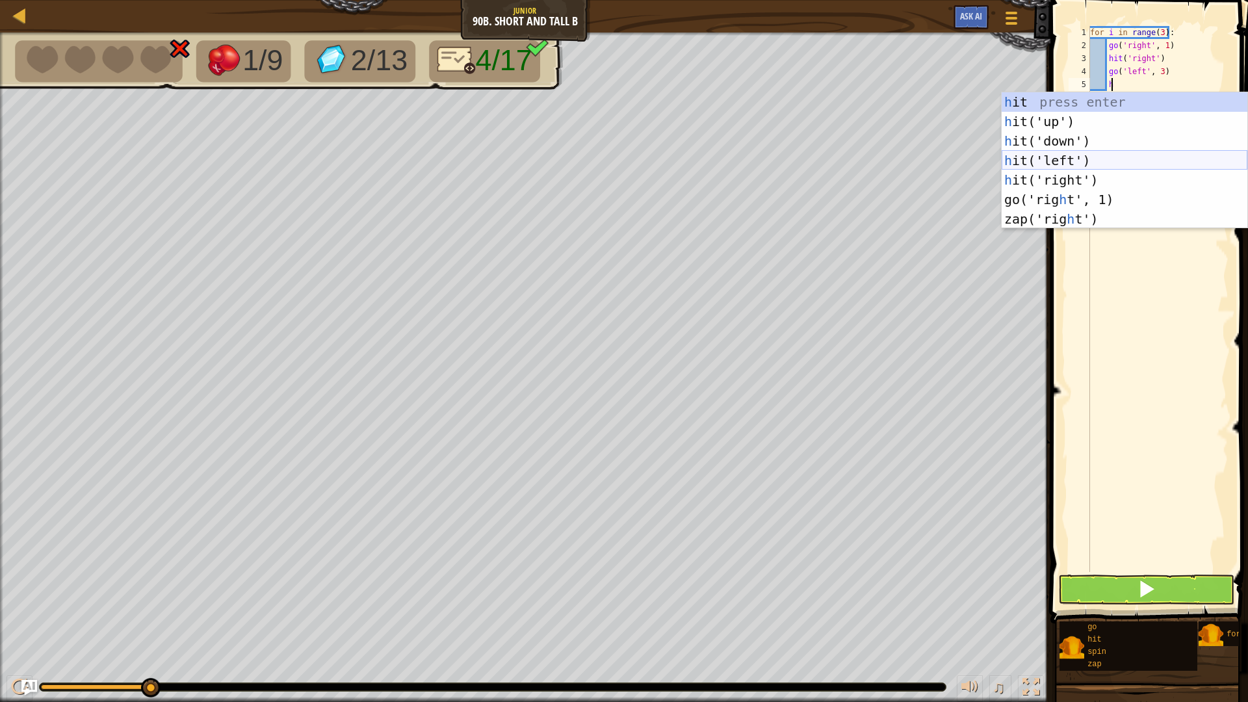
click at [1092, 163] on div "h it press enter h it('up') press enter h it('down') press enter h it('left') p…" at bounding box center [1125, 180] width 246 height 176
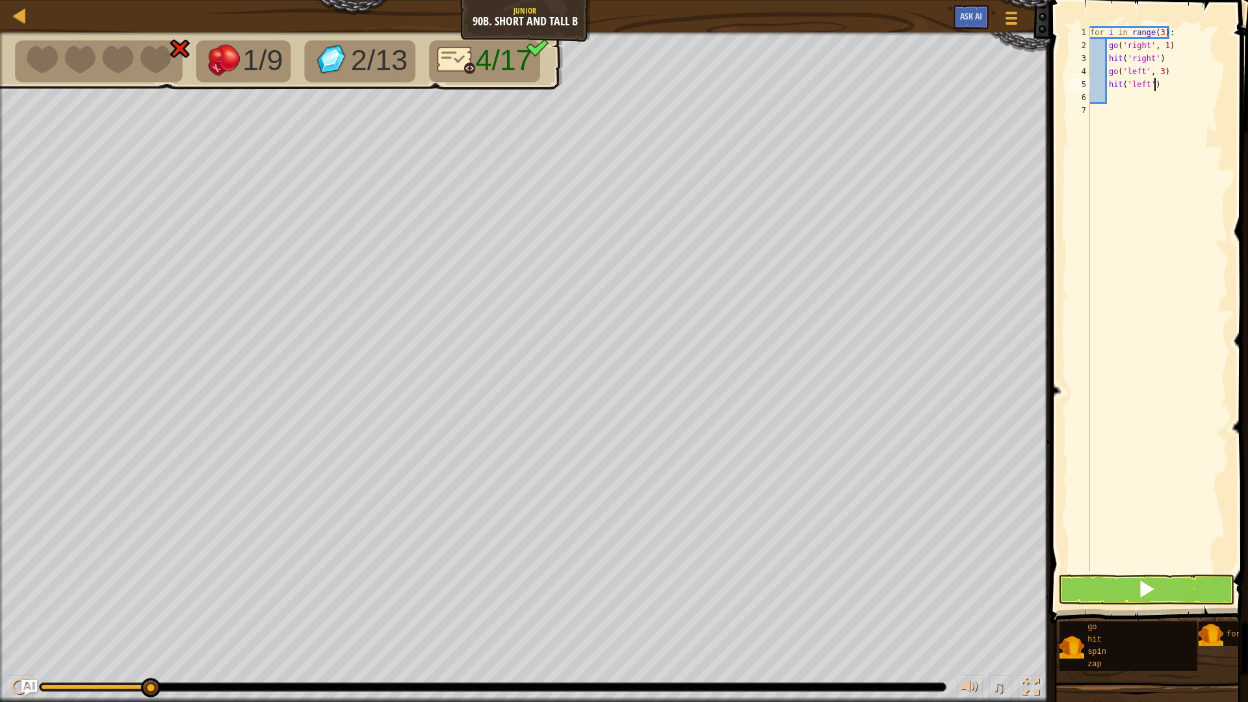
click at [1161, 78] on div "for i in range ( 3 ) : go ( 'right' , 1 ) hit ( 'right' ) go ( 'left' , 3 ) hit…" at bounding box center [1158, 312] width 141 height 572
click at [1159, 72] on div "for i in range ( 3 ) : go ( 'right' , 1 ) hit ( 'right' ) go ( 'left' , 3 ) hit…" at bounding box center [1158, 312] width 141 height 572
type textarea "go('left', 2)"
click at [1214, 581] on button at bounding box center [1146, 590] width 177 height 30
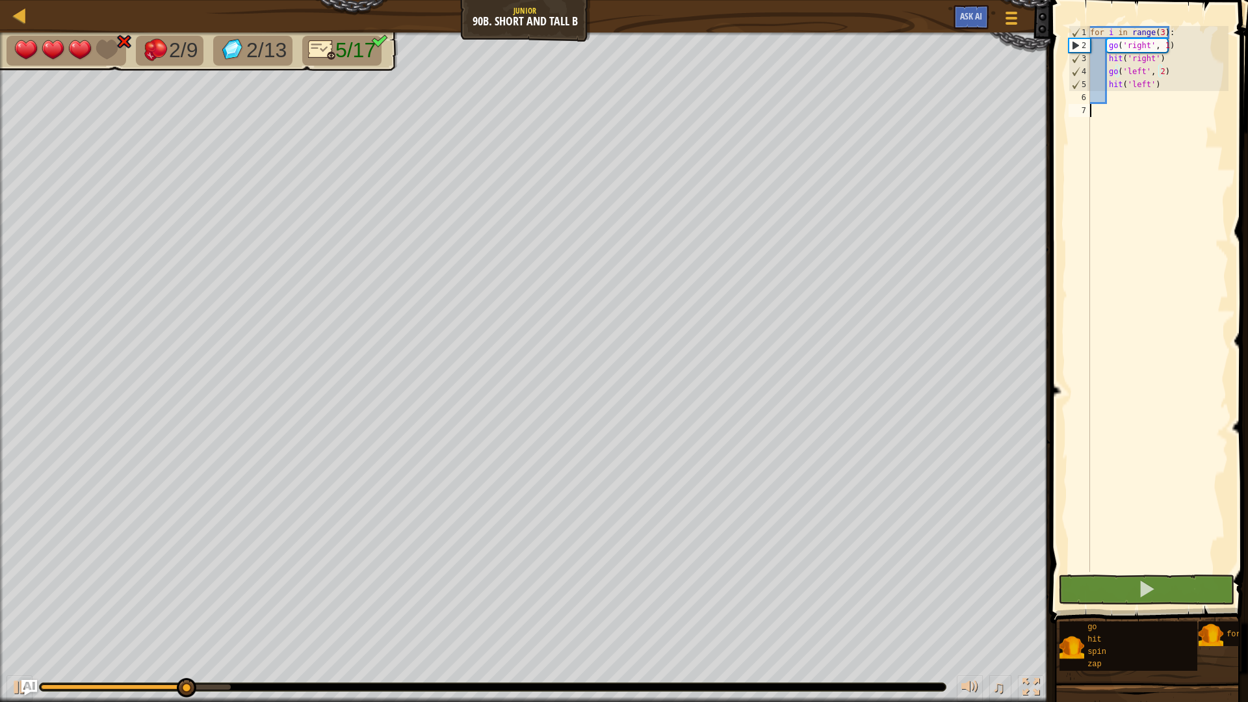
click at [1135, 108] on div "for i in range ( 3 ) : go ( 'right' , 1 ) hit ( 'right' ) go ( 'left' , 2 ) hit…" at bounding box center [1158, 312] width 141 height 572
click at [1135, 94] on div "for i in range ( 3 ) : go ( 'right' , 1 ) hit ( 'right' ) go ( 'left' , 2 ) hit…" at bounding box center [1158, 312] width 141 height 572
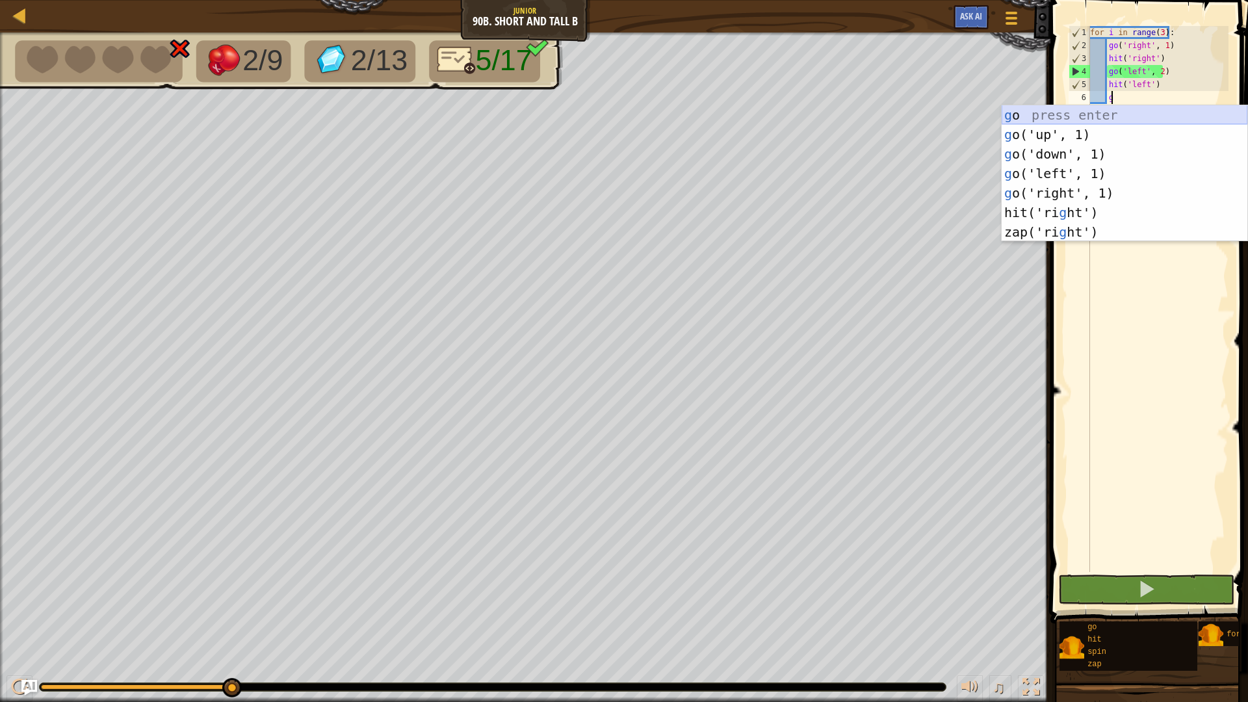
scroll to position [6, 1]
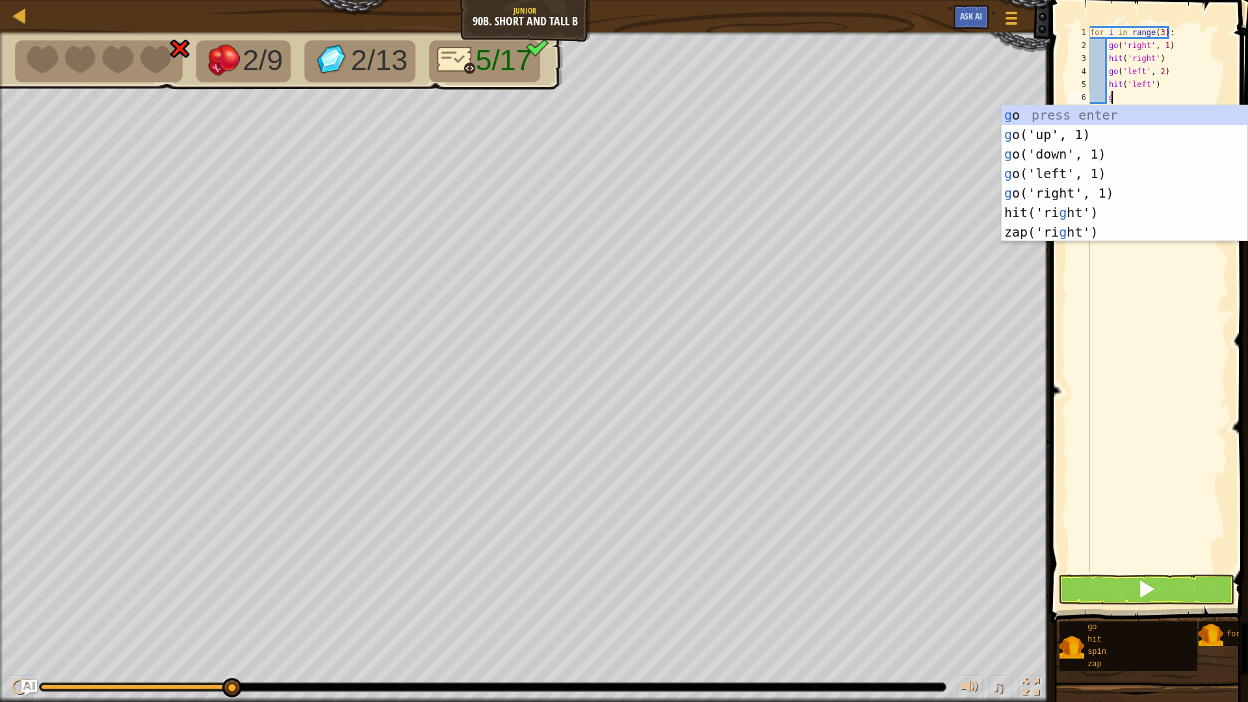
type textarea "g"
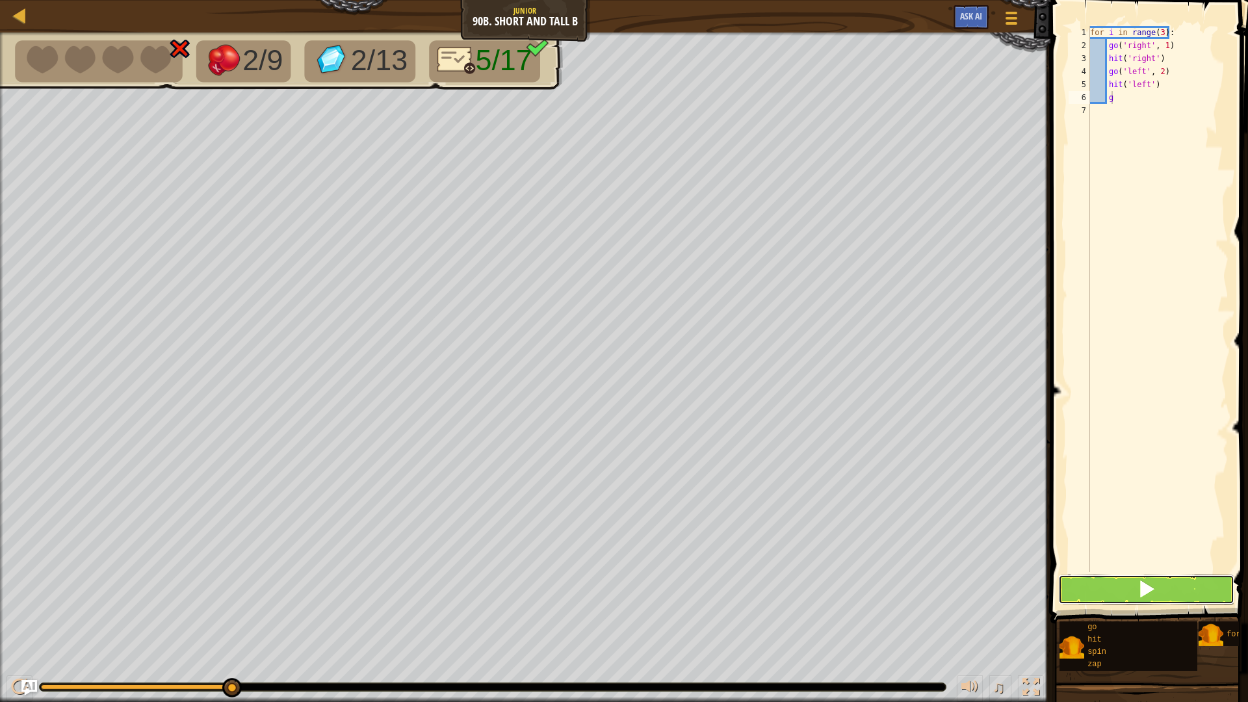
click at [1202, 588] on button at bounding box center [1146, 590] width 177 height 30
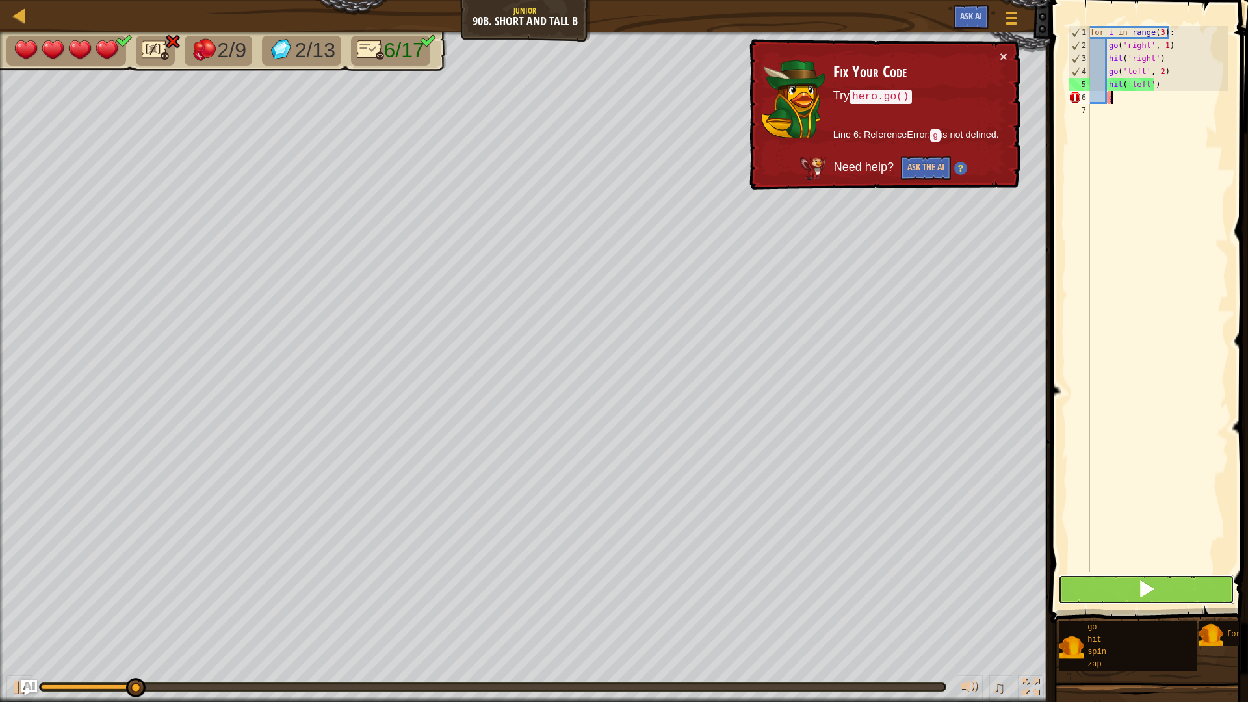
click at [1114, 592] on button at bounding box center [1146, 590] width 177 height 30
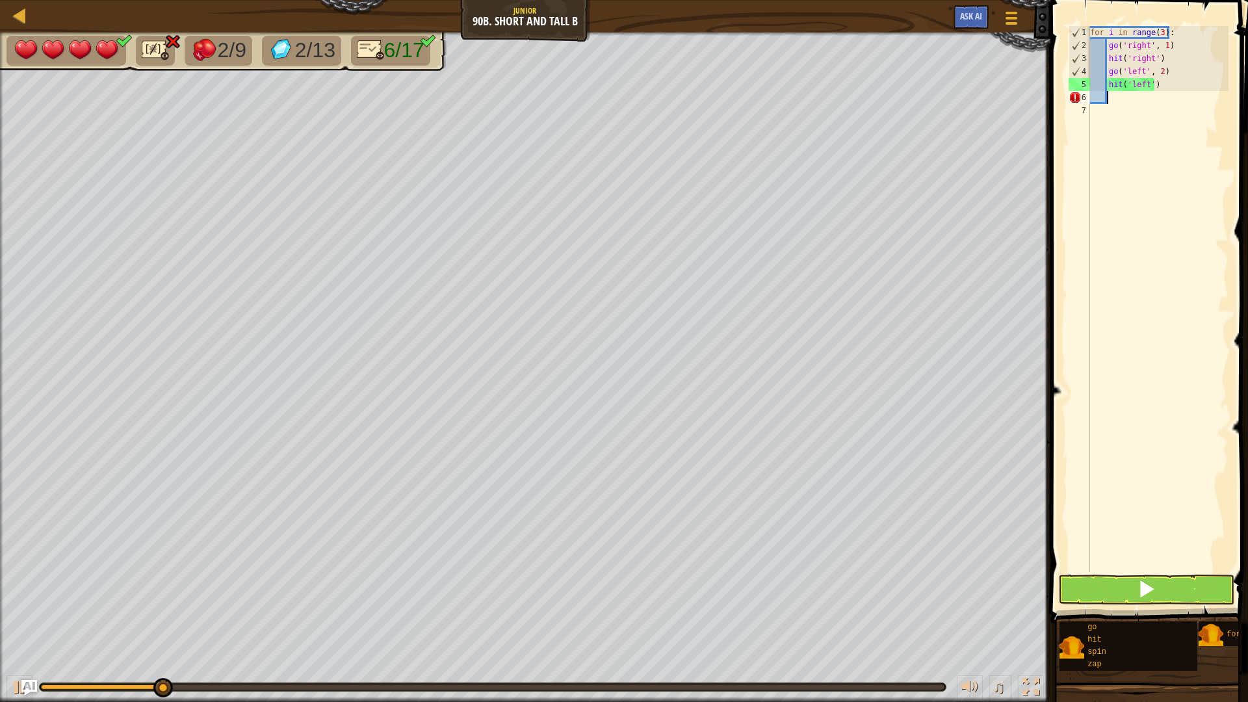
type textarea "g"
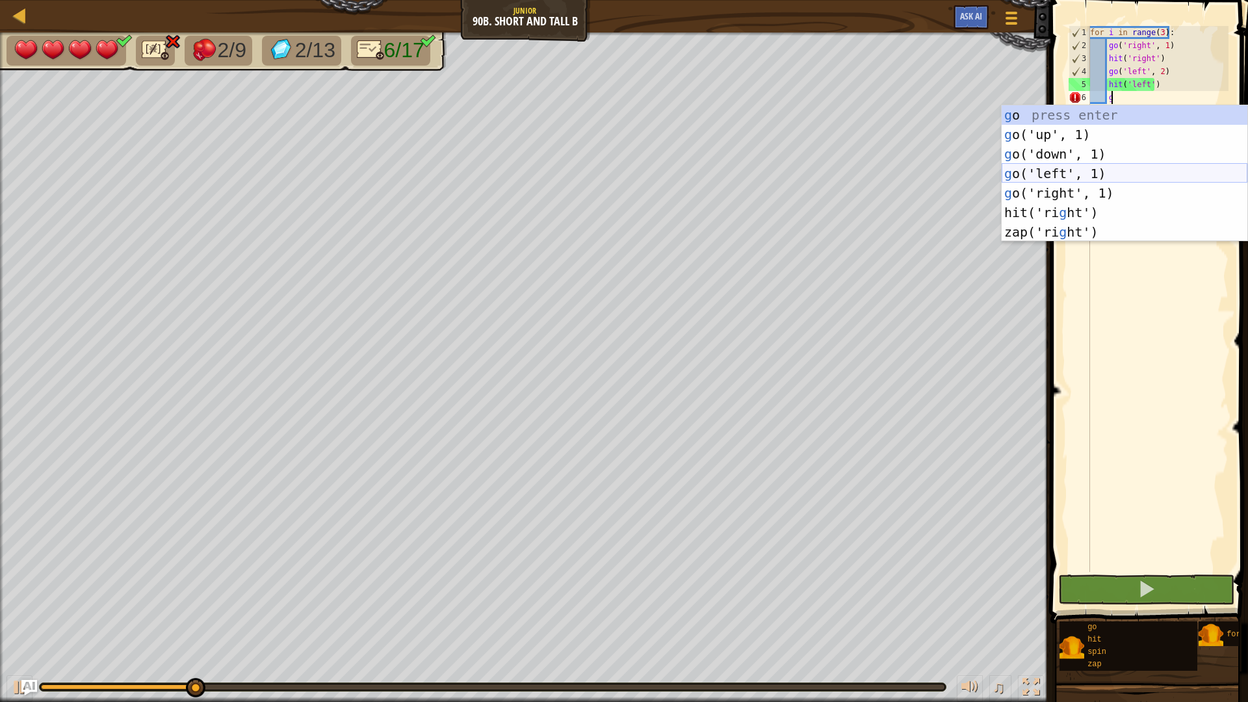
click at [1064, 173] on div "g o press enter g o('up', 1) press enter g o('down', 1) press enter g o('left',…" at bounding box center [1125, 193] width 246 height 176
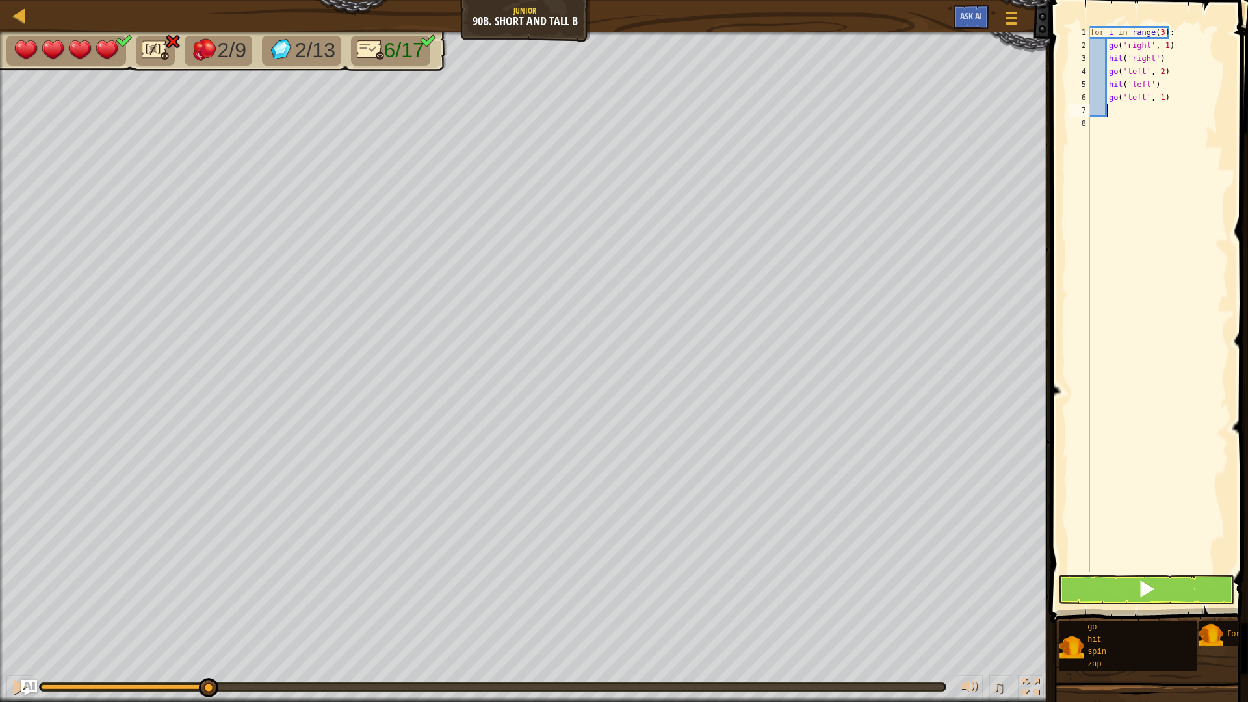
type textarea "g"
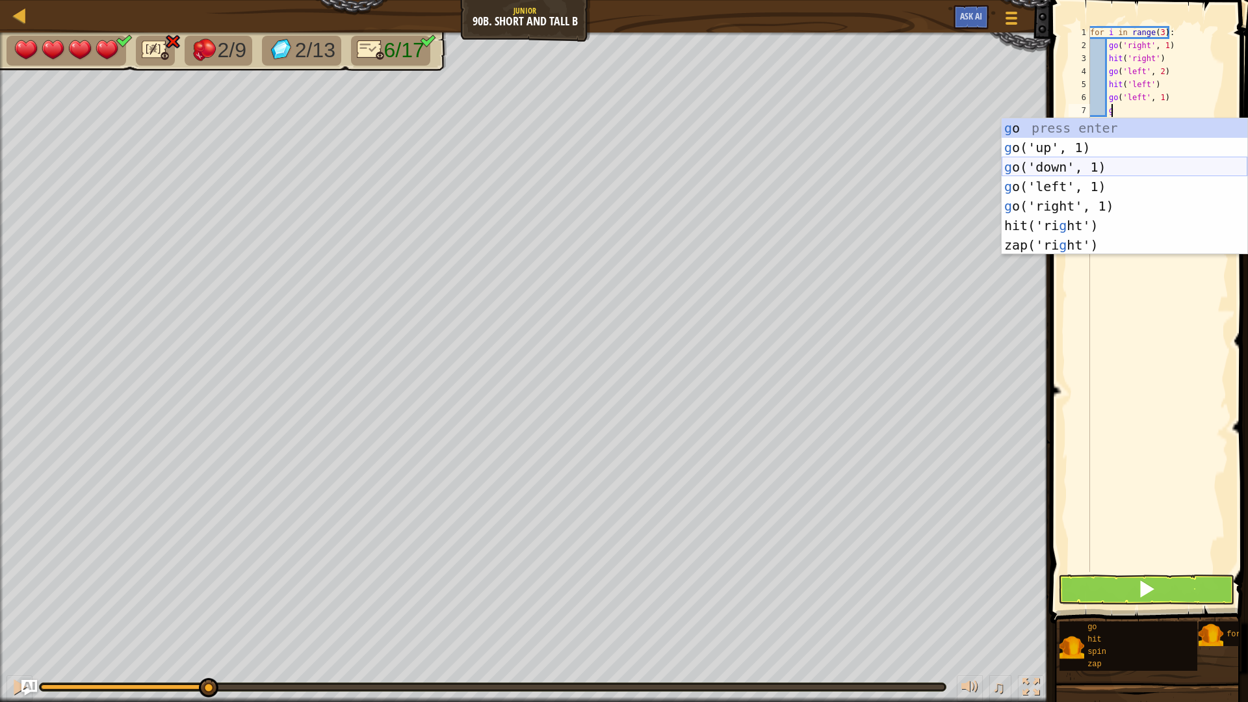
click at [1144, 166] on div "g o press enter g o('up', 1) press enter g o('down', 1) press enter g o('left',…" at bounding box center [1125, 206] width 246 height 176
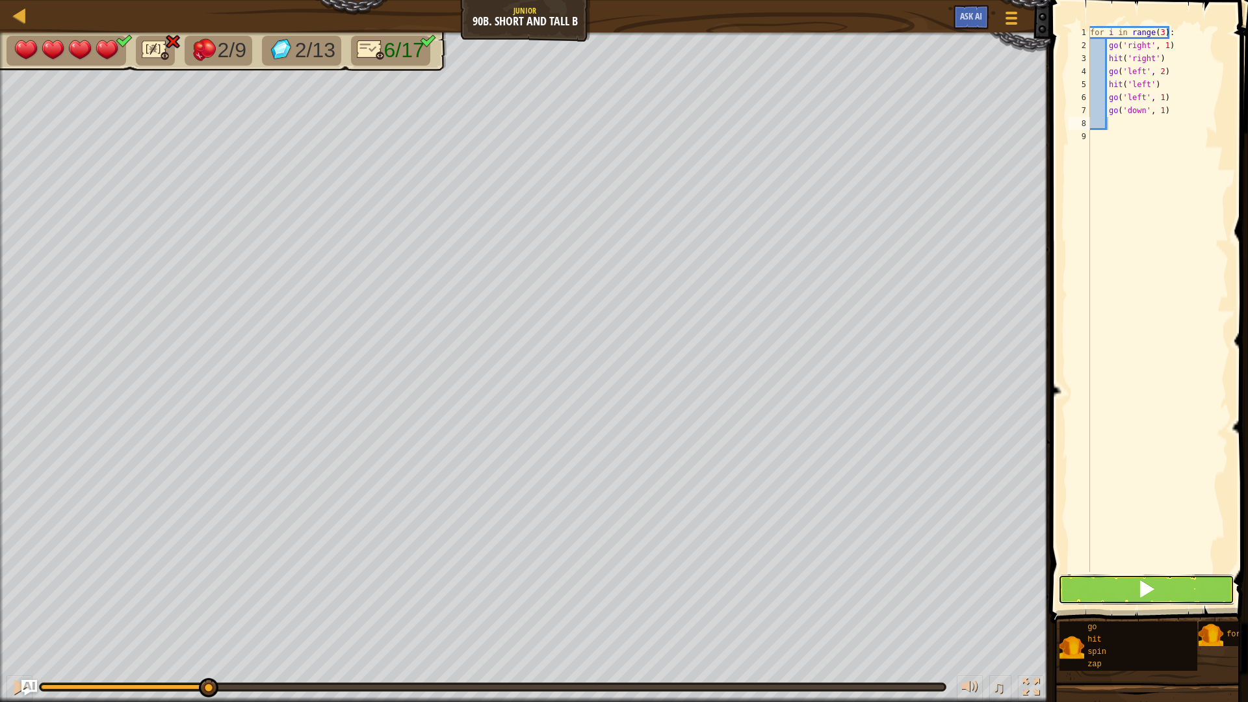
click at [1149, 581] on span at bounding box center [1147, 589] width 18 height 18
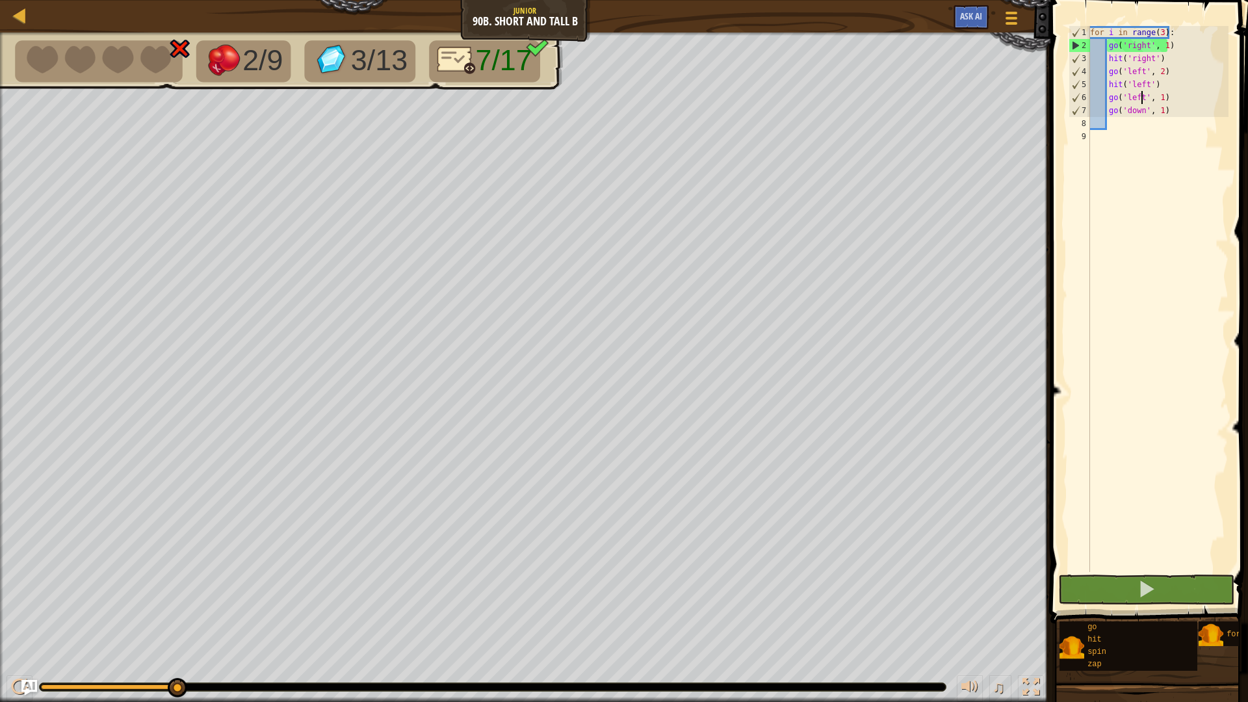
drag, startPoint x: 1144, startPoint y: 101, endPoint x: 1172, endPoint y: 141, distance: 49.4
click at [1144, 103] on div "for i in range ( 3 ) : go ( 'right' , 1 ) hit ( 'right' ) go ( 'left' , 2 ) hit…" at bounding box center [1158, 312] width 141 height 572
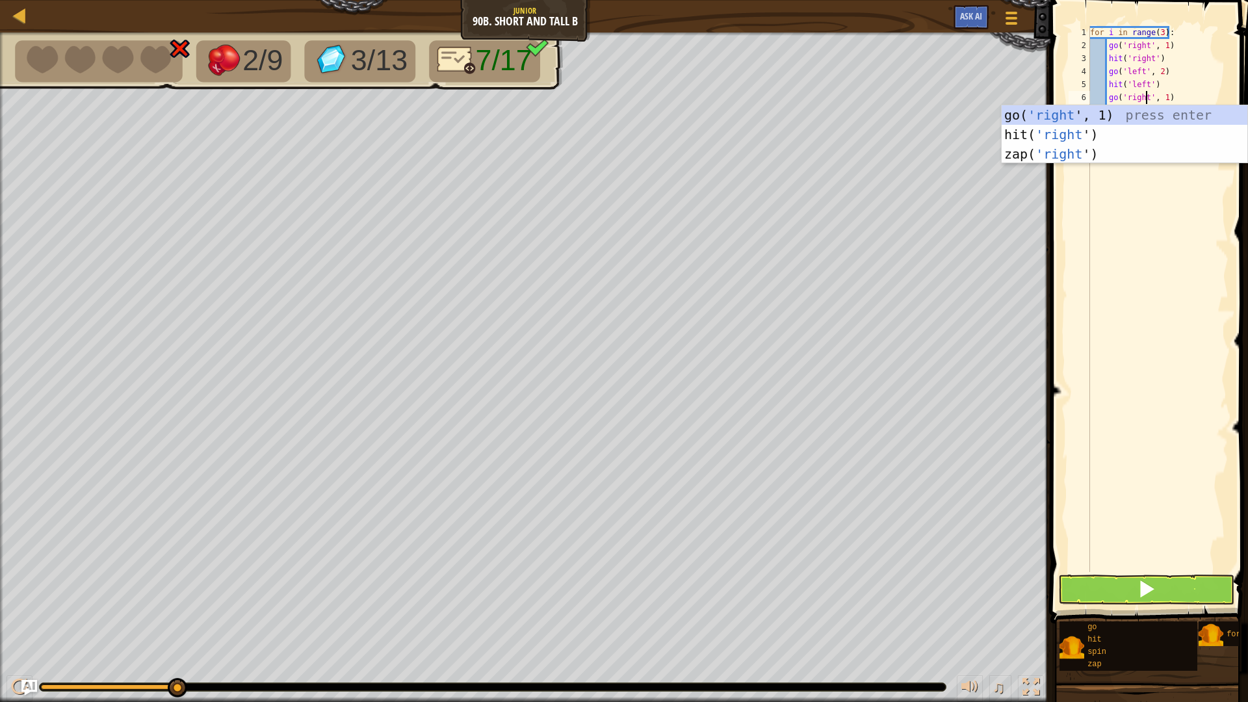
scroll to position [6, 5]
type textarea "go('right', 1)"
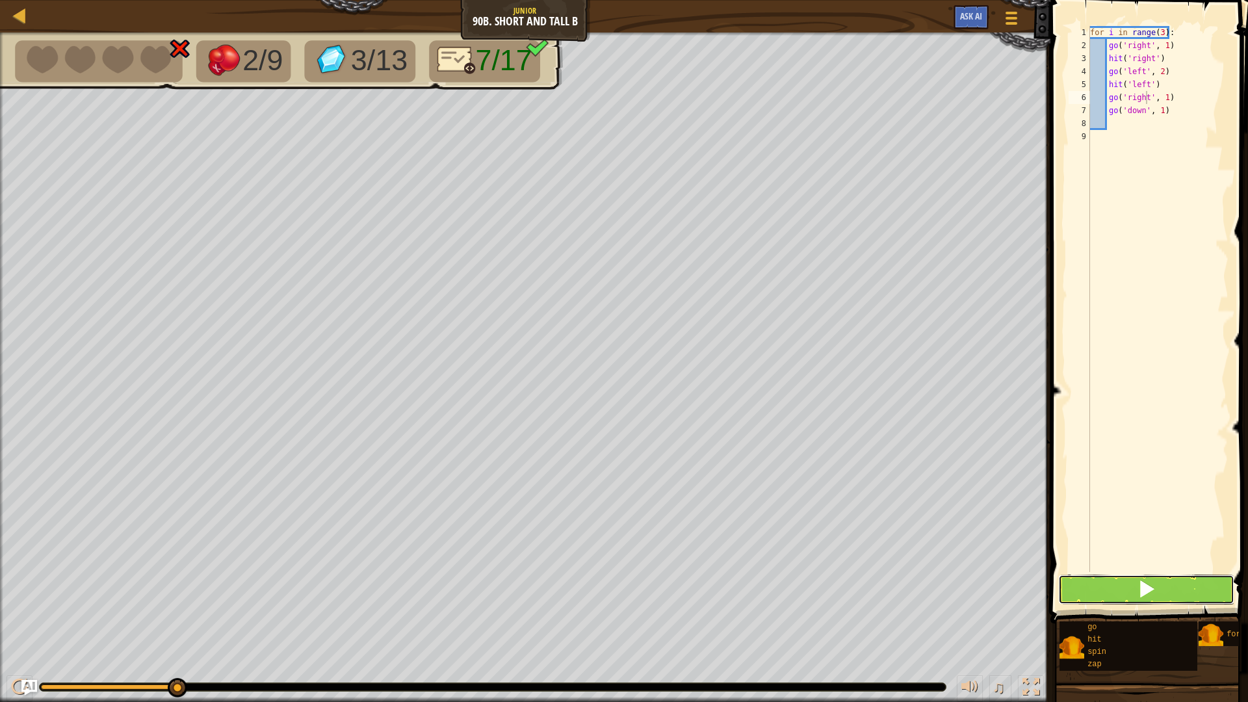
click at [1145, 583] on span at bounding box center [1147, 589] width 18 height 18
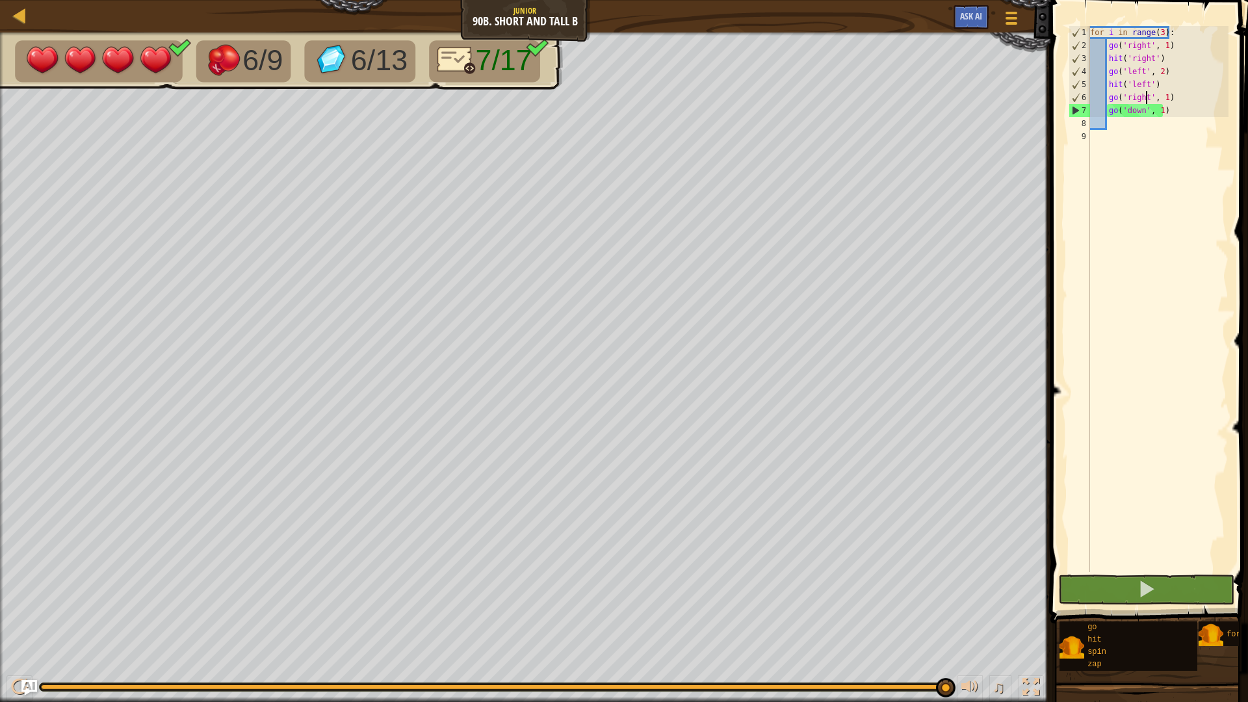
scroll to position [6, 0]
drag, startPoint x: 1164, startPoint y: 154, endPoint x: 1172, endPoint y: 149, distance: 8.8
drag, startPoint x: 1172, startPoint y: 149, endPoint x: 1143, endPoint y: 136, distance: 31.4
click at [1143, 136] on div "for i in range ( 3 ) : go ( 'right' , 1 ) hit ( 'right' ) go ( 'left' , 2 ) hit…" at bounding box center [1158, 312] width 141 height 572
click at [1146, 123] on div "for i in range ( 3 ) : go ( 'right' , 1 ) hit ( 'right' ) go ( 'left' , 2 ) hit…" at bounding box center [1158, 312] width 141 height 572
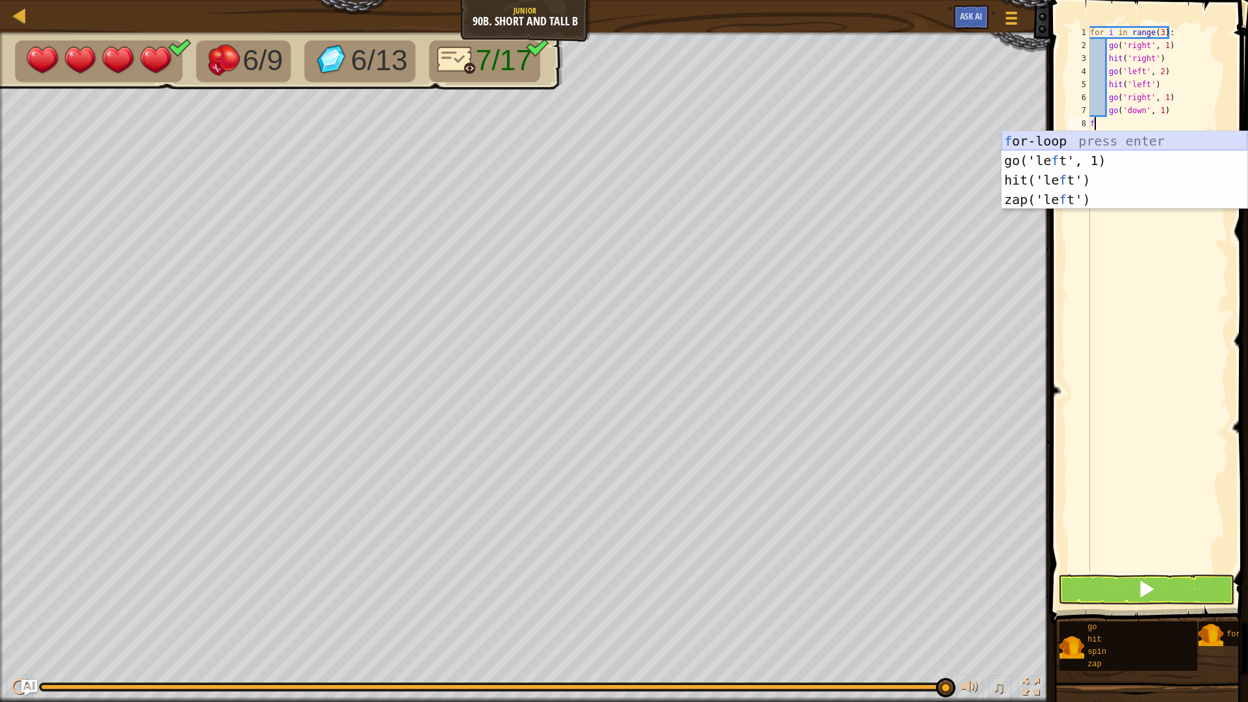
click at [1066, 138] on div "f or-loop press enter go('le f t', 1) press enter hit('le f t') press enter zap…" at bounding box center [1125, 189] width 246 height 117
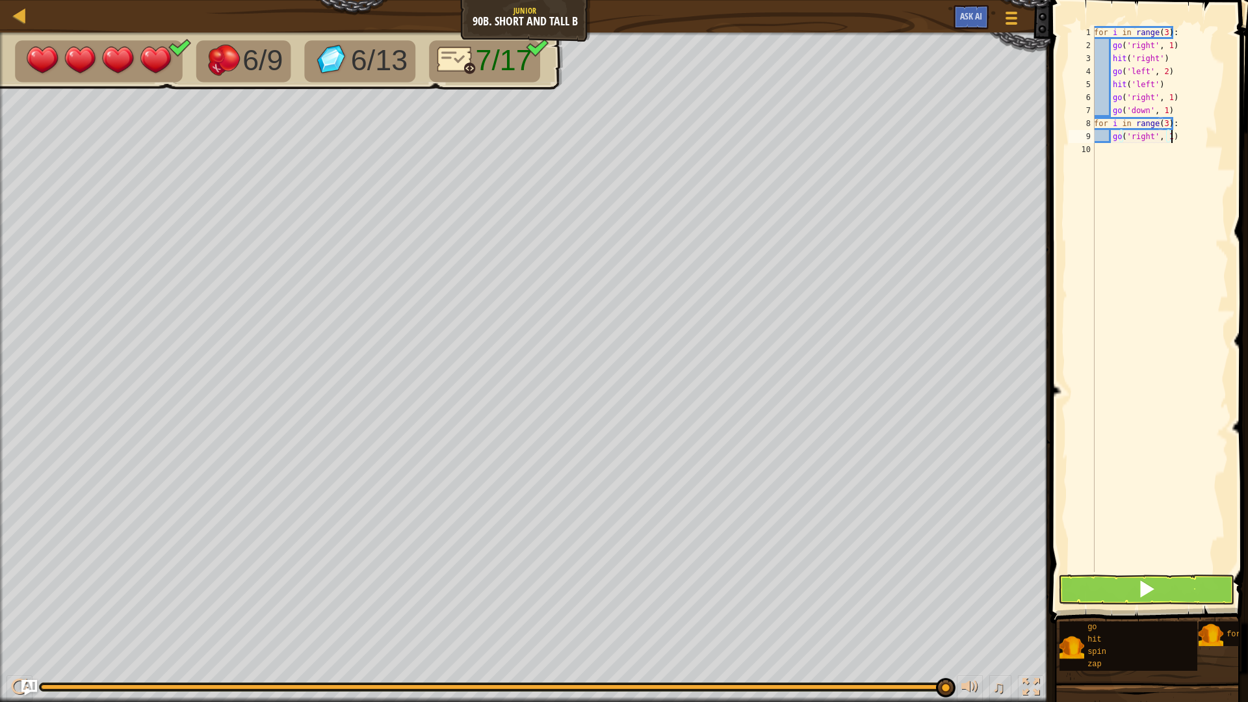
drag, startPoint x: 1179, startPoint y: 133, endPoint x: 1173, endPoint y: 142, distance: 11.4
click at [1173, 142] on div "for i in range ( 3 ) : go ( 'right' , 1 ) hit ( 'right' ) go ( 'left' , 2 ) hit…" at bounding box center [1160, 312] width 137 height 572
type textarea "go('right', 2)"
drag, startPoint x: 1118, startPoint y: 150, endPoint x: 1114, endPoint y: 157, distance: 8.7
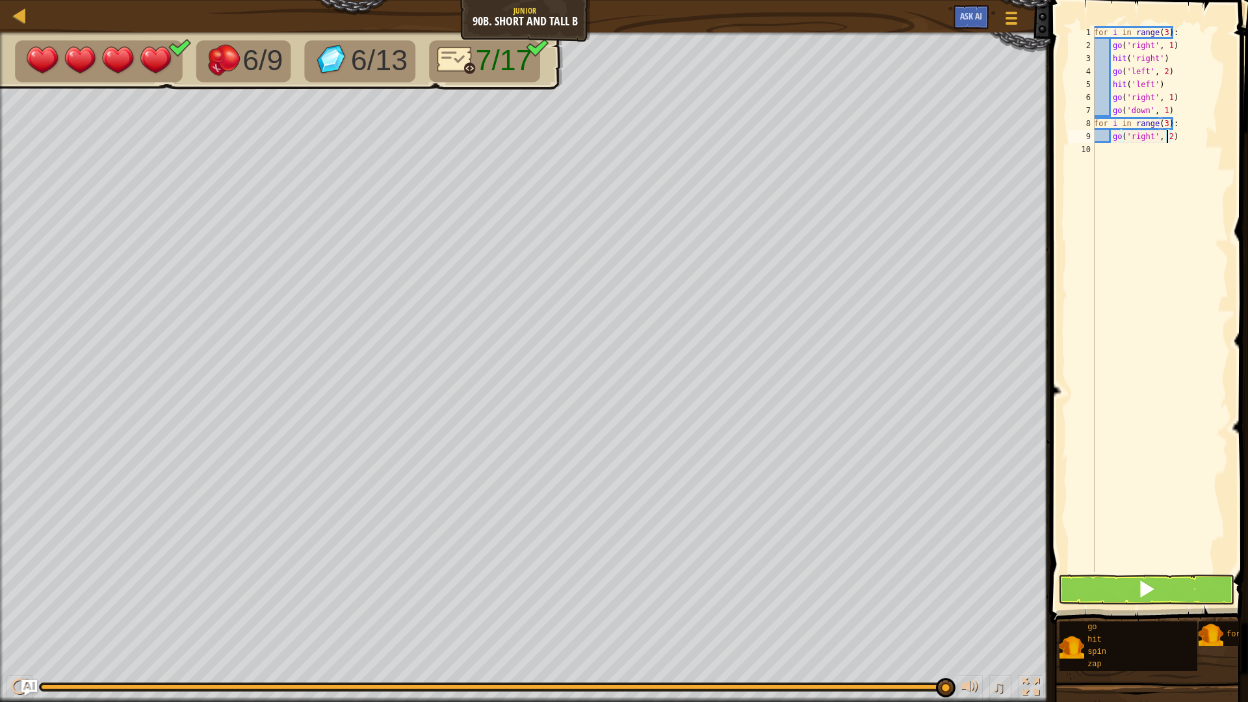
click at [1114, 157] on div "for i in range ( 3 ) : go ( 'right' , 1 ) hit ( 'right' ) go ( 'left' , 2 ) hit…" at bounding box center [1160, 312] width 137 height 572
type textarea "h"
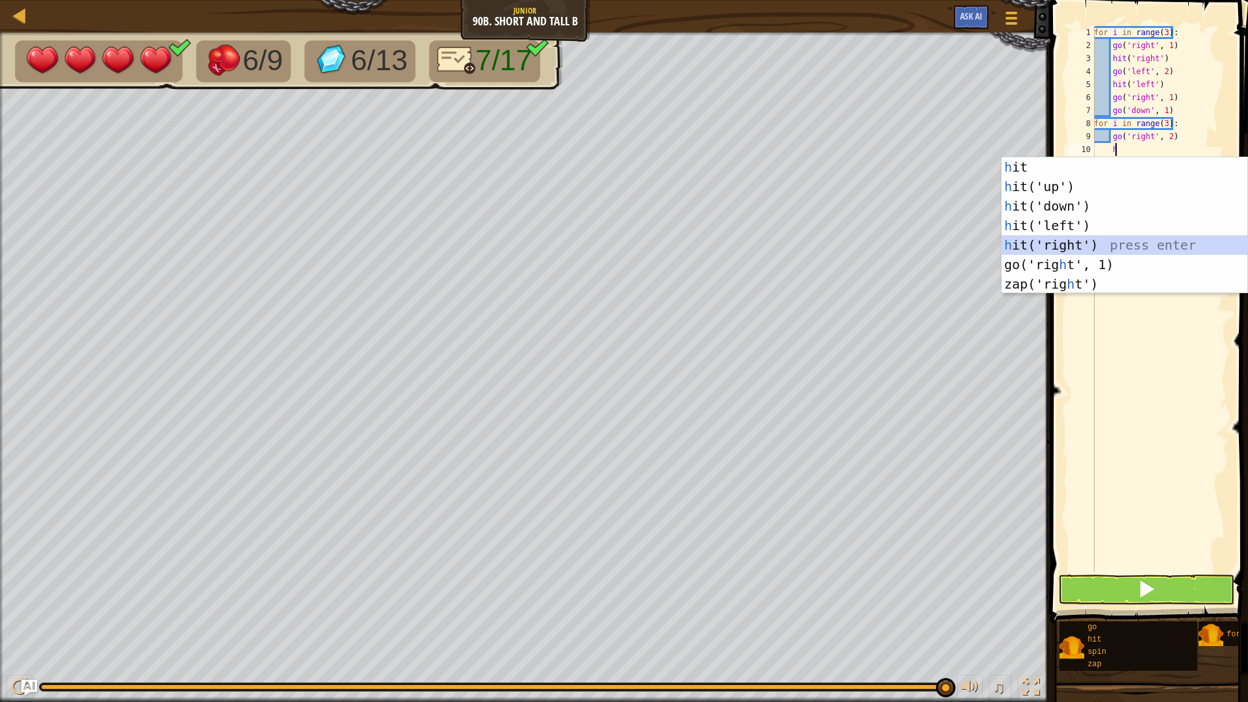
click at [1131, 251] on div "h it press enter h it('up') press enter h it('down') press enter h it('left') p…" at bounding box center [1125, 245] width 246 height 176
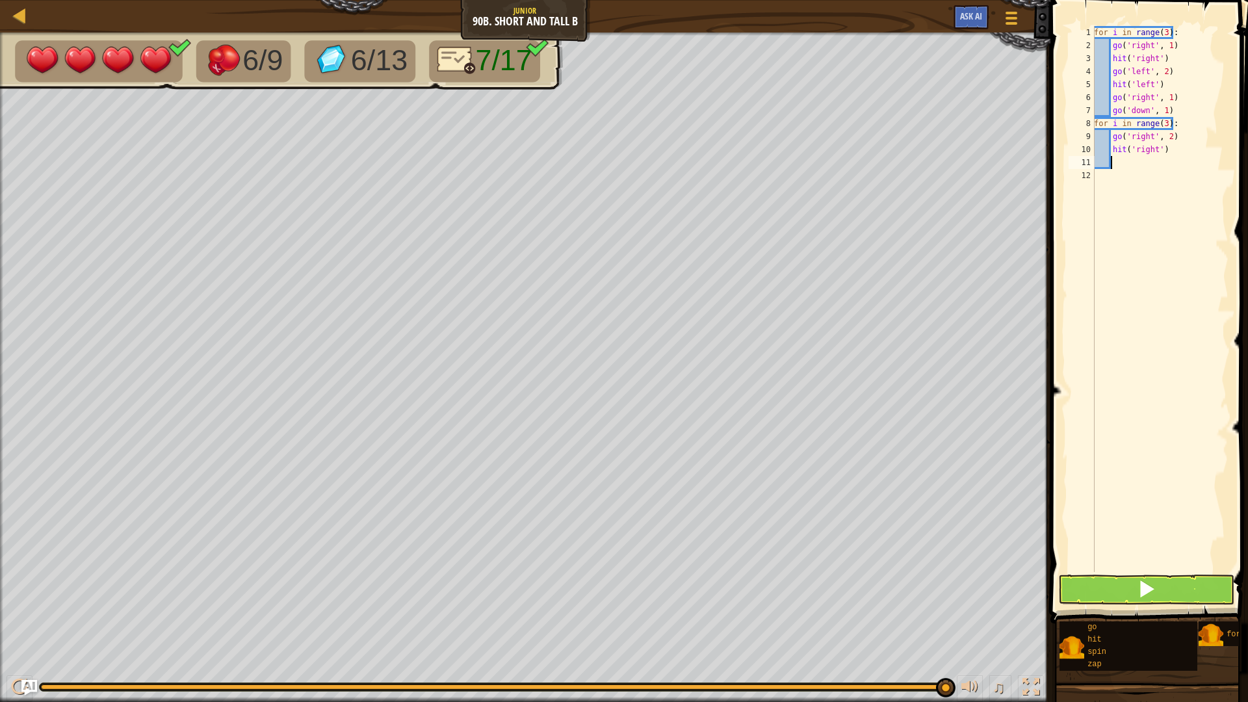
type textarea "g"
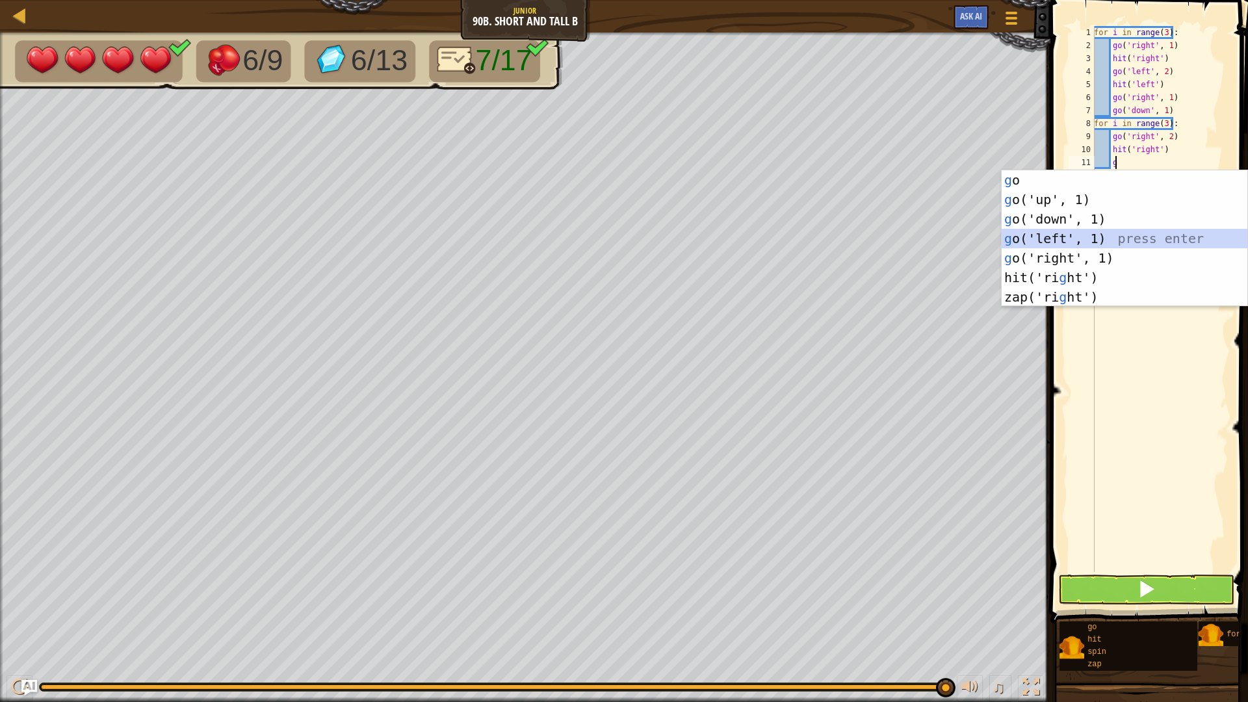
click at [1108, 237] on div "g o press enter g o('up', 1) press enter g o('down', 1) press enter g o('left',…" at bounding box center [1125, 258] width 246 height 176
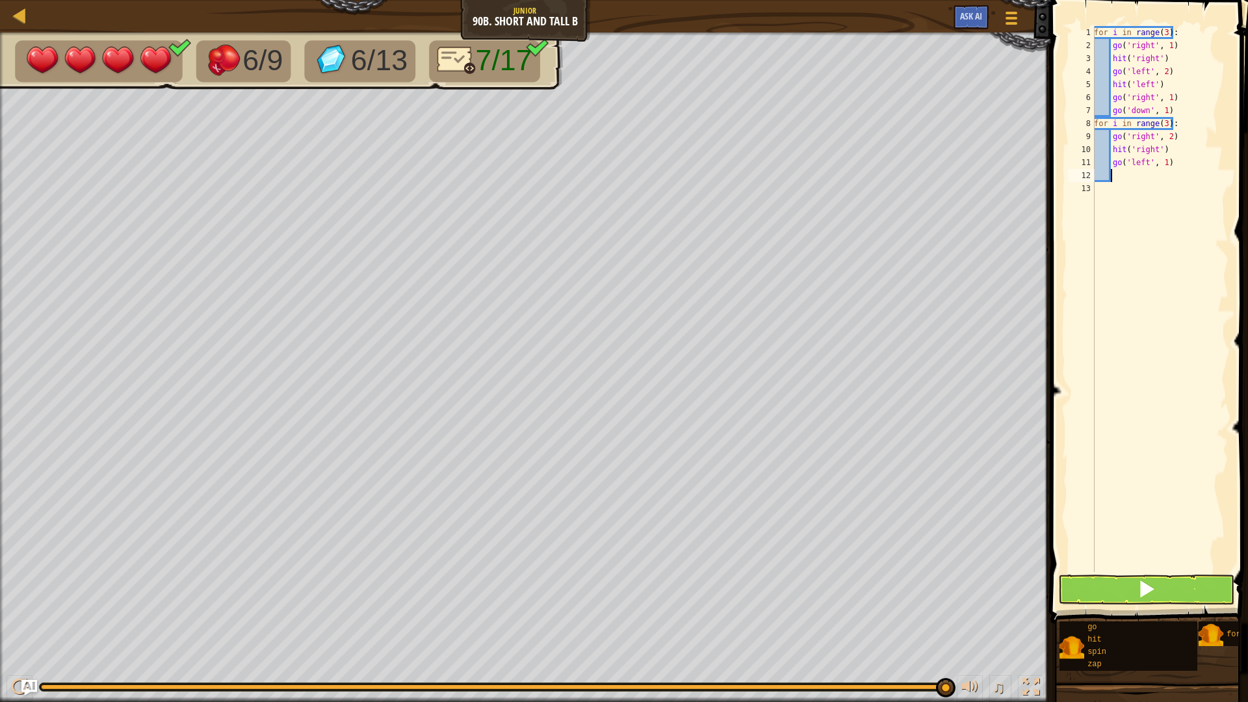
click at [1167, 169] on div "for i in range ( 3 ) : go ( 'right' , 1 ) hit ( 'right' ) go ( 'left' , 2 ) hit…" at bounding box center [1160, 312] width 137 height 572
click at [1158, 165] on div "for i in range ( 3 ) : go ( 'right' , 1 ) hit ( 'right' ) go ( 'left' , 2 ) hit…" at bounding box center [1160, 312] width 137 height 572
type textarea "go('left', 4)"
click at [1149, 175] on div "for i in range ( 3 ) : go ( 'right' , 1 ) hit ( 'right' ) go ( 'left' , 2 ) hit…" at bounding box center [1160, 312] width 137 height 572
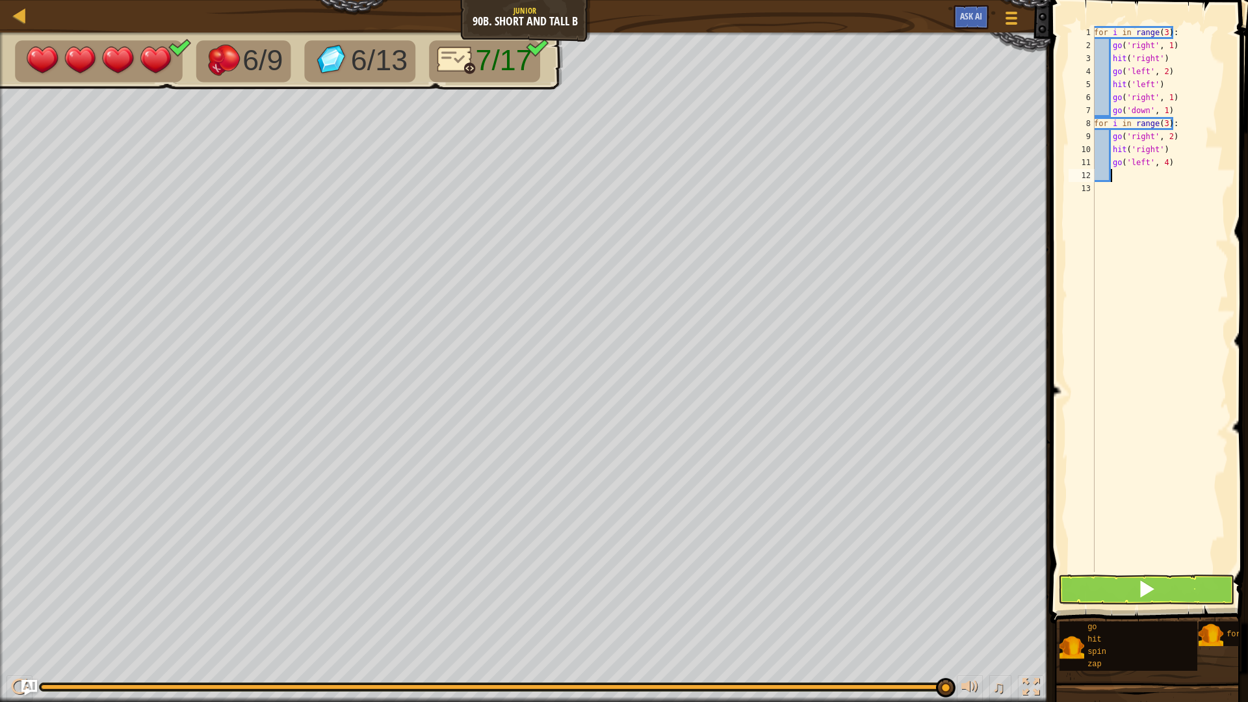
scroll to position [6, 1]
type textarea "g"
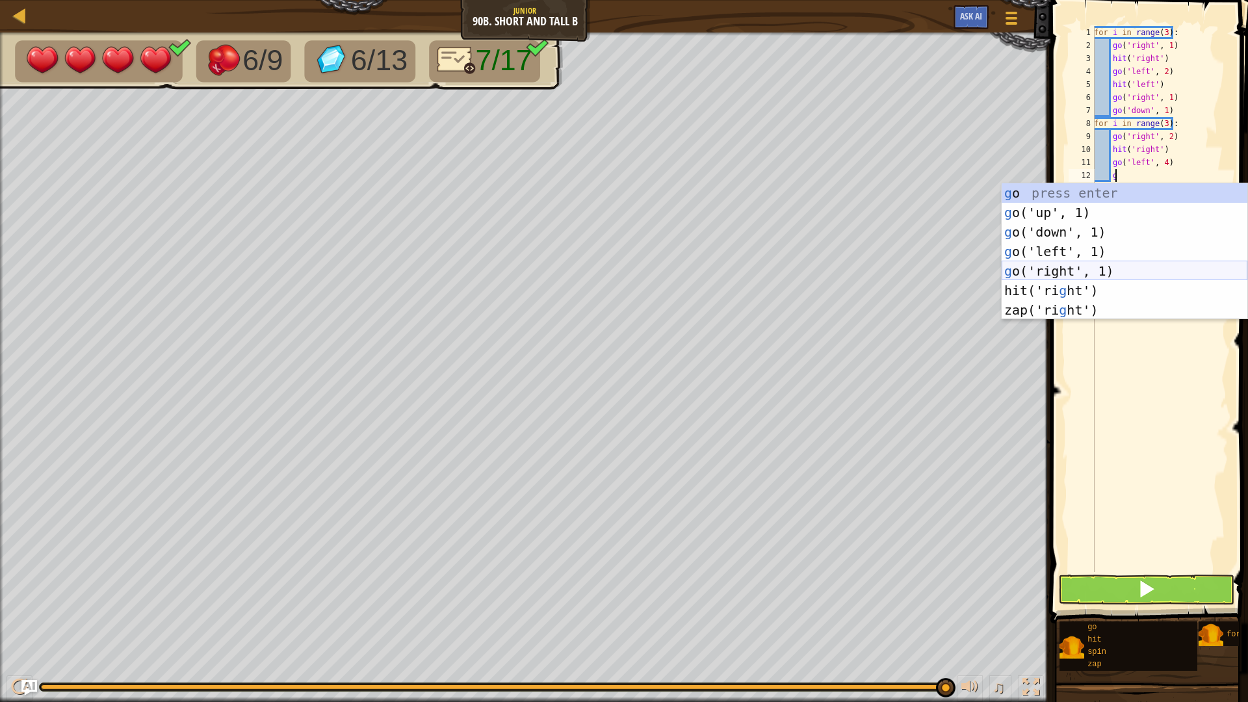
click at [1090, 267] on div "g o press enter g o('up', 1) press enter g o('down', 1) press enter g o('left',…" at bounding box center [1125, 271] width 246 height 176
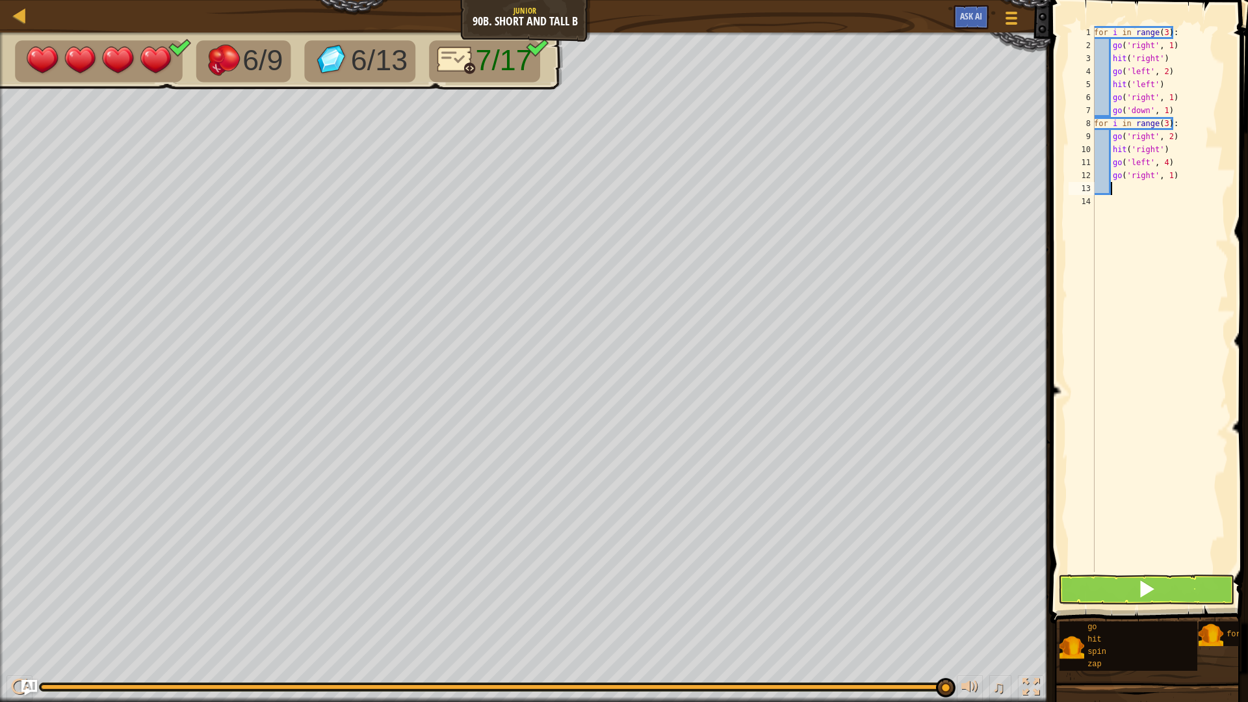
drag, startPoint x: 1169, startPoint y: 176, endPoint x: 1175, endPoint y: 187, distance: 13.1
click at [1172, 182] on div "for i in range ( 3 ) : go ( 'right' , 1 ) hit ( 'right' ) go ( 'left' , 2 ) hit…" at bounding box center [1160, 312] width 137 height 572
drag, startPoint x: 1162, startPoint y: 172, endPoint x: 1166, endPoint y: 186, distance: 15.0
click at [1164, 179] on div "for i in range ( 3 ) : go ( 'right' , 1 ) hit ( 'right' ) go ( 'left' , 2 ) hit…" at bounding box center [1160, 312] width 137 height 572
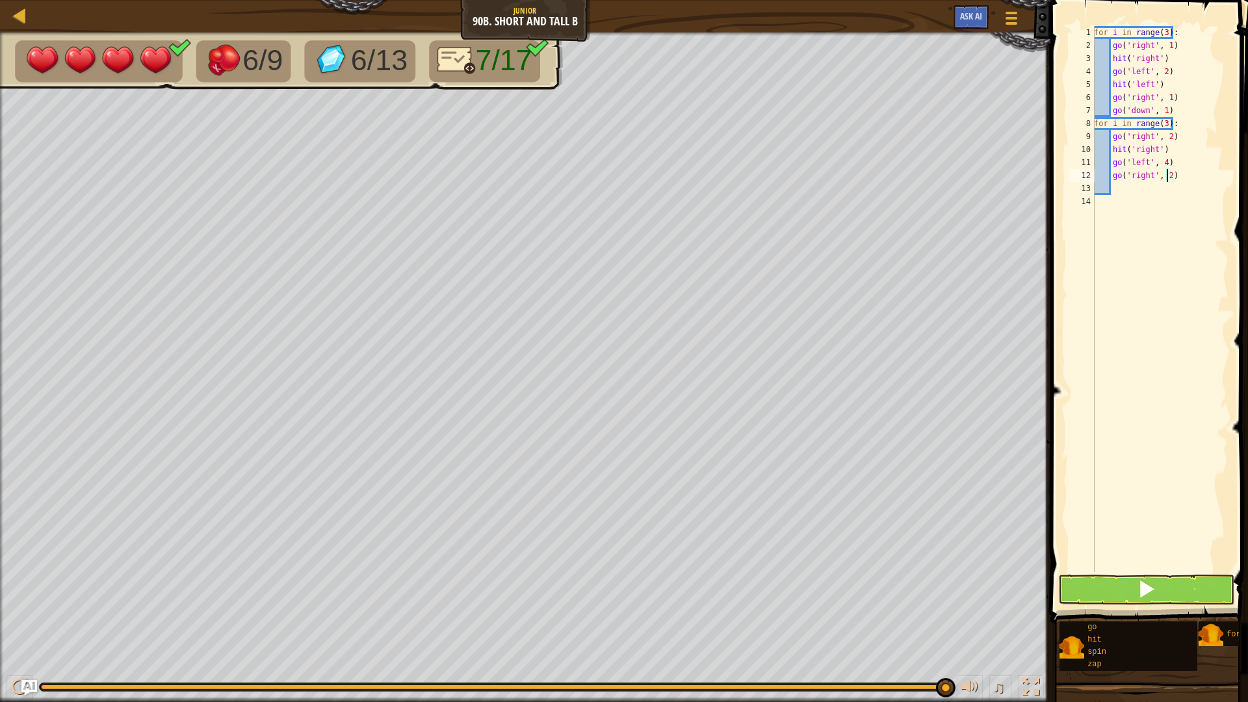
type textarea "go('right', 2)"
click at [1093, 592] on button at bounding box center [1146, 590] width 177 height 30
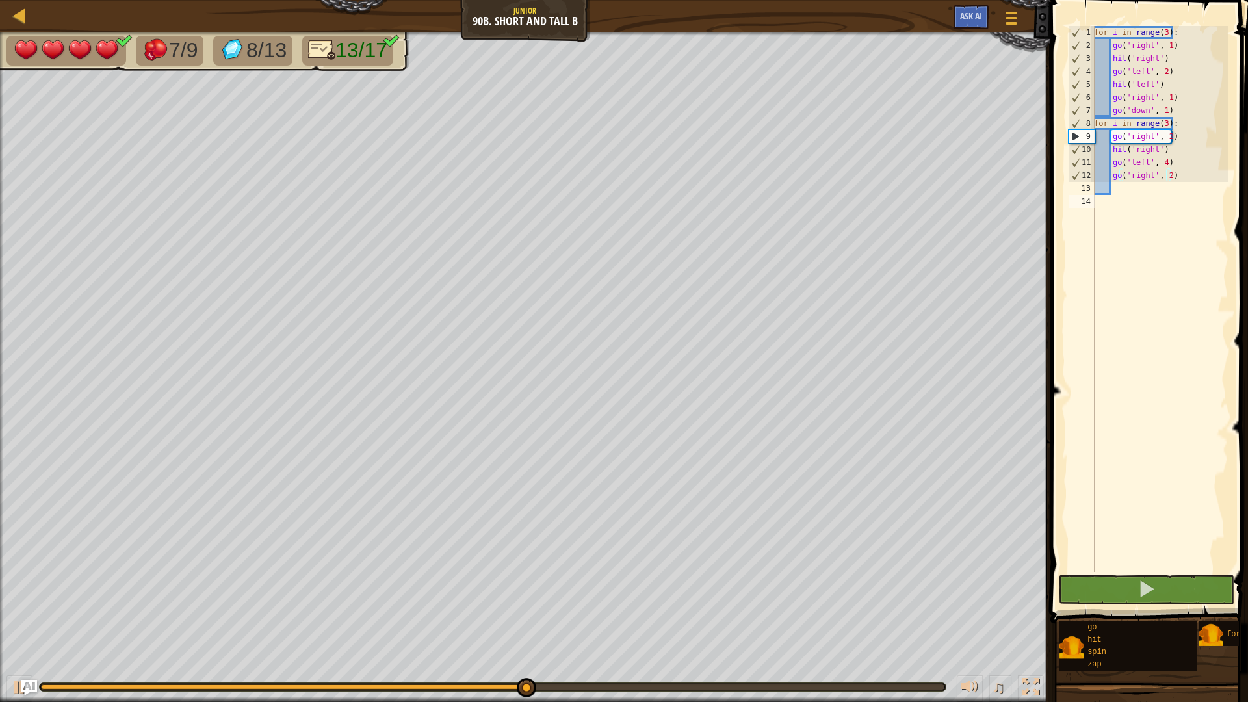
click at [1188, 200] on div "for i in range ( 3 ) : go ( 'right' , 1 ) hit ( 'right' ) go ( 'left' , 2 ) hit…" at bounding box center [1160, 312] width 137 height 572
click at [1189, 192] on div "for i in range ( 3 ) : go ( 'right' , 1 ) hit ( 'right' ) go ( 'left' , 2 ) hit…" at bounding box center [1160, 312] width 137 height 572
type textarea "g"
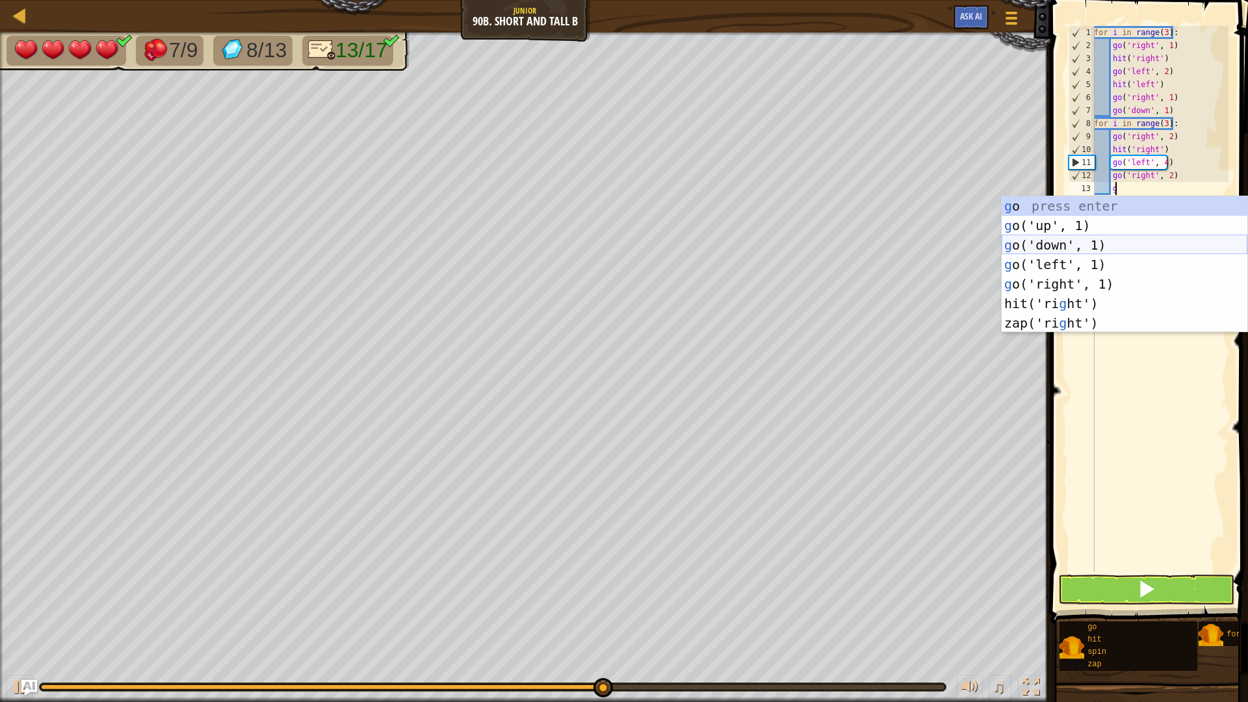
click at [1099, 246] on div "g o press enter g o('up', 1) press enter g o('down', 1) press enter g o('left',…" at bounding box center [1125, 284] width 246 height 176
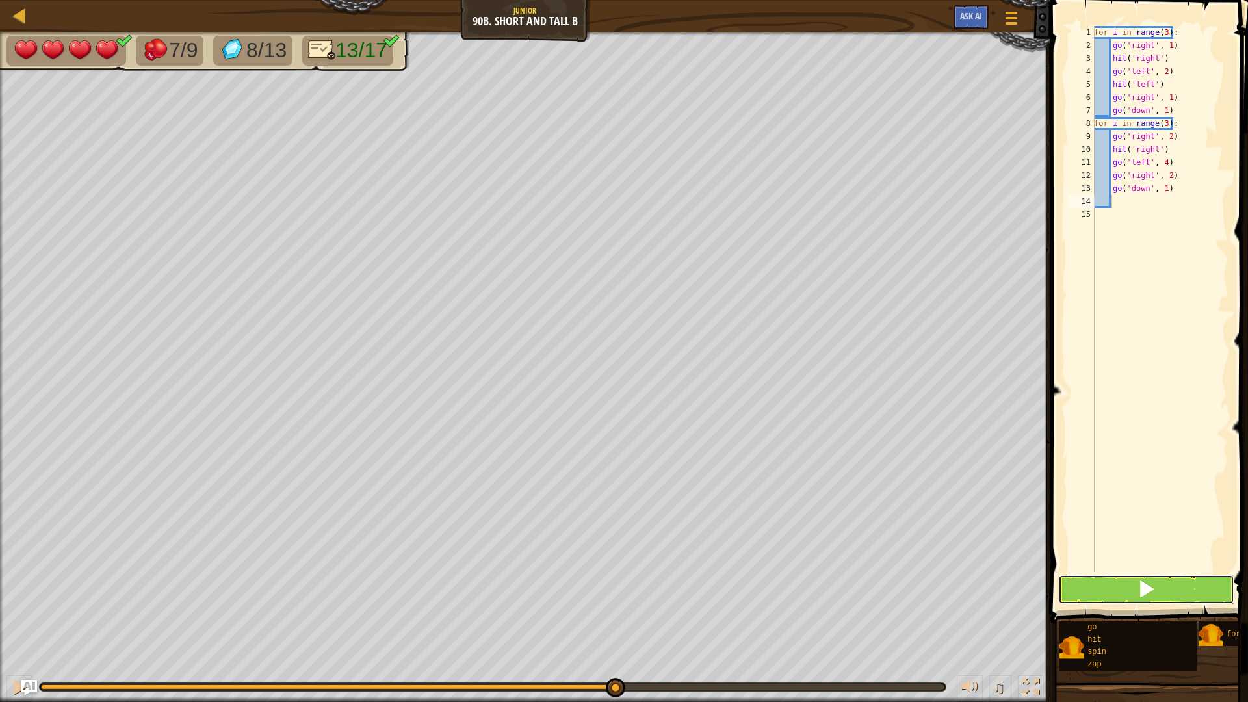
click at [1138, 588] on span at bounding box center [1147, 589] width 18 height 18
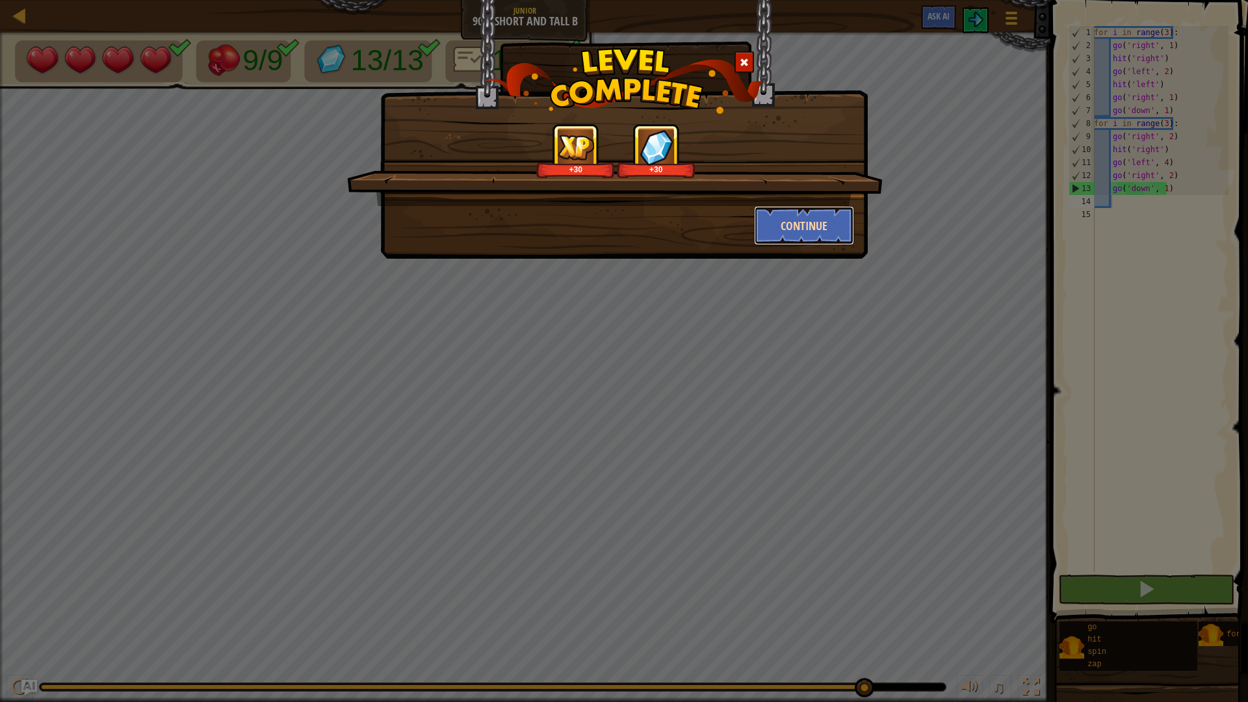
click at [791, 222] on button "Continue" at bounding box center [804, 225] width 101 height 39
